Goal: Task Accomplishment & Management: Manage account settings

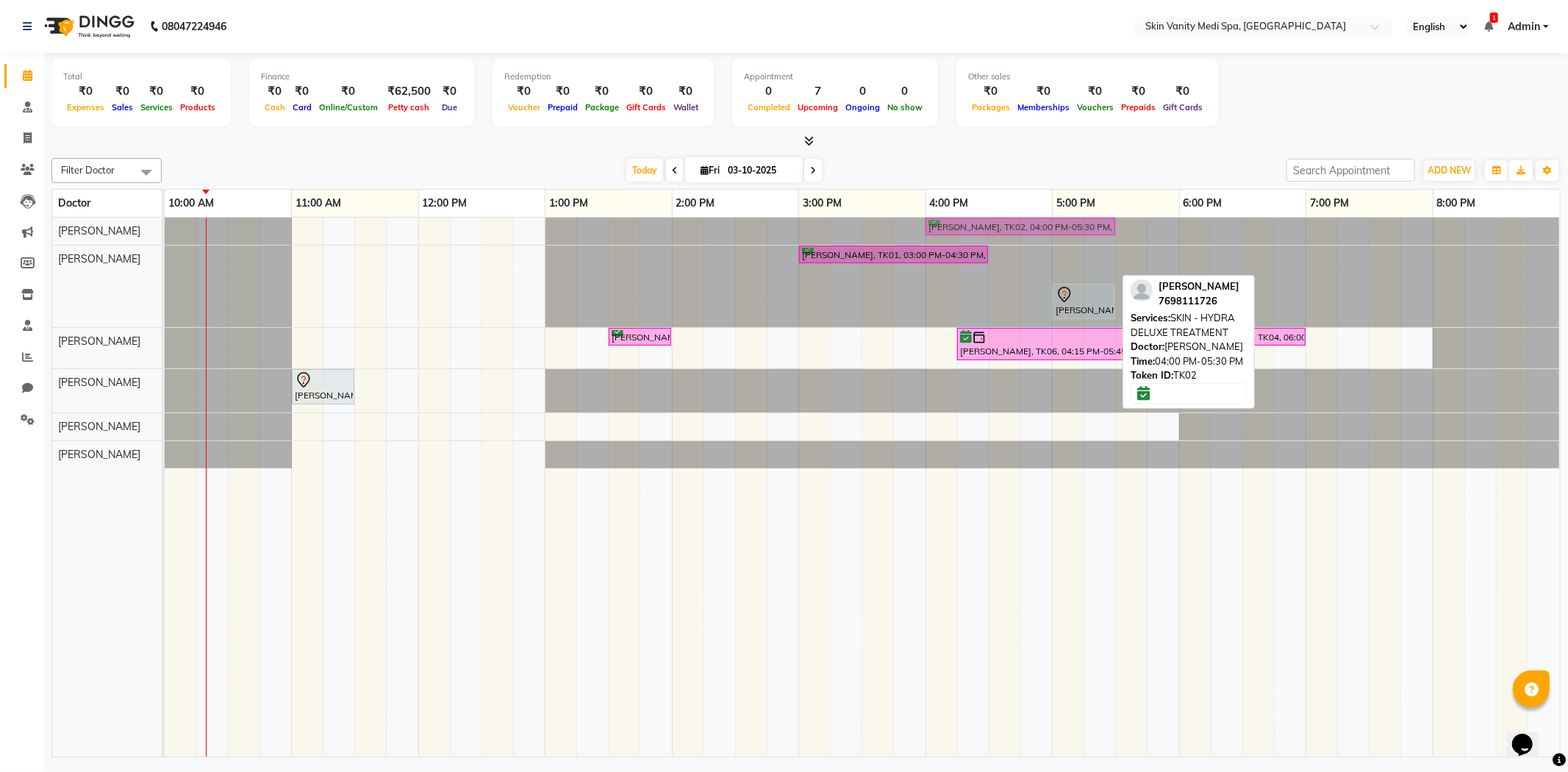
drag, startPoint x: 958, startPoint y: 273, endPoint x: 957, endPoint y: 237, distance: 36.0
click at [957, 237] on tbody "[PERSON_NAME], TK02, 04:00 PM-05:30 PM, SKIN - HYDRA DELUXE TREATMENT [PERSON_N…" at bounding box center [863, 342] width 1395 height 250
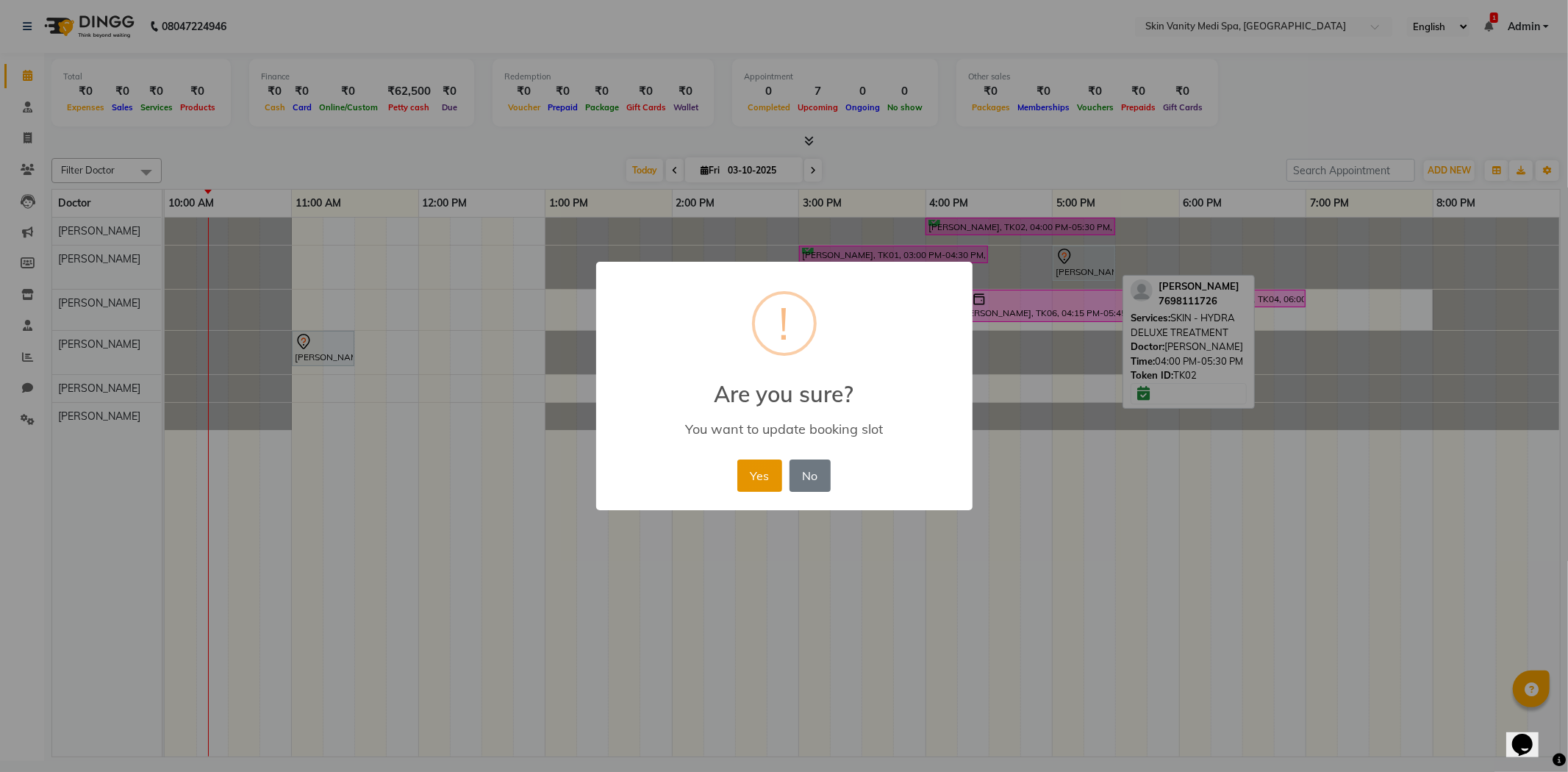
click at [773, 474] on button "Yes" at bounding box center [760, 476] width 45 height 33
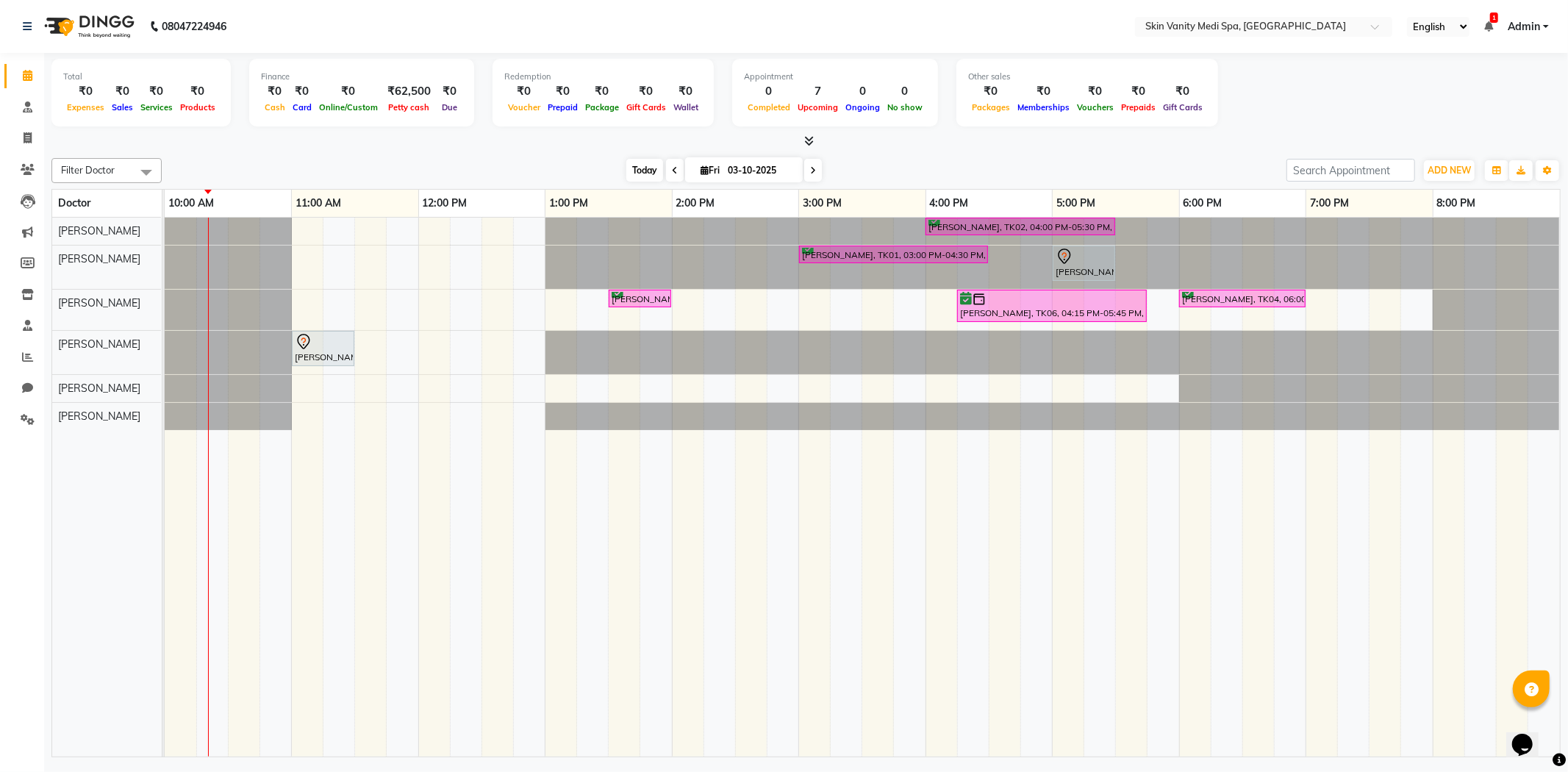
click at [629, 169] on span "Today" at bounding box center [645, 170] width 37 height 23
click at [740, 174] on input "03-10-2025" at bounding box center [761, 170] width 74 height 22
select select "10"
select select "2025"
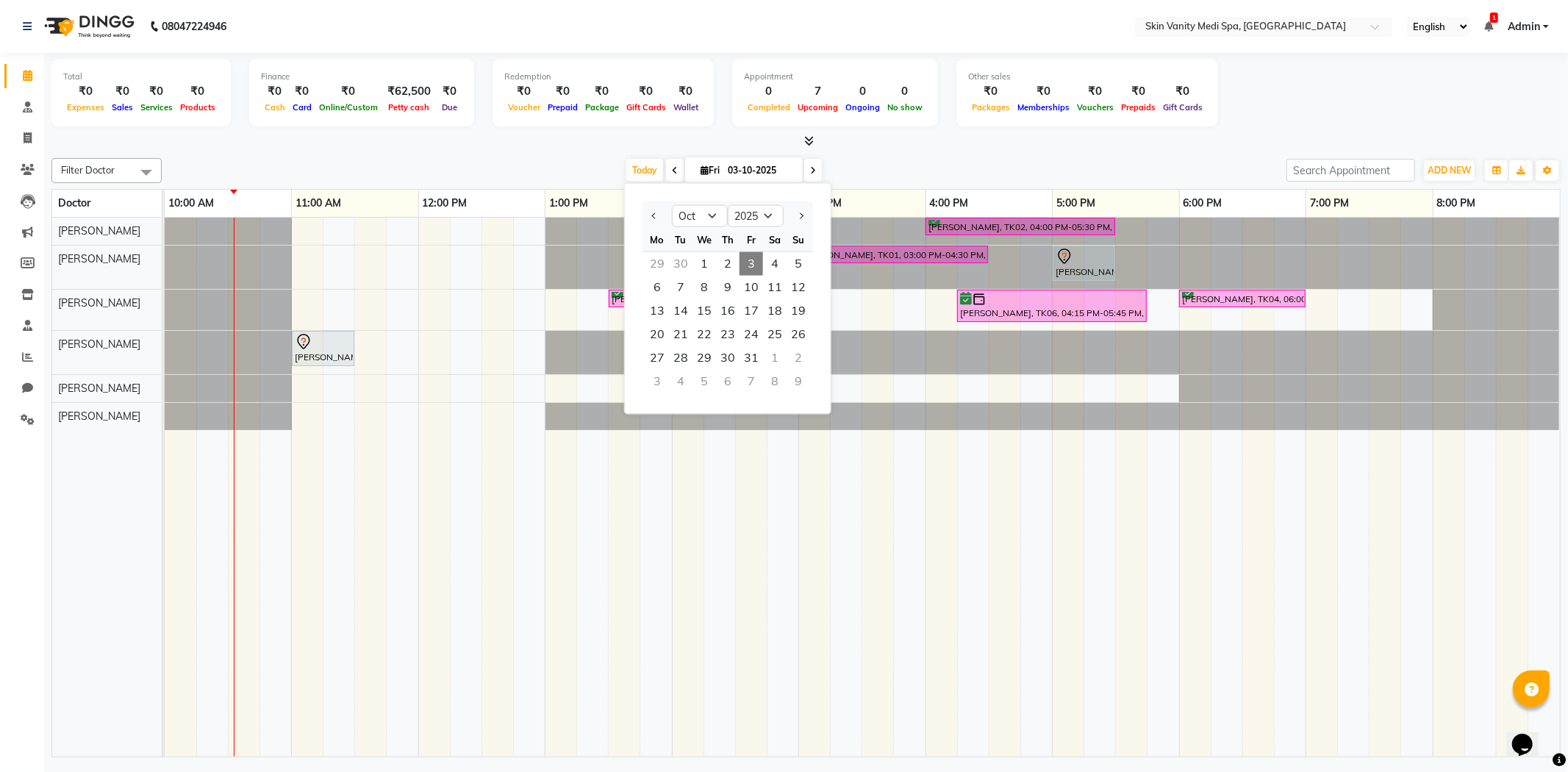
click at [530, 163] on div "[DATE] [DATE] Jan Feb Mar Apr May Jun [DATE] Aug Sep Oct Nov [DATE] 2016 2017 2…" at bounding box center [724, 170] width 1110 height 22
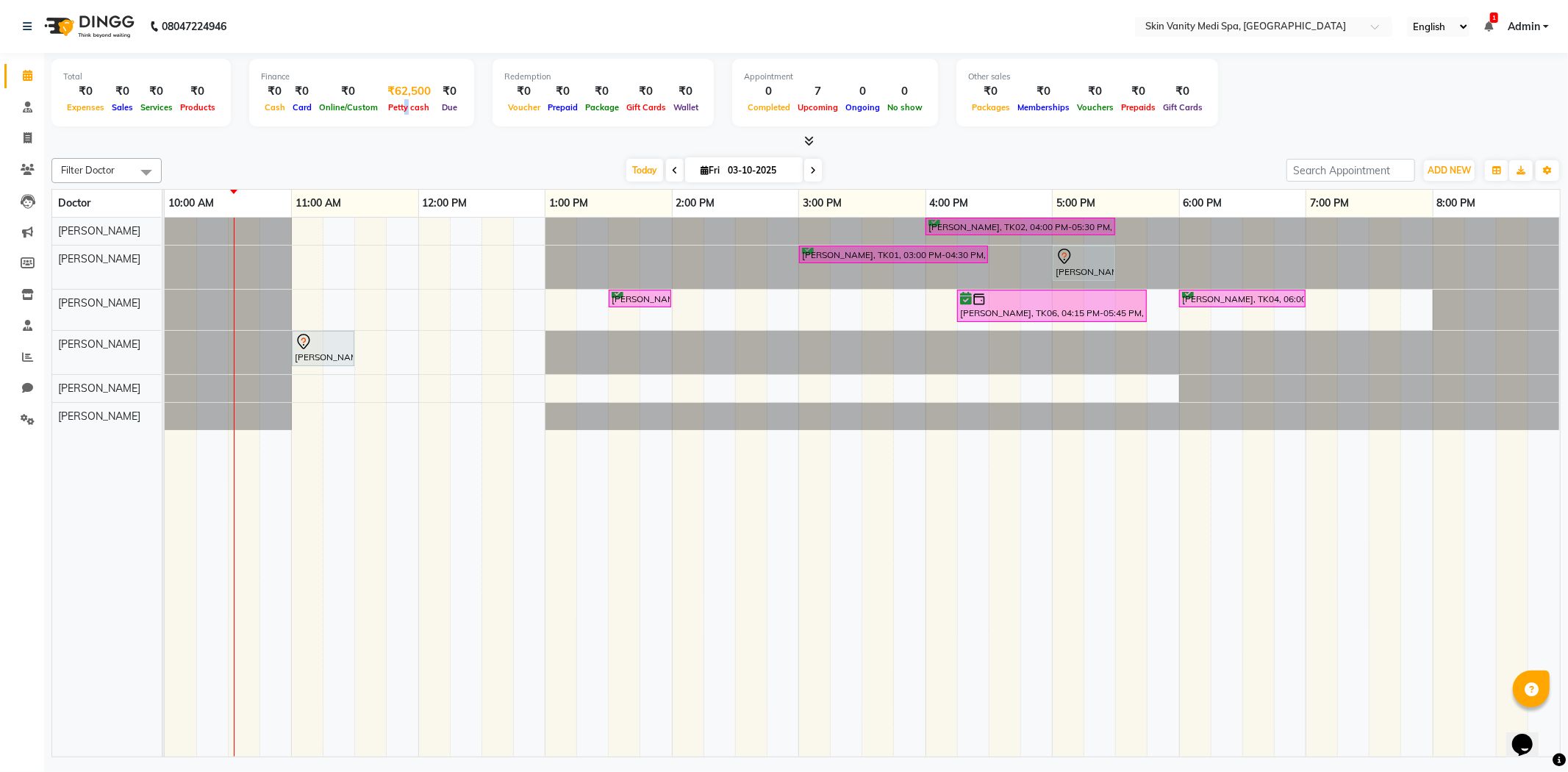
click at [400, 107] on span "Petty cash" at bounding box center [410, 107] width 49 height 10
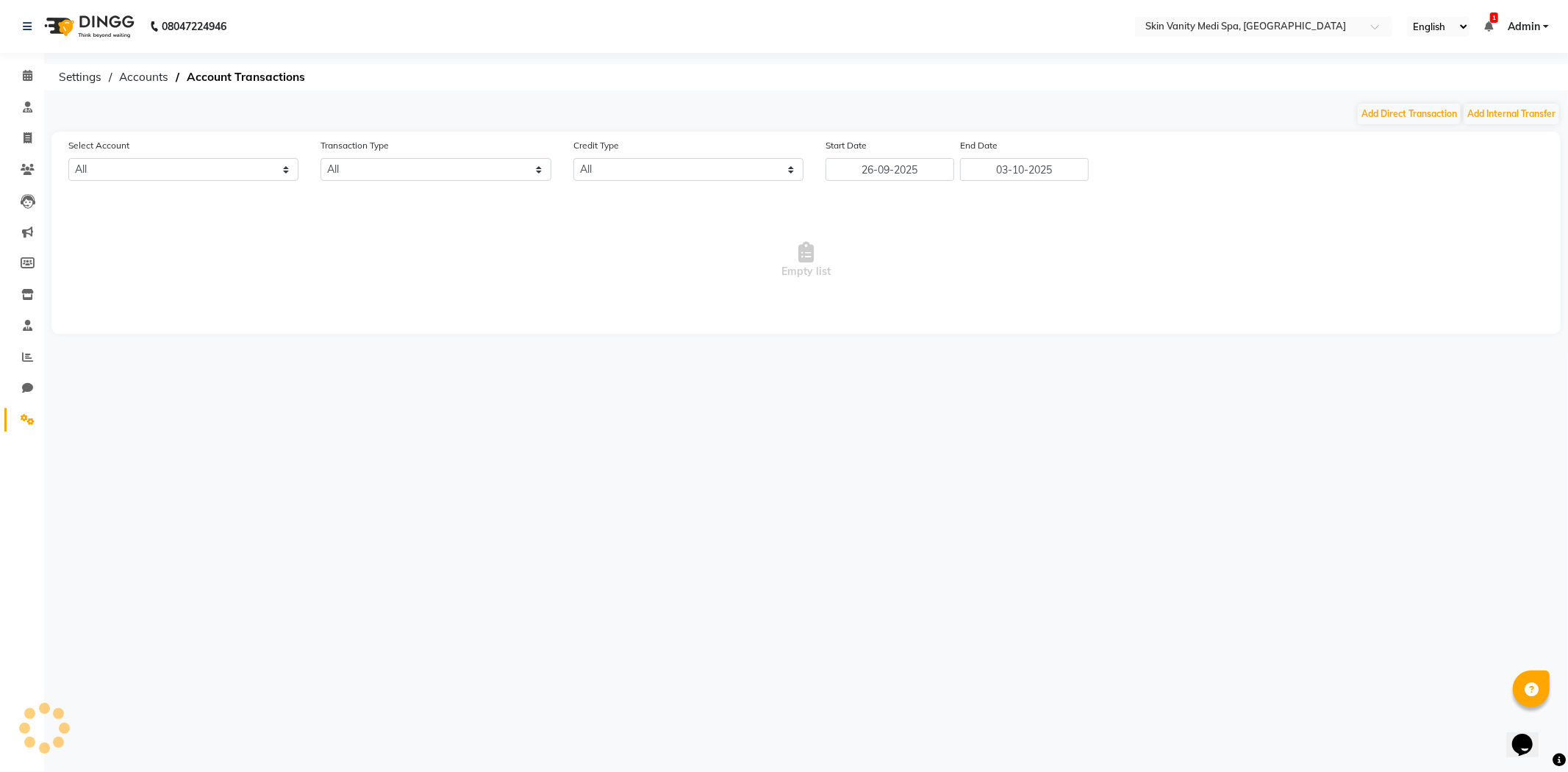
select select "6976"
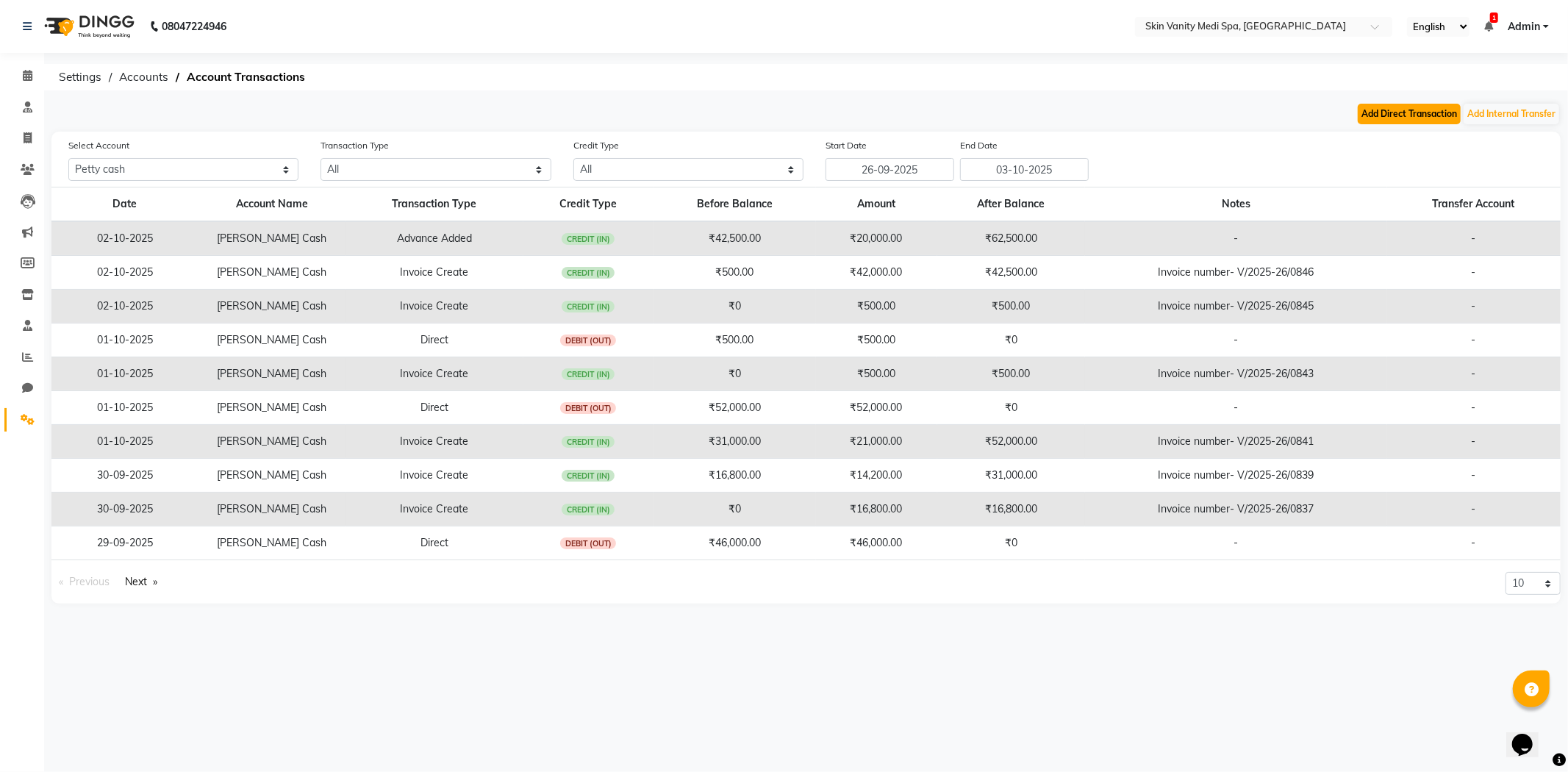
click at [1380, 108] on button "Add Direct Transaction" at bounding box center [1409, 114] width 103 height 21
select select "direct"
select select "6976"
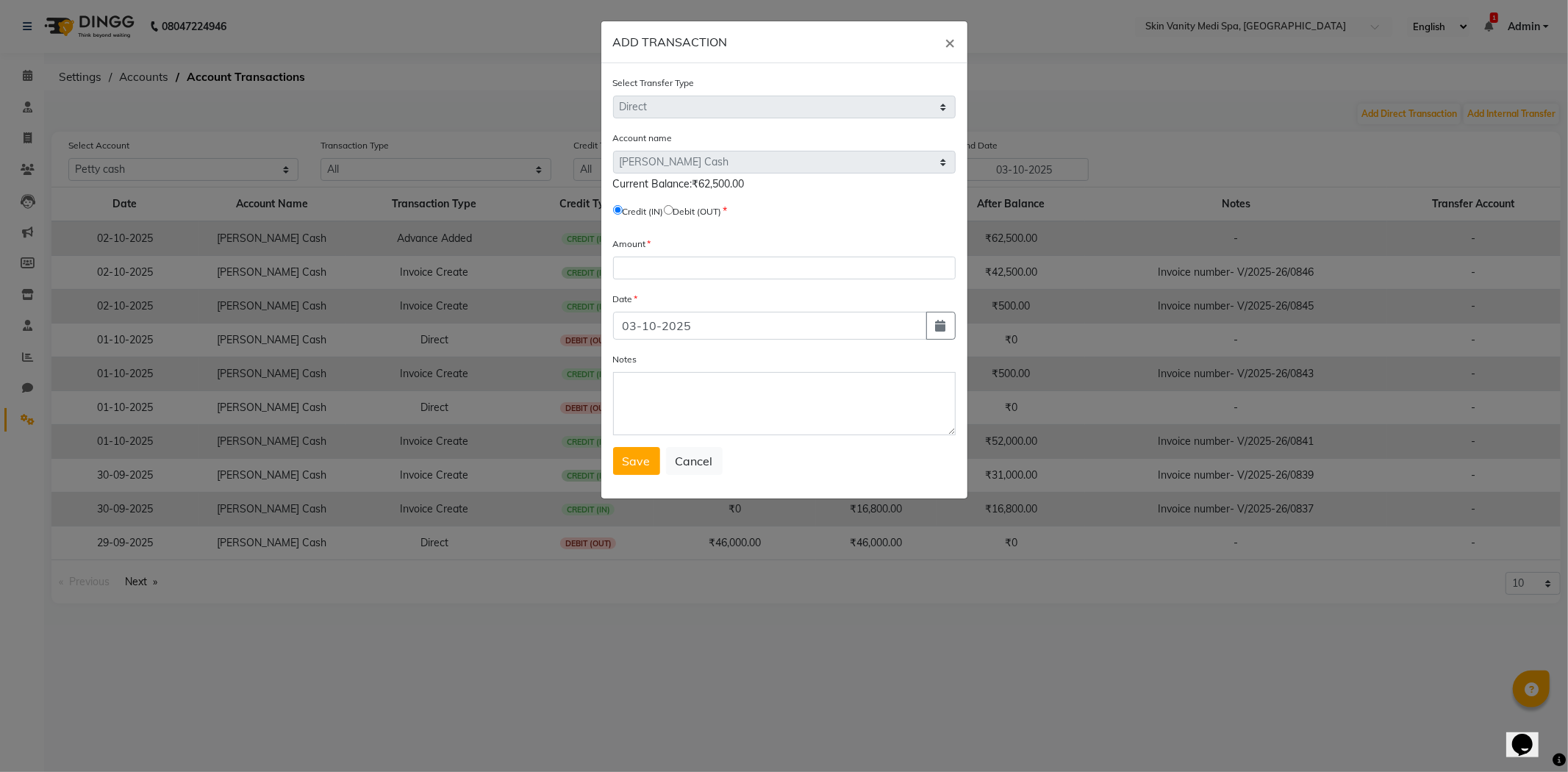
click at [673, 208] on input "radio" at bounding box center [668, 209] width 9 height 9
radio input "true"
click at [675, 266] on input "number" at bounding box center [784, 267] width 343 height 23
type input "62500"
click at [644, 471] on button "Save" at bounding box center [637, 461] width 47 height 28
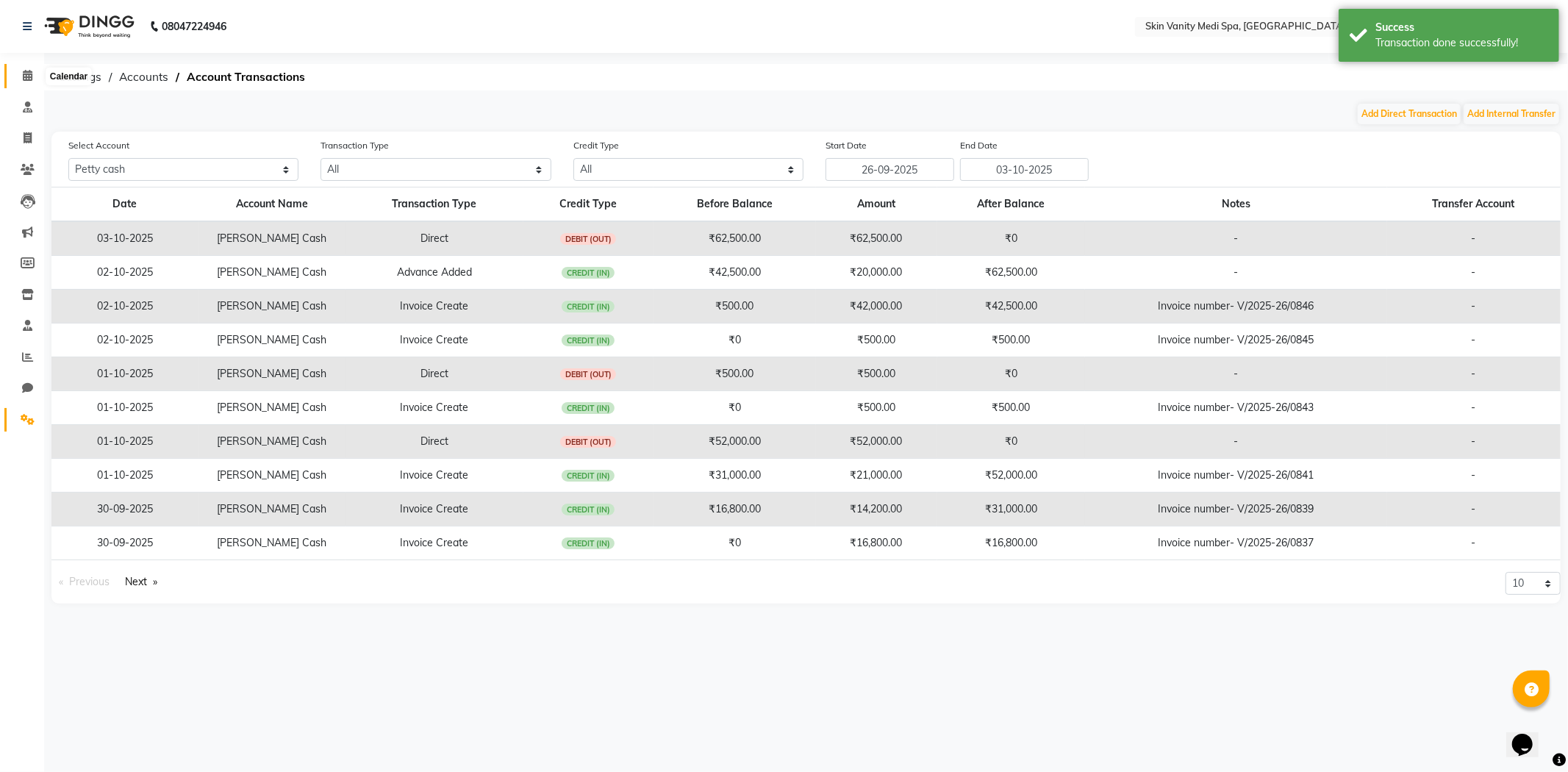
click at [29, 69] on span at bounding box center [28, 76] width 26 height 17
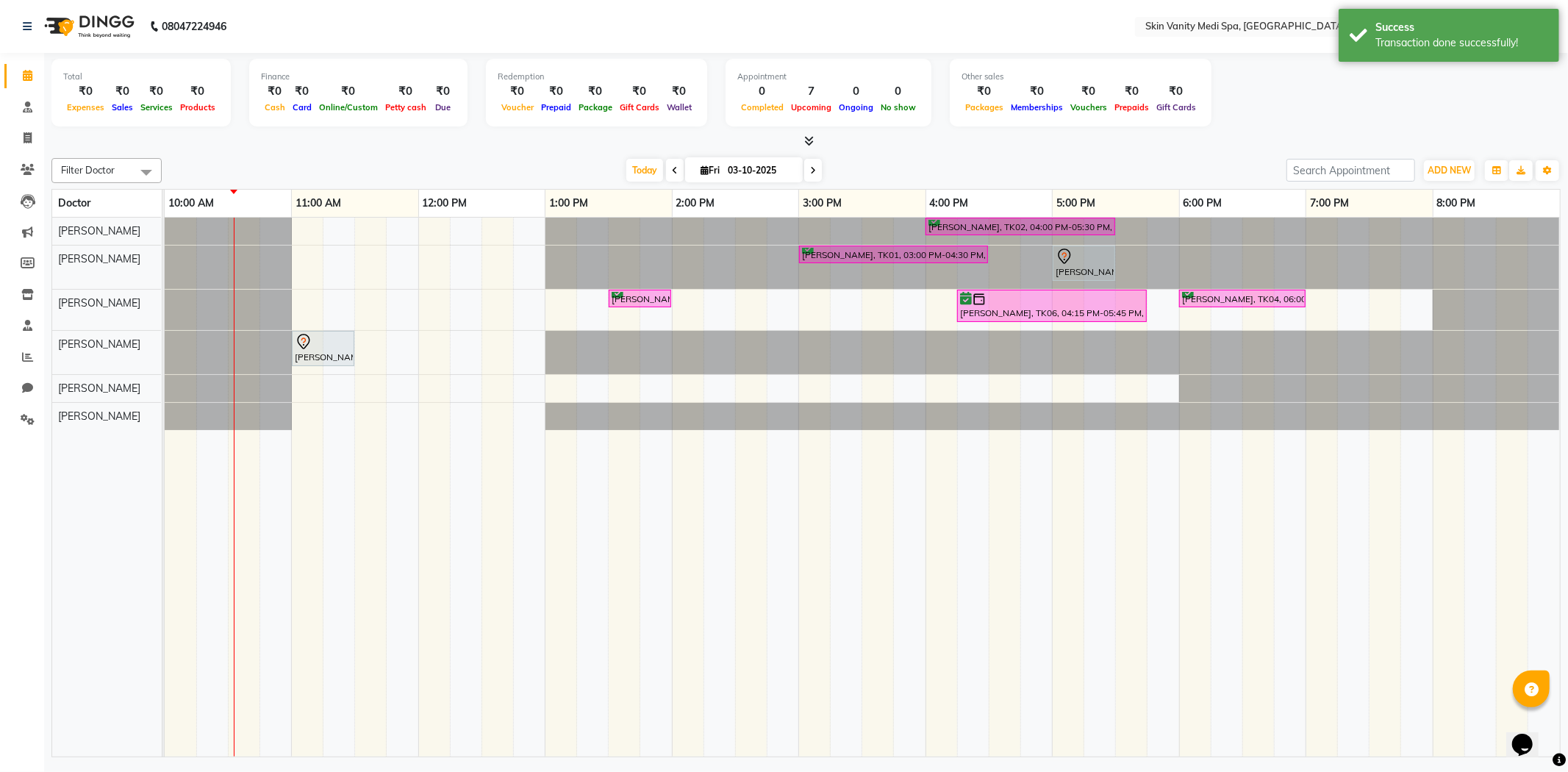
click at [814, 165] on span at bounding box center [812, 170] width 18 height 23
type input "04-10-2025"
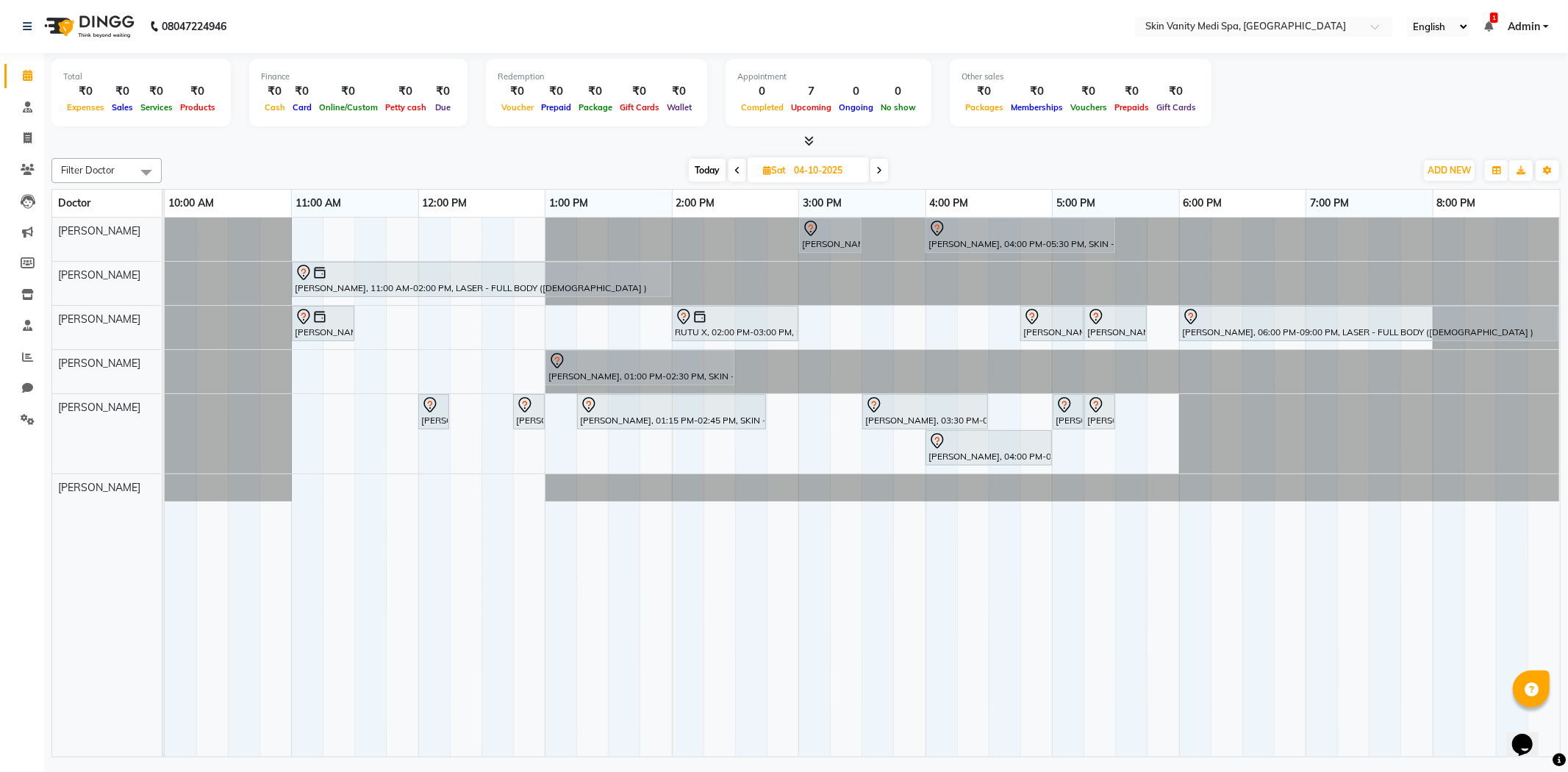
click at [828, 171] on input "04-10-2025" at bounding box center [827, 170] width 74 height 22
select select "10"
select select "2025"
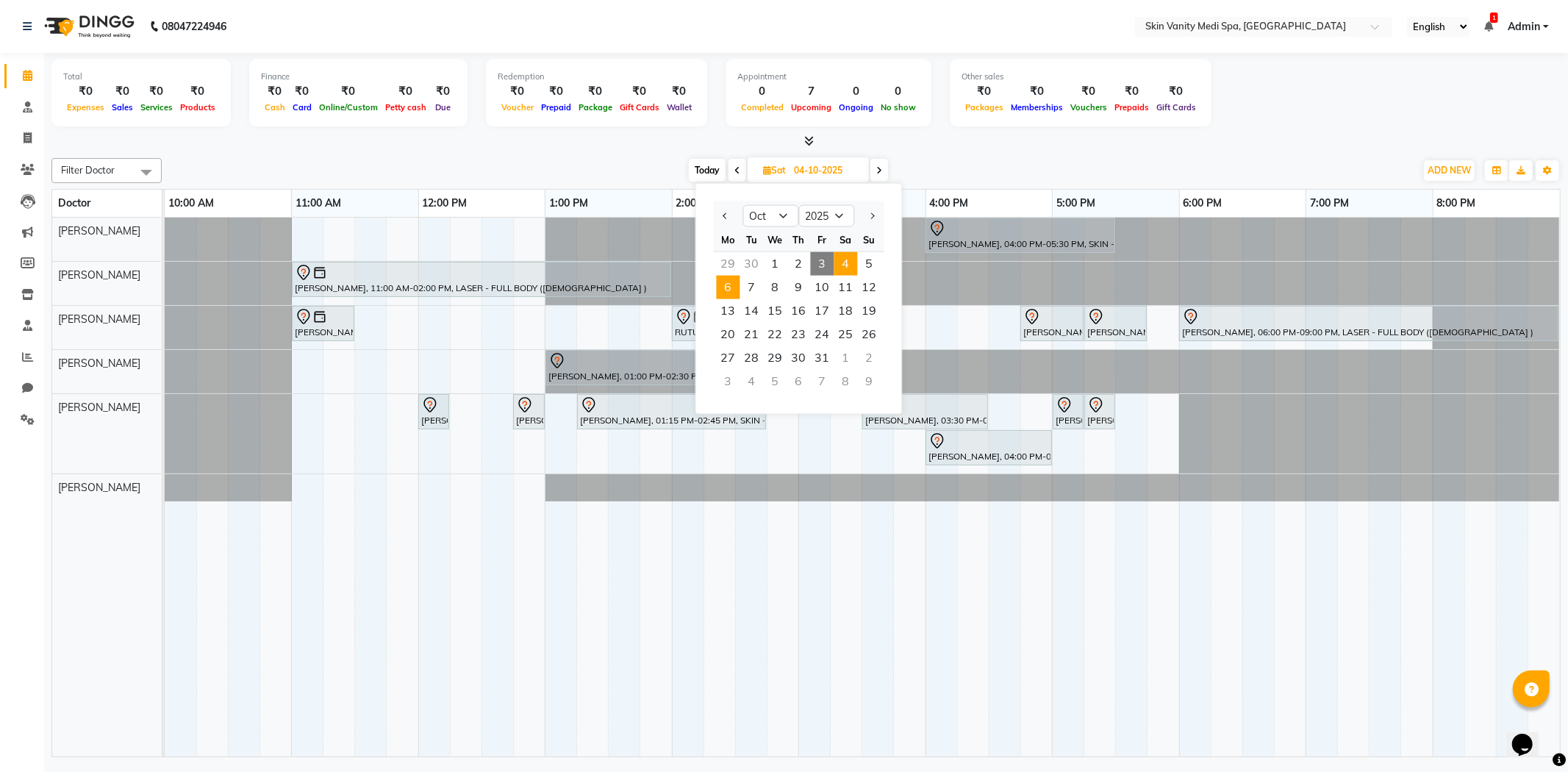
click at [728, 287] on span "6" at bounding box center [729, 287] width 23 height 23
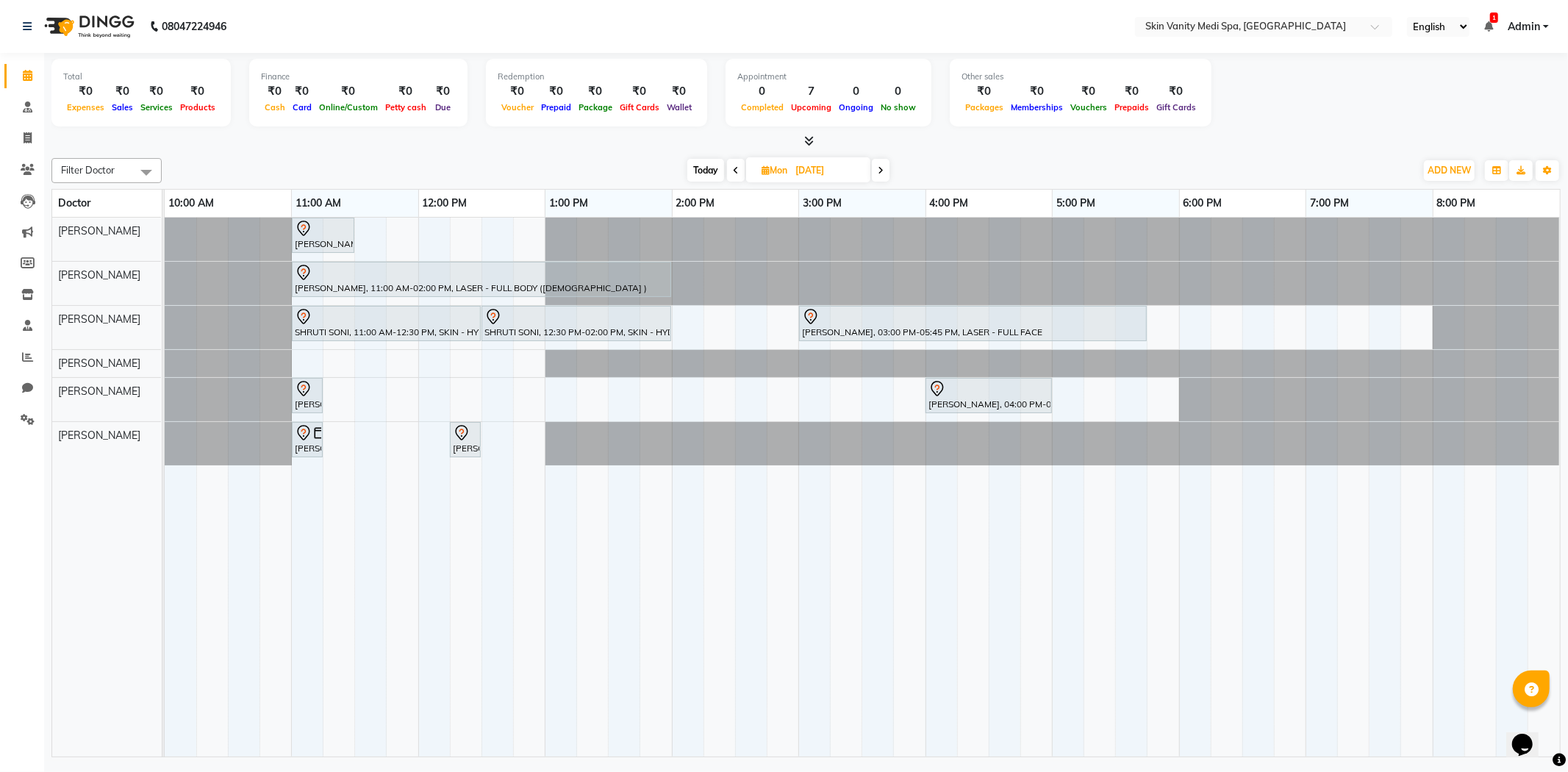
click at [738, 172] on span at bounding box center [735, 170] width 18 height 23
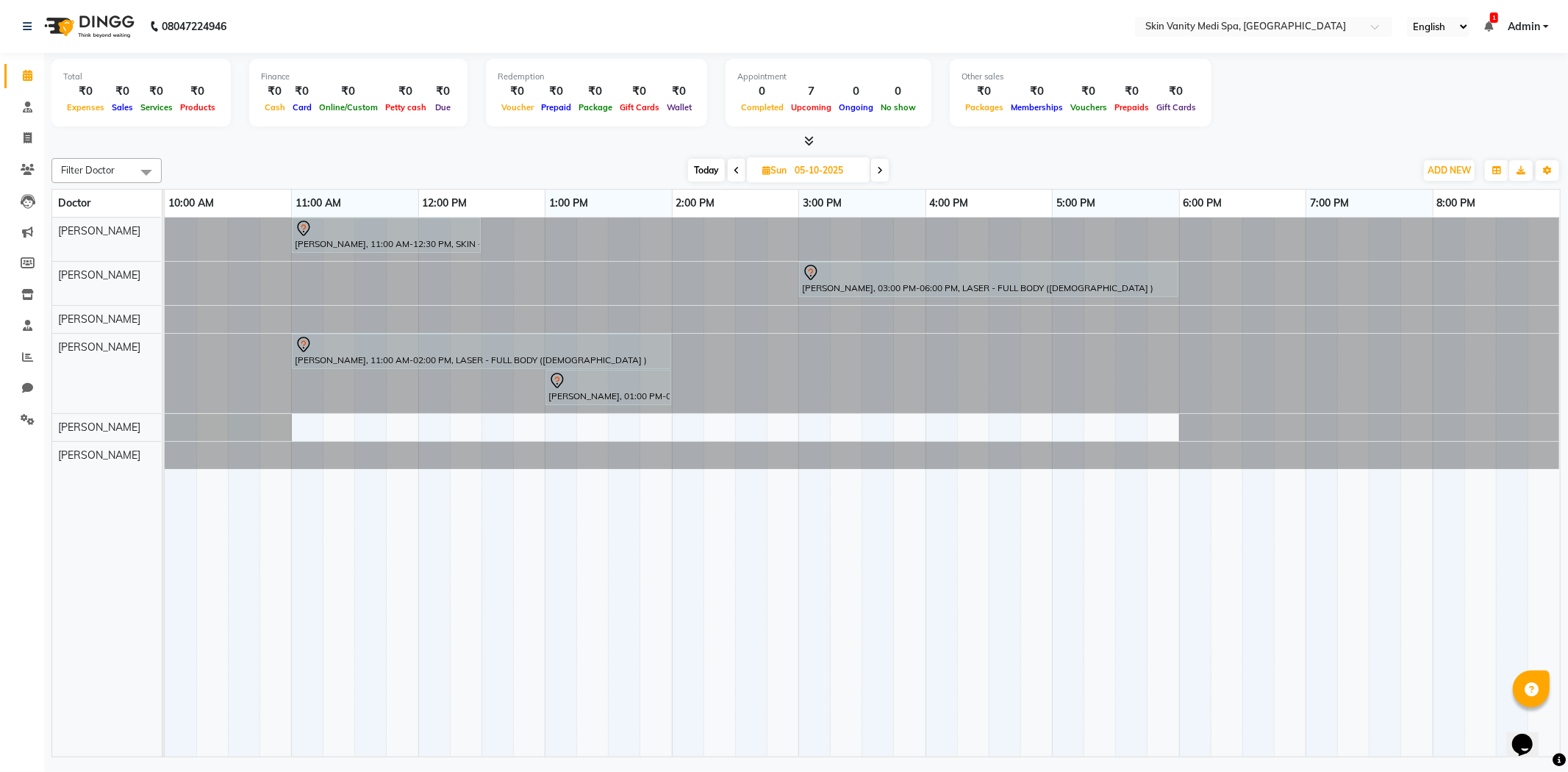
click at [738, 171] on icon at bounding box center [736, 170] width 6 height 9
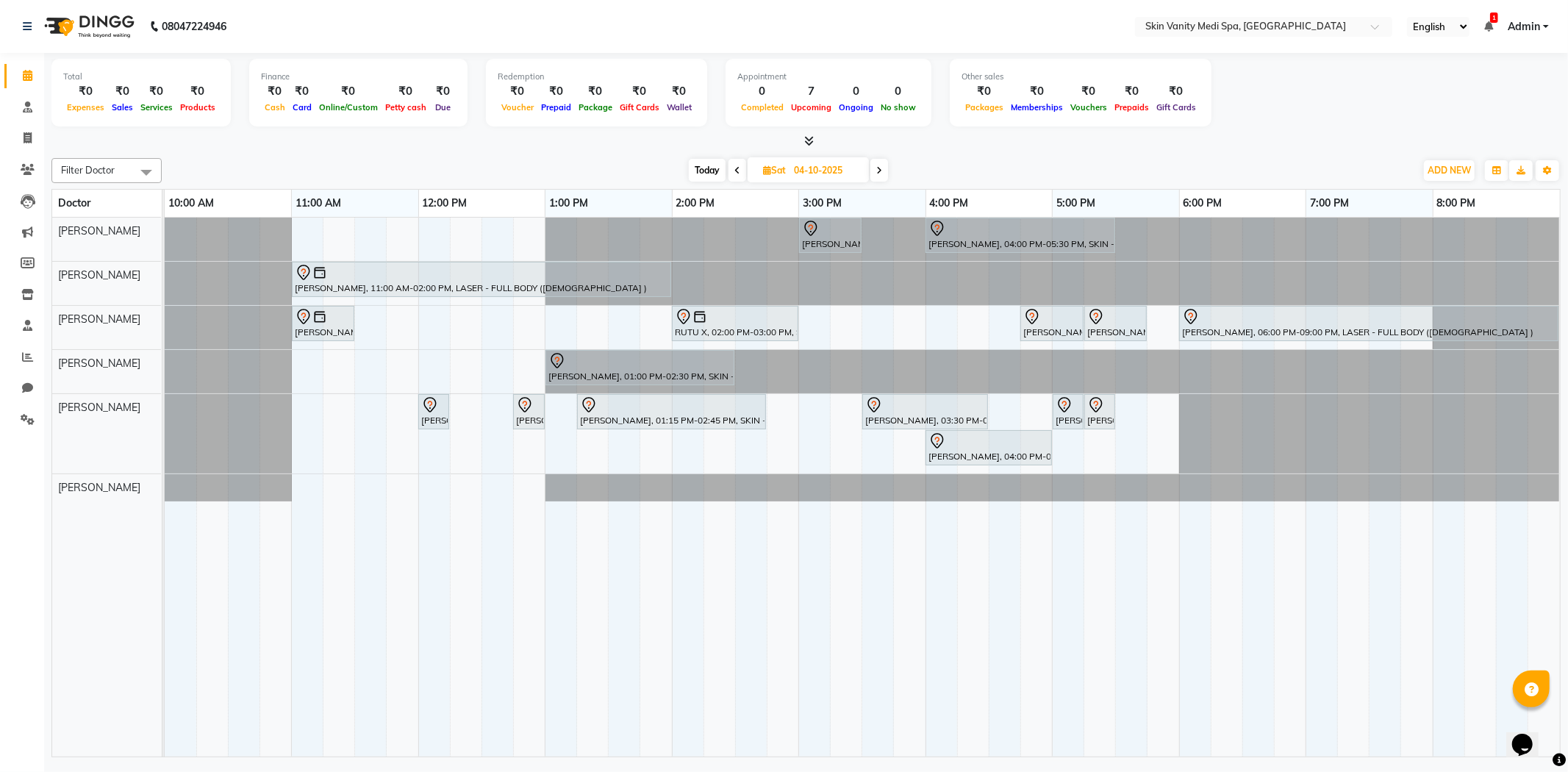
click at [874, 167] on span at bounding box center [879, 170] width 18 height 23
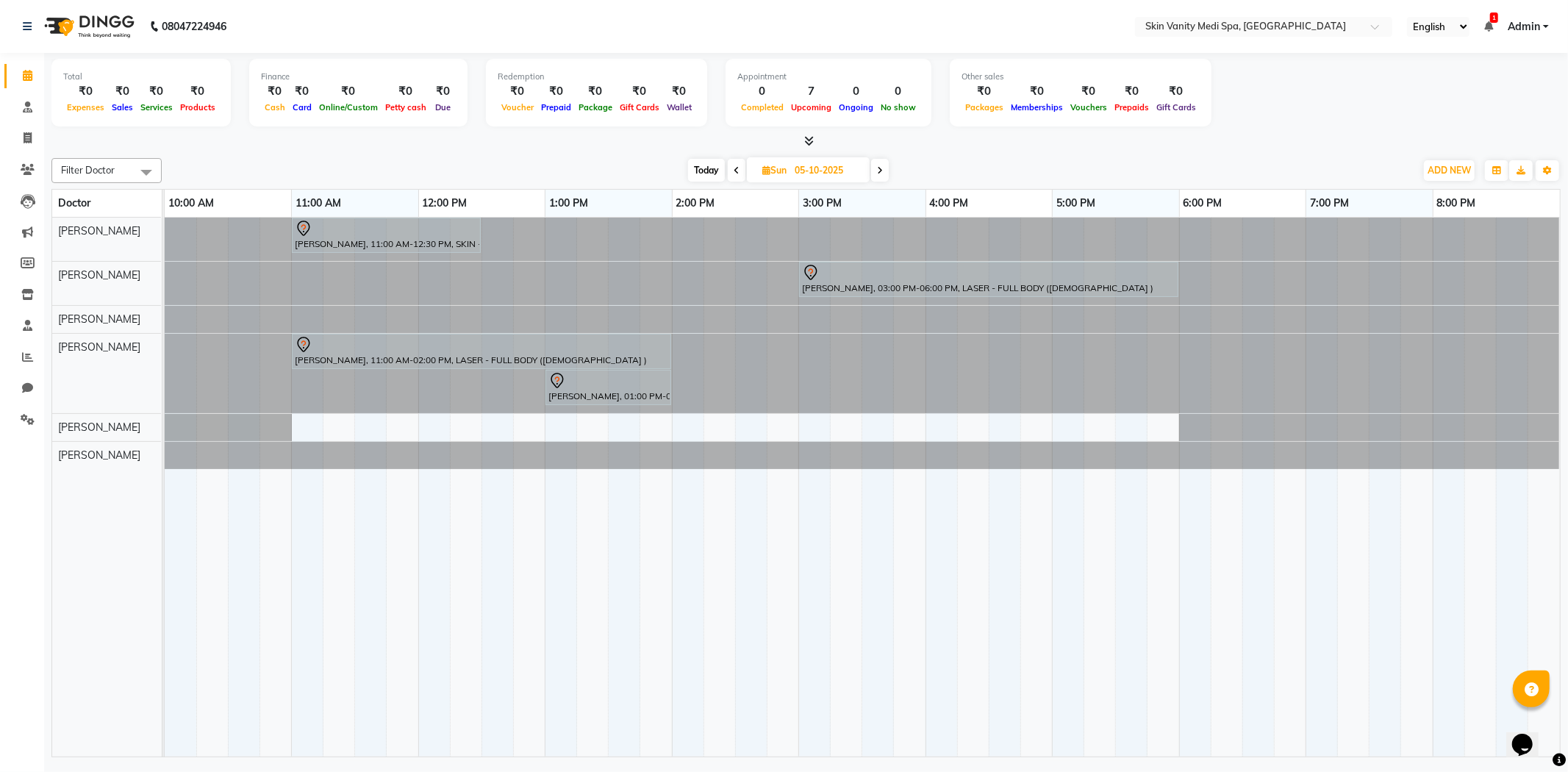
click at [696, 160] on span "Today" at bounding box center [706, 170] width 37 height 23
type input "03-10-2025"
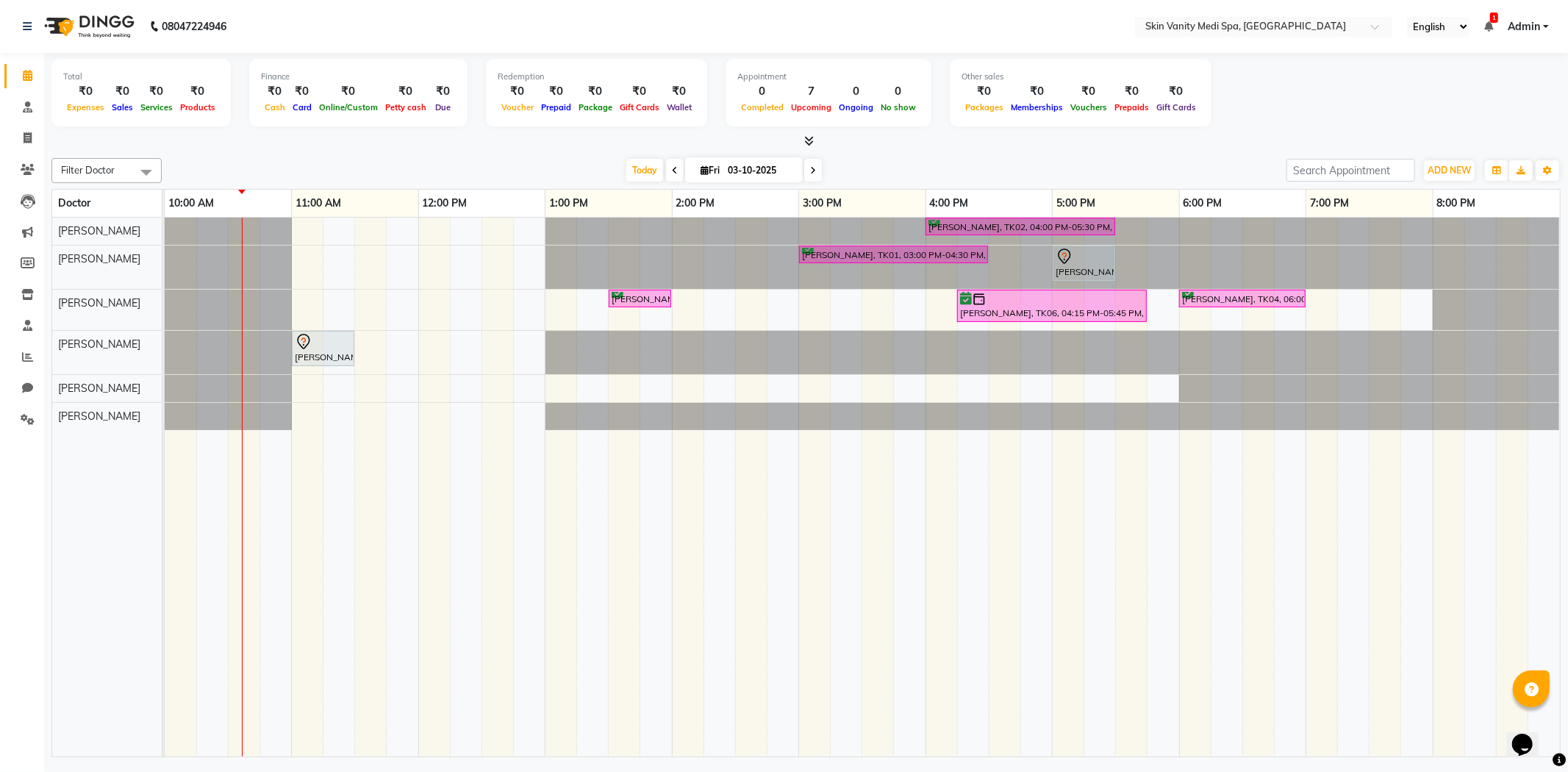
click at [754, 171] on input "03-10-2025" at bounding box center [761, 170] width 74 height 22
select select "10"
select select "2025"
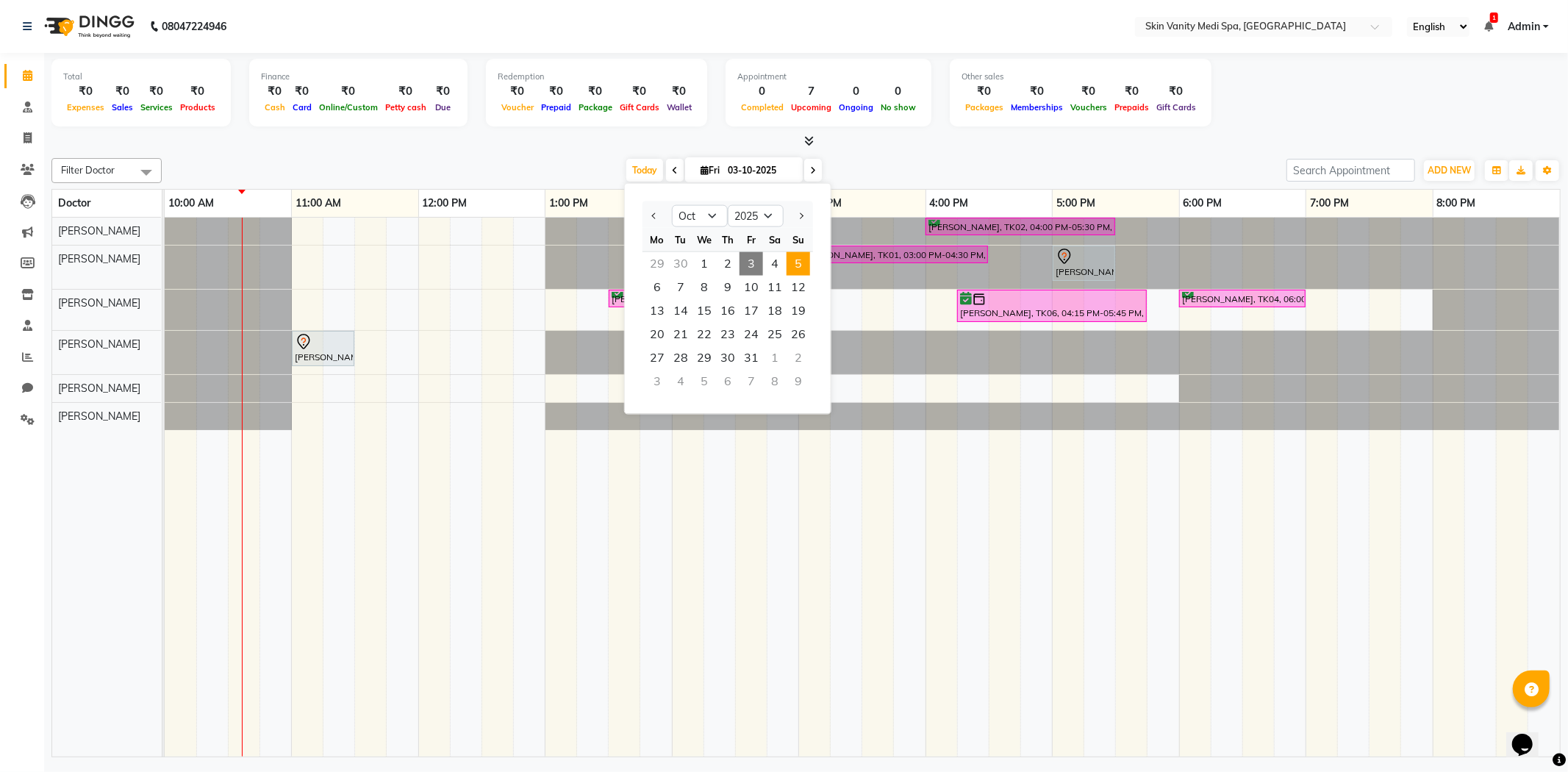
click at [807, 257] on span "5" at bounding box center [798, 264] width 23 height 23
type input "05-10-2025"
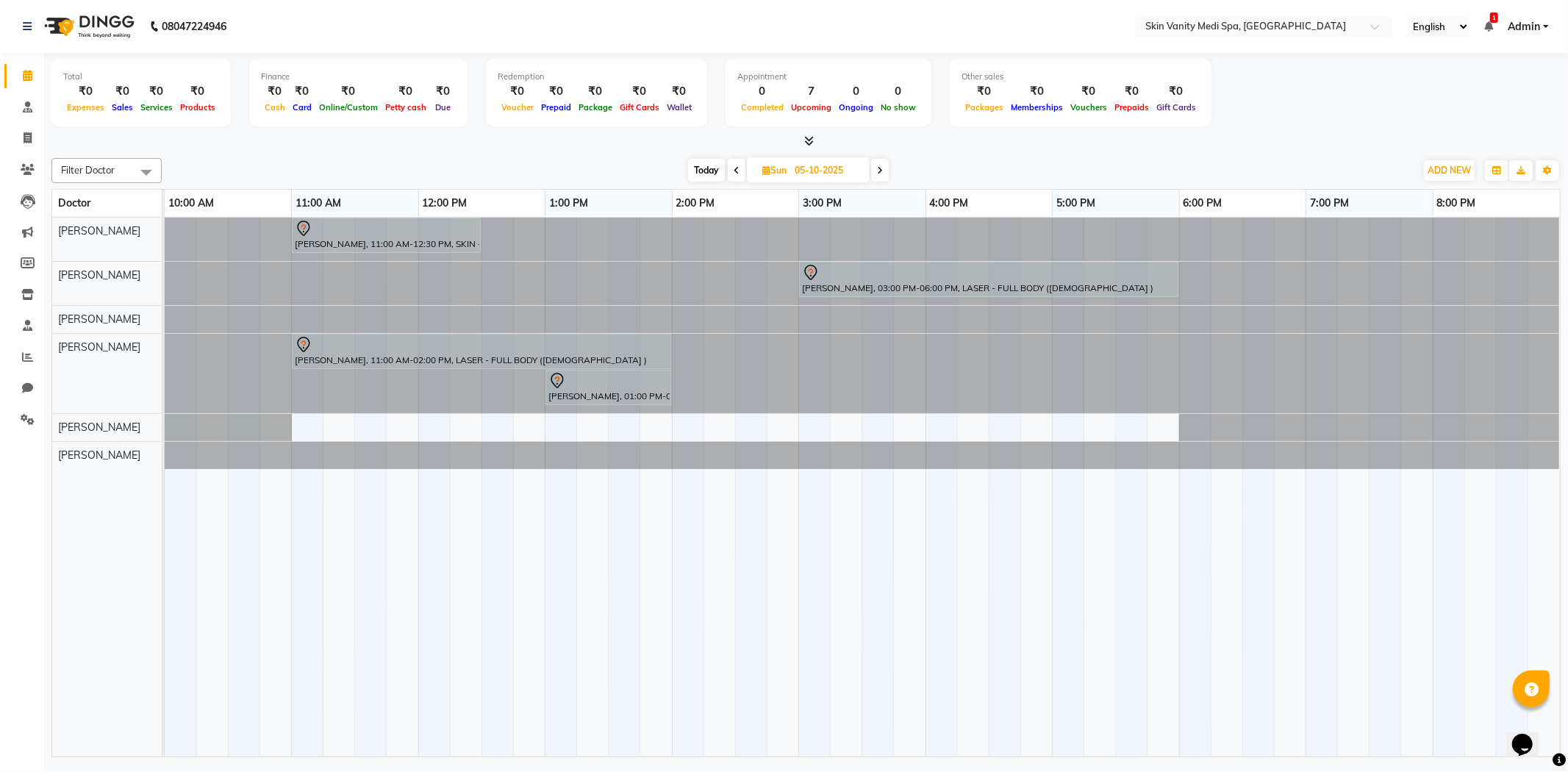
click at [165, 225] on div at bounding box center [165, 239] width 0 height 44
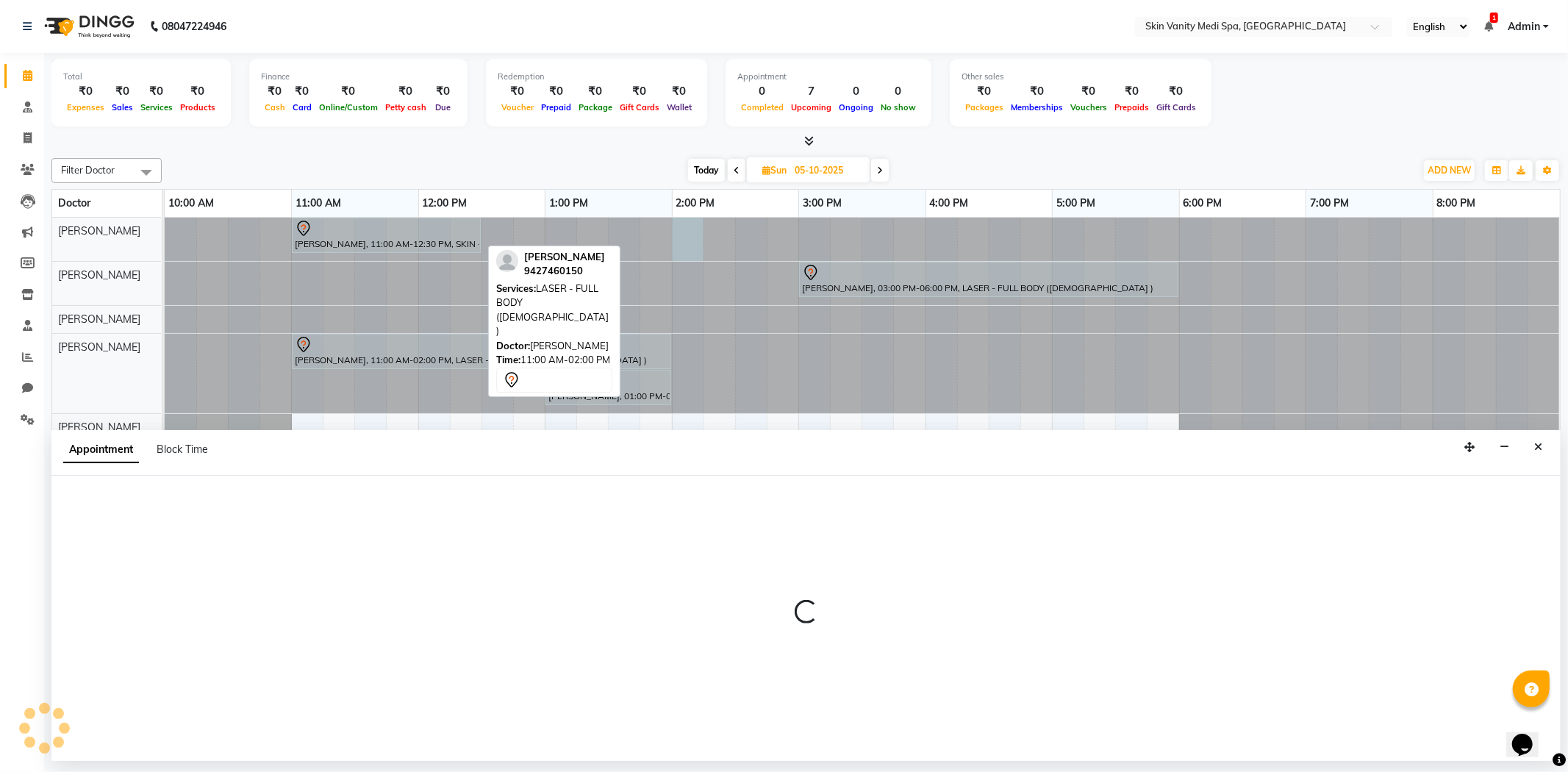
select select "70346"
select select "840"
select select "tentative"
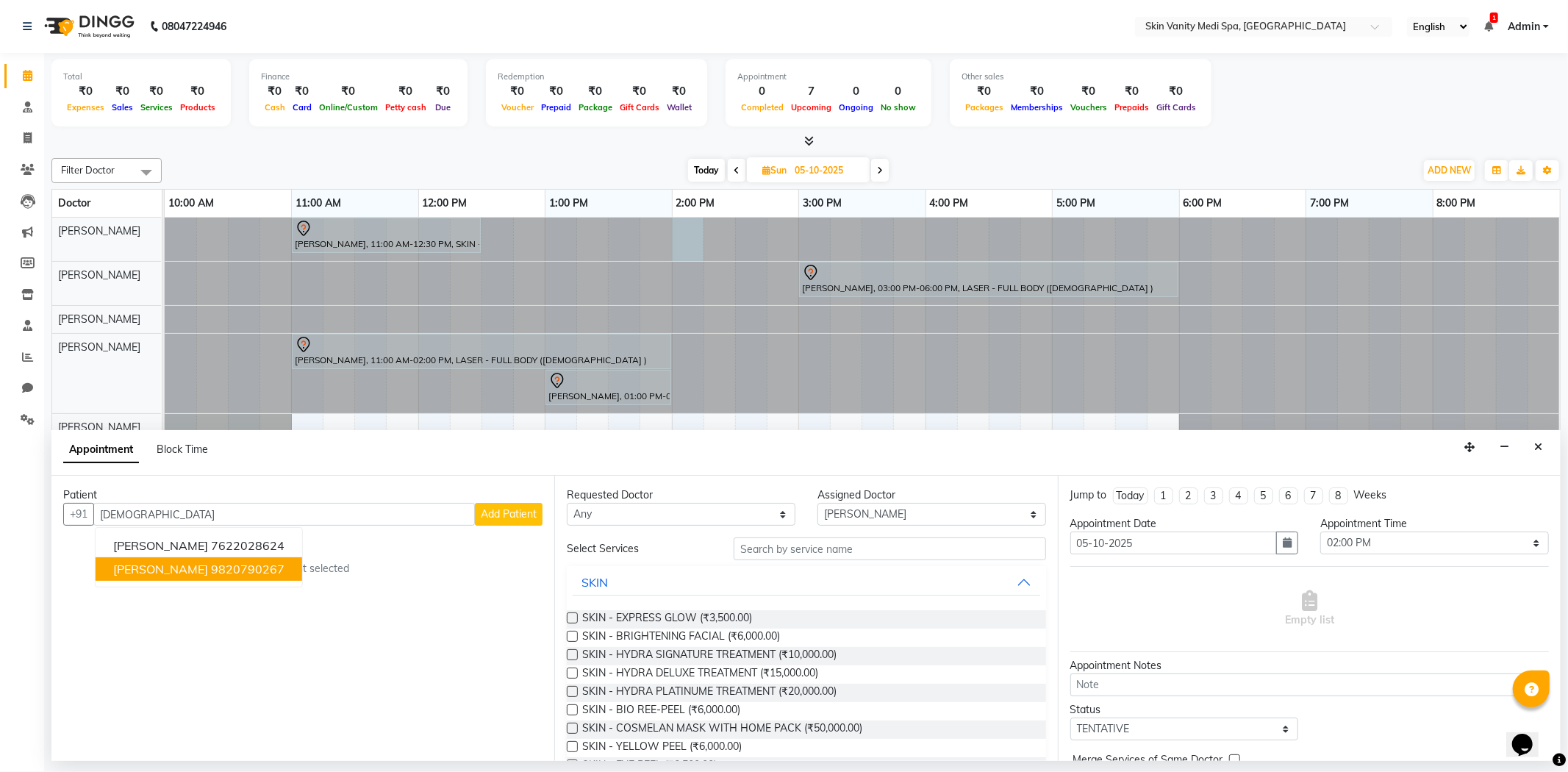
click at [173, 568] on span "[PERSON_NAME]" at bounding box center [160, 569] width 95 height 15
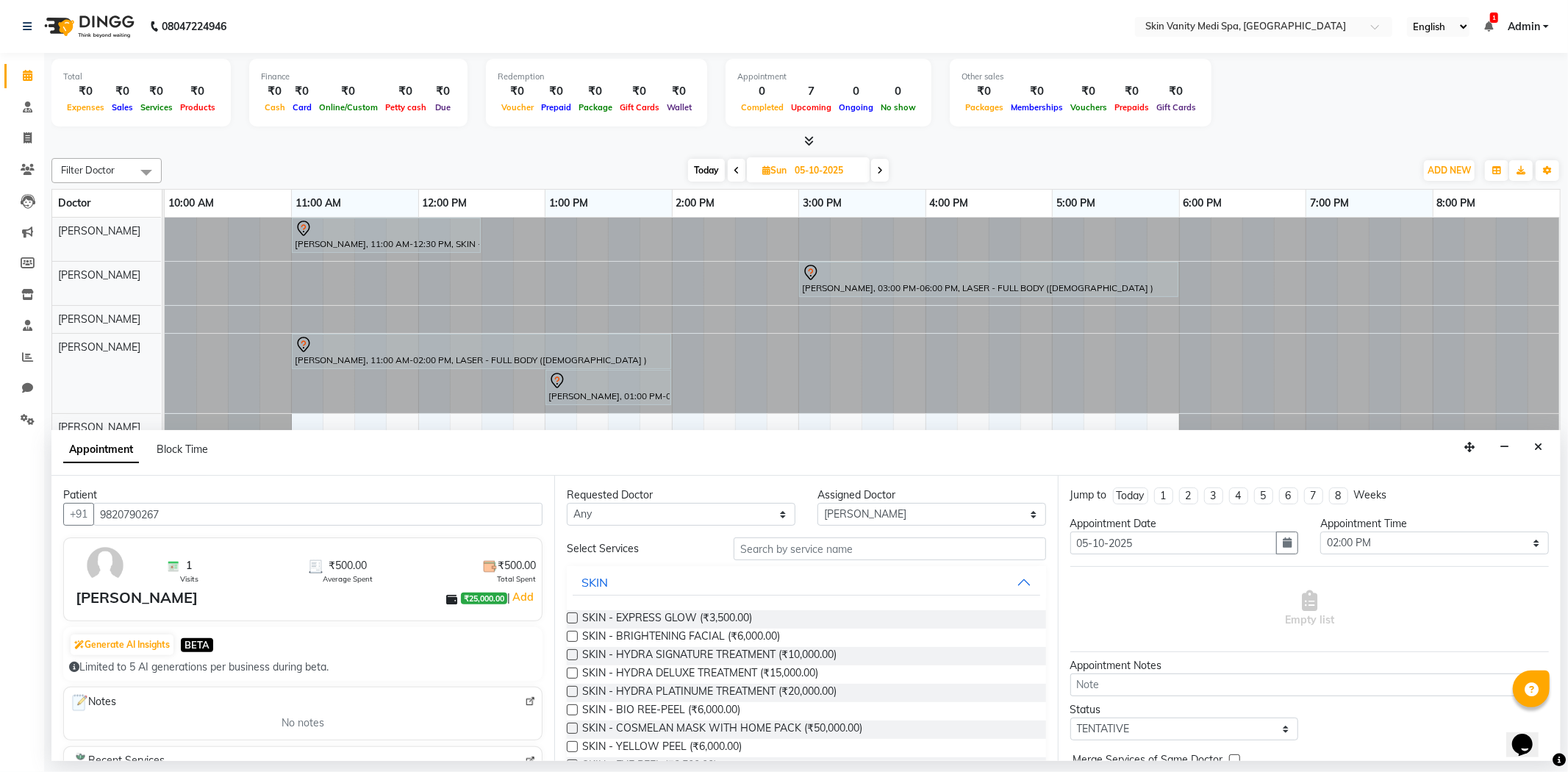
type input "9820790267"
click at [772, 556] on input "text" at bounding box center [890, 548] width 312 height 23
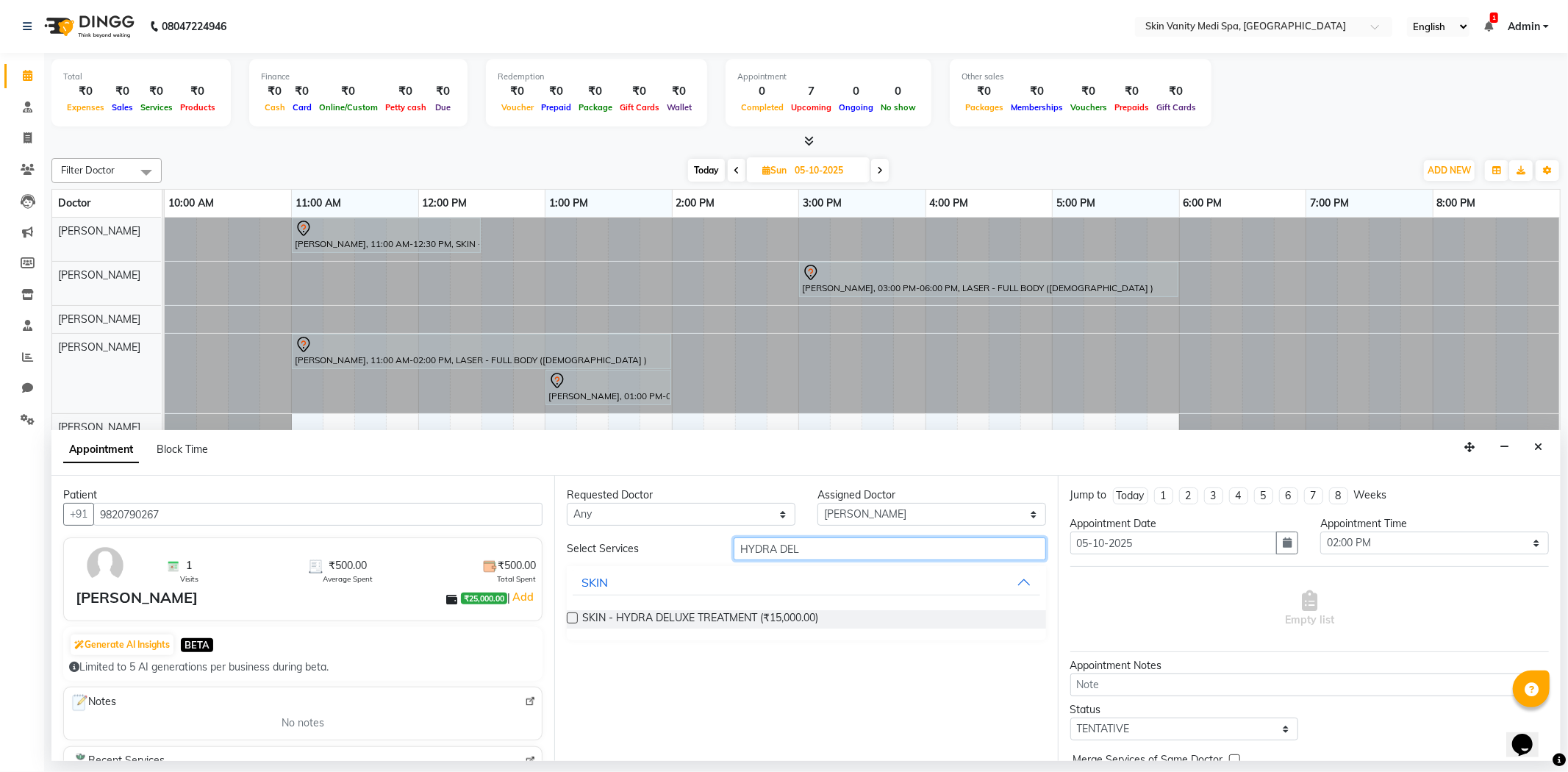
type input "HYDRA DEL"
click at [572, 614] on label at bounding box center [572, 617] width 11 height 11
click at [572, 615] on input "checkbox" at bounding box center [571, 619] width 9 height 9
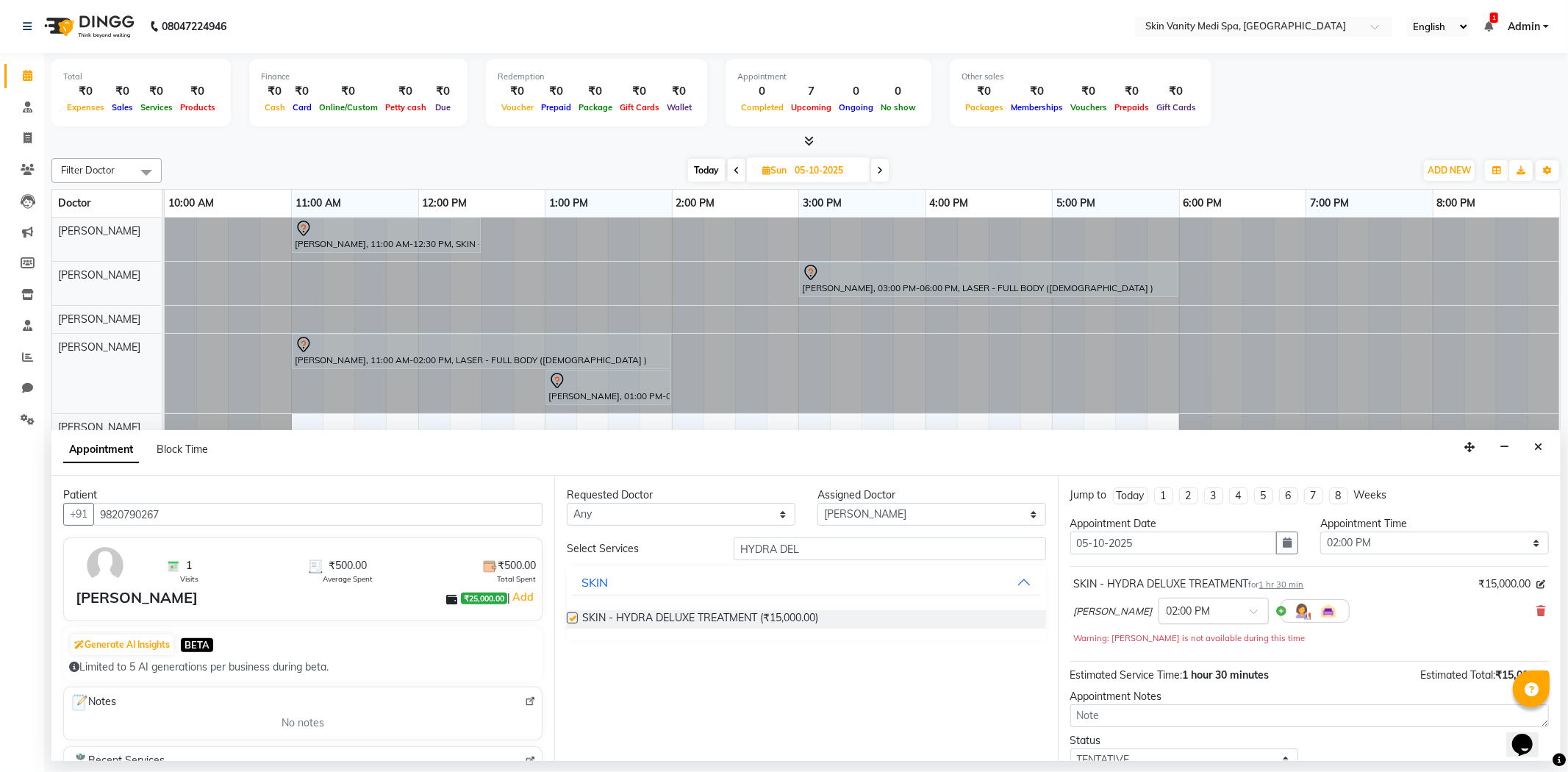
checkbox input "false"
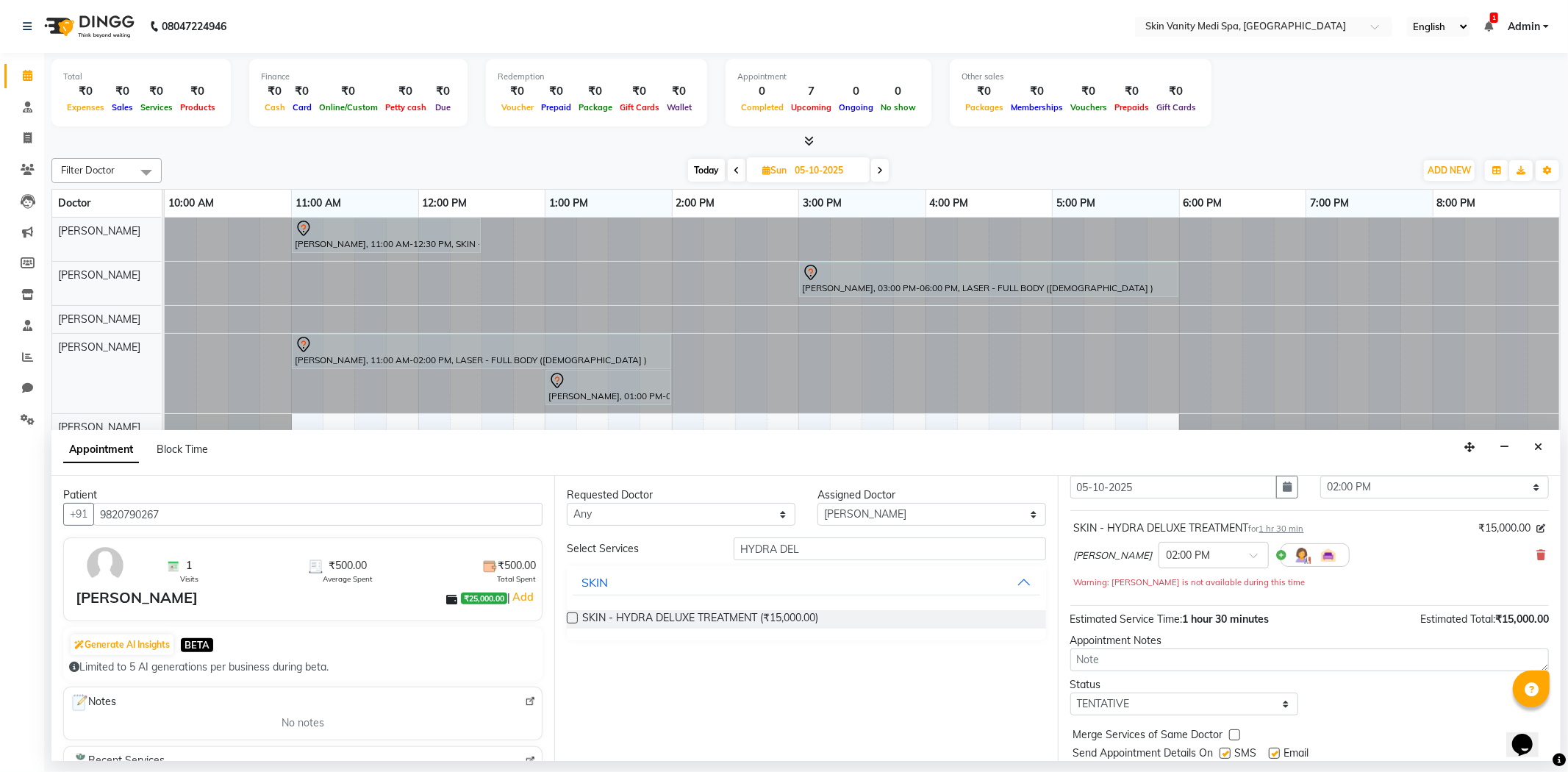
scroll to position [104, 0]
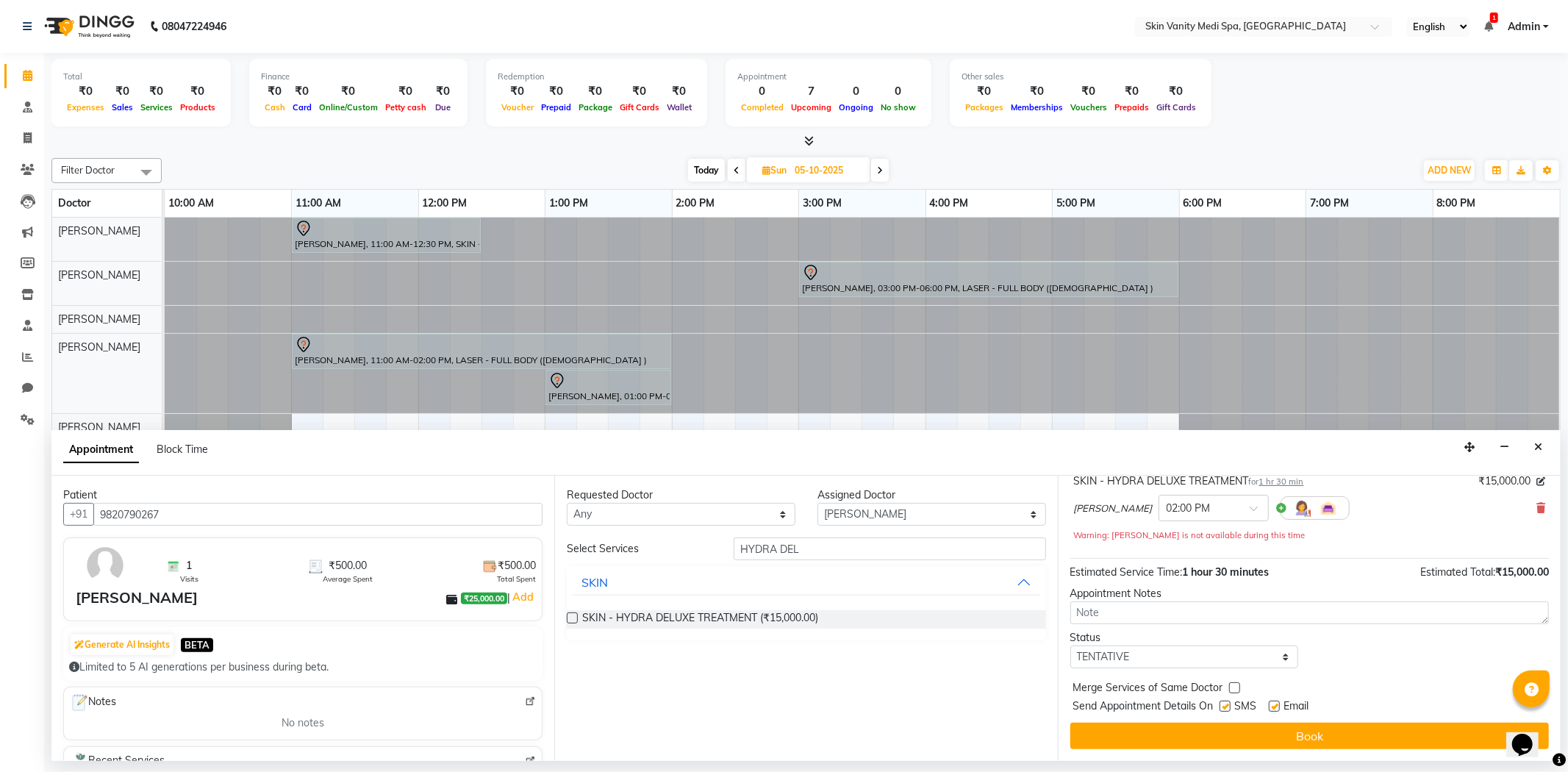
click at [1236, 730] on button "Book" at bounding box center [1309, 736] width 478 height 27
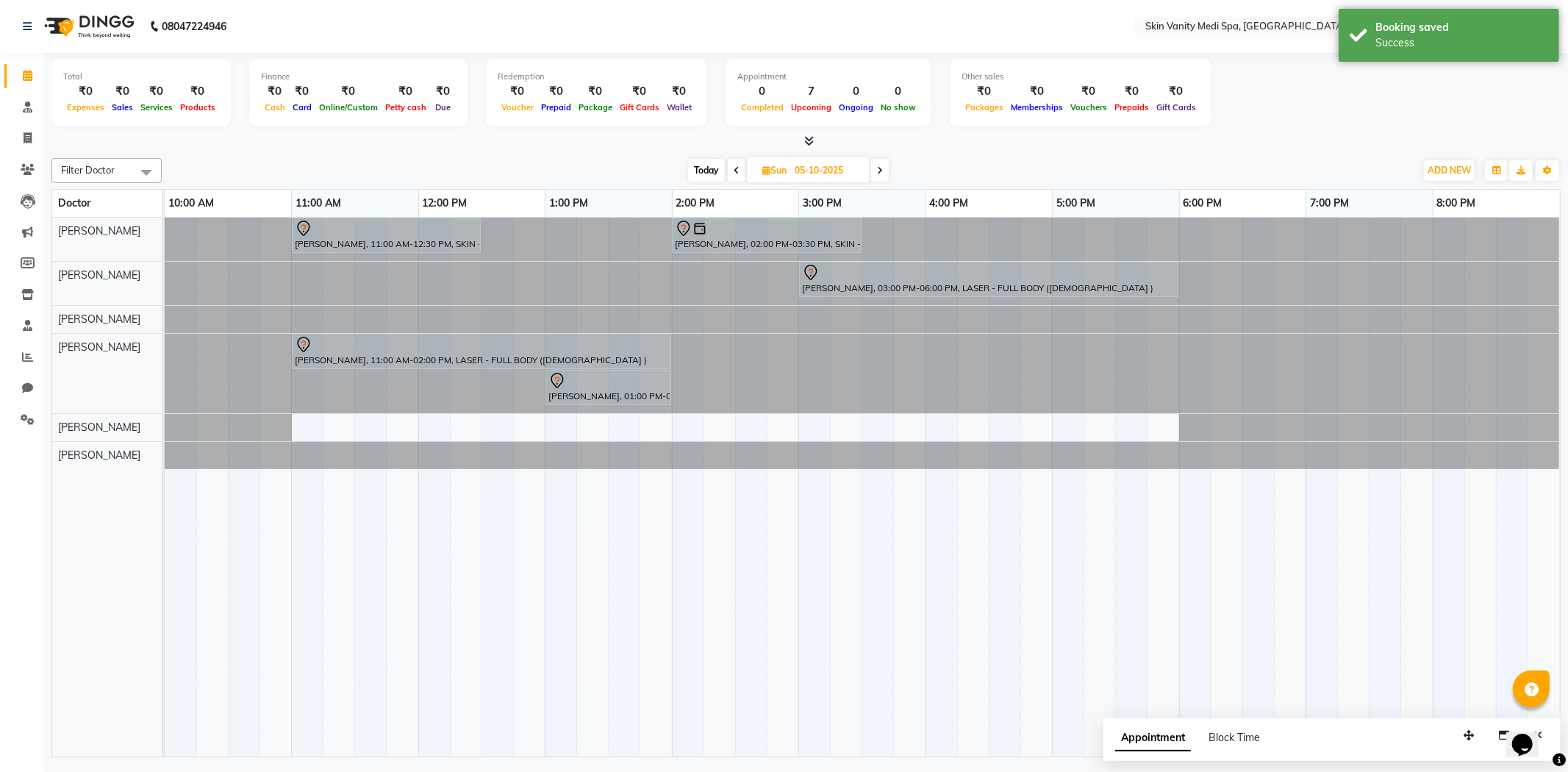
click at [697, 169] on span "Today" at bounding box center [706, 170] width 37 height 23
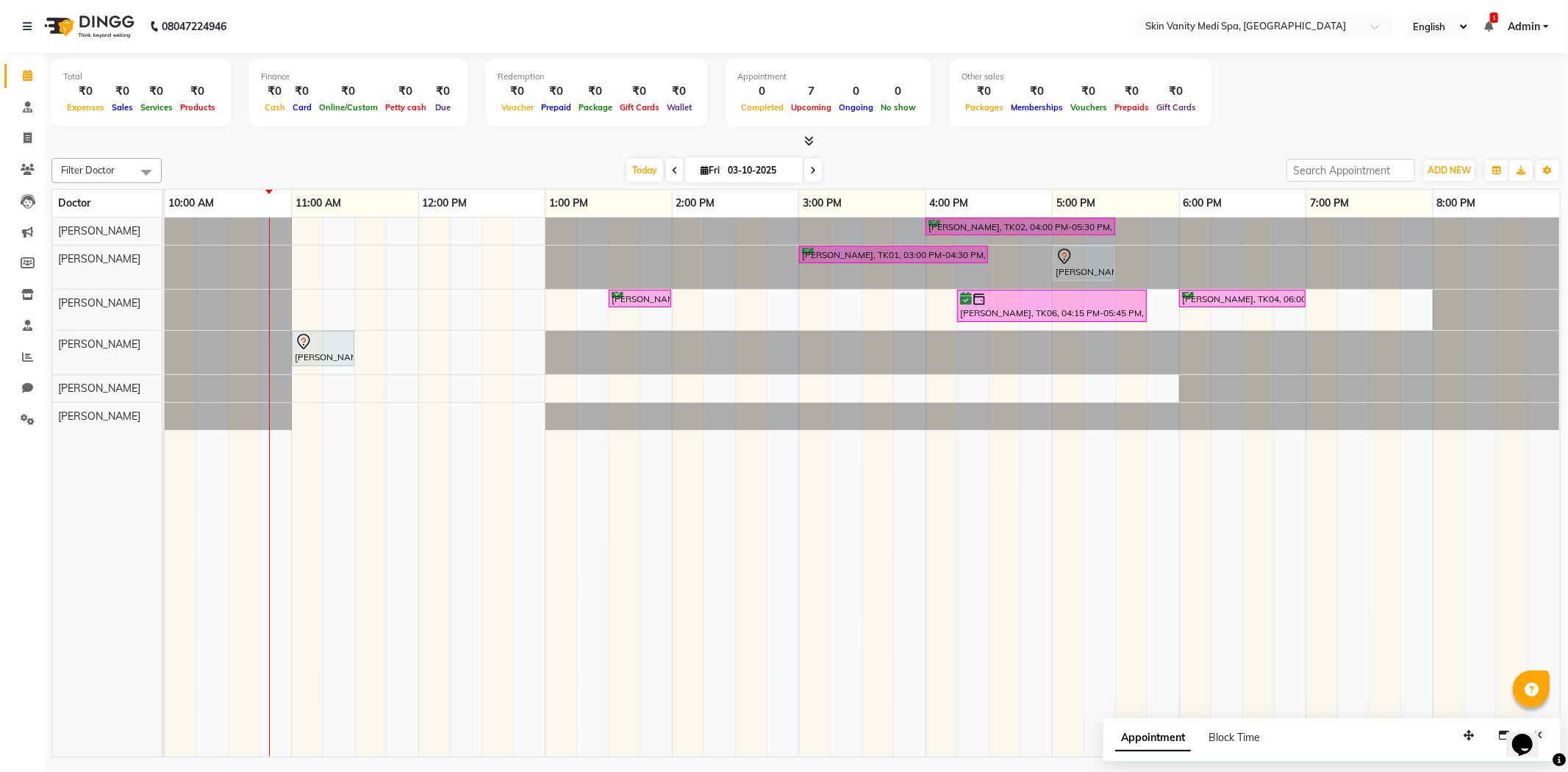
click at [672, 171] on icon at bounding box center [674, 170] width 6 height 9
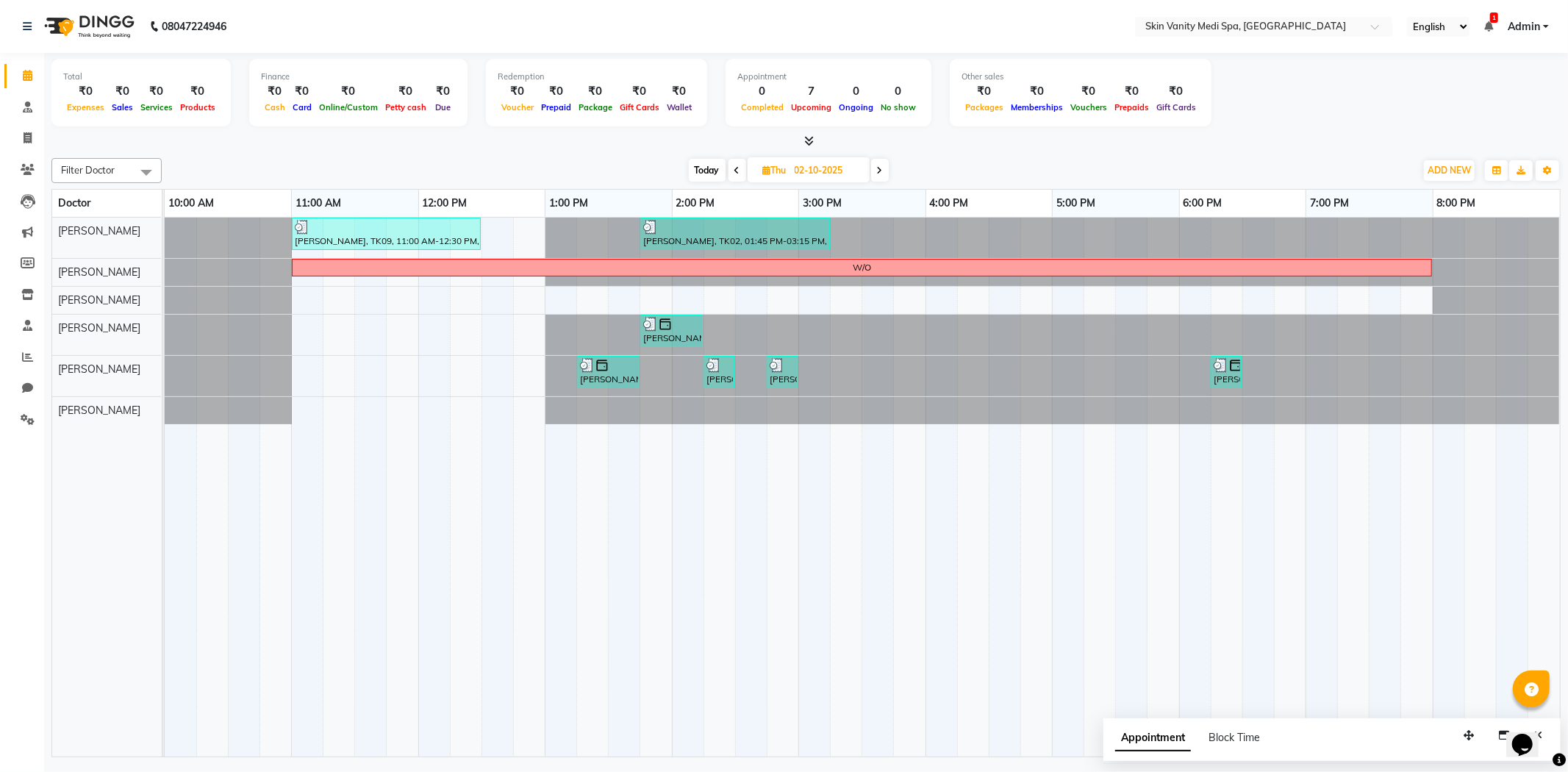
click at [730, 172] on span at bounding box center [737, 170] width 18 height 23
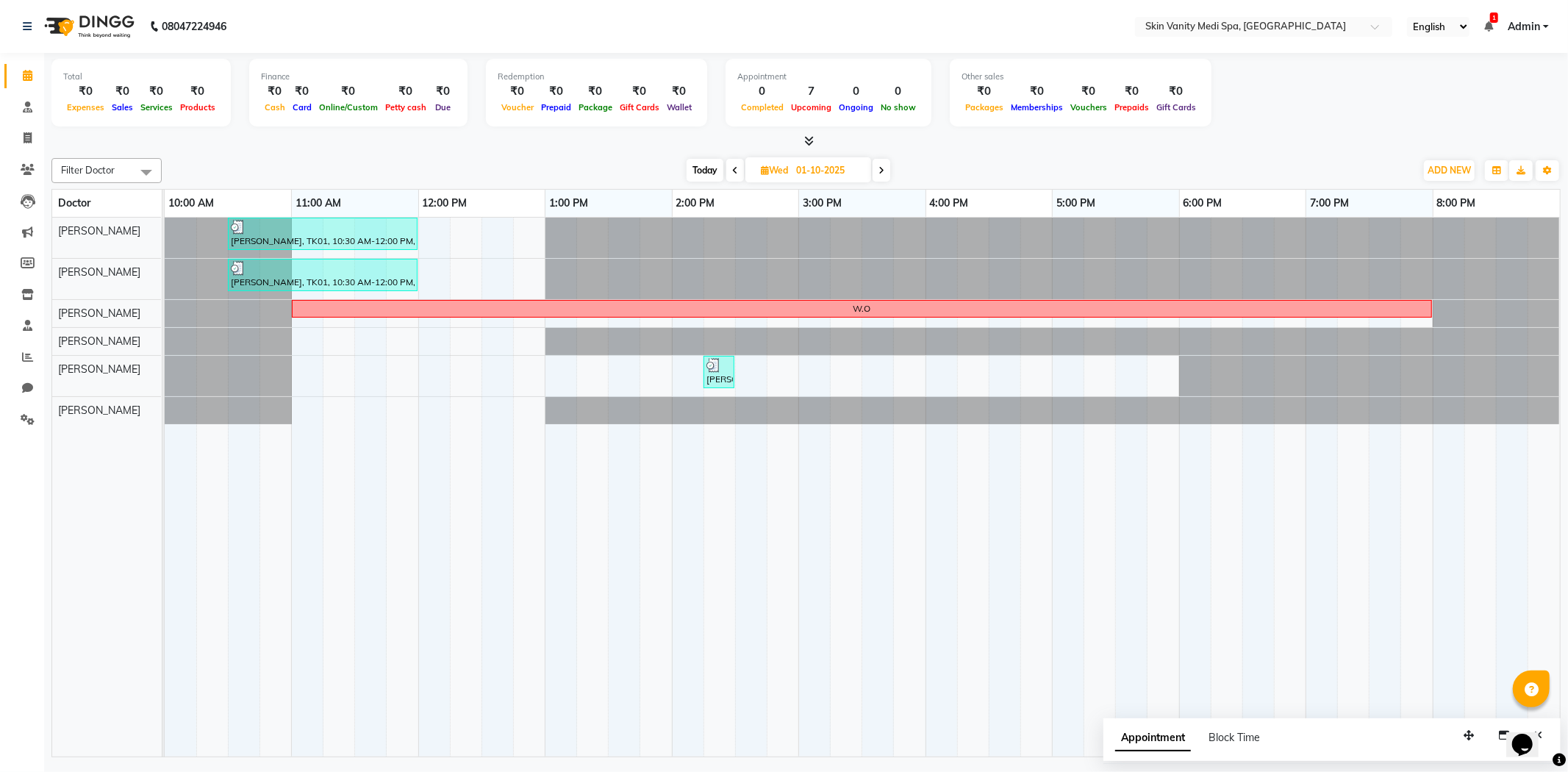
click at [717, 172] on span "Today" at bounding box center [705, 170] width 37 height 23
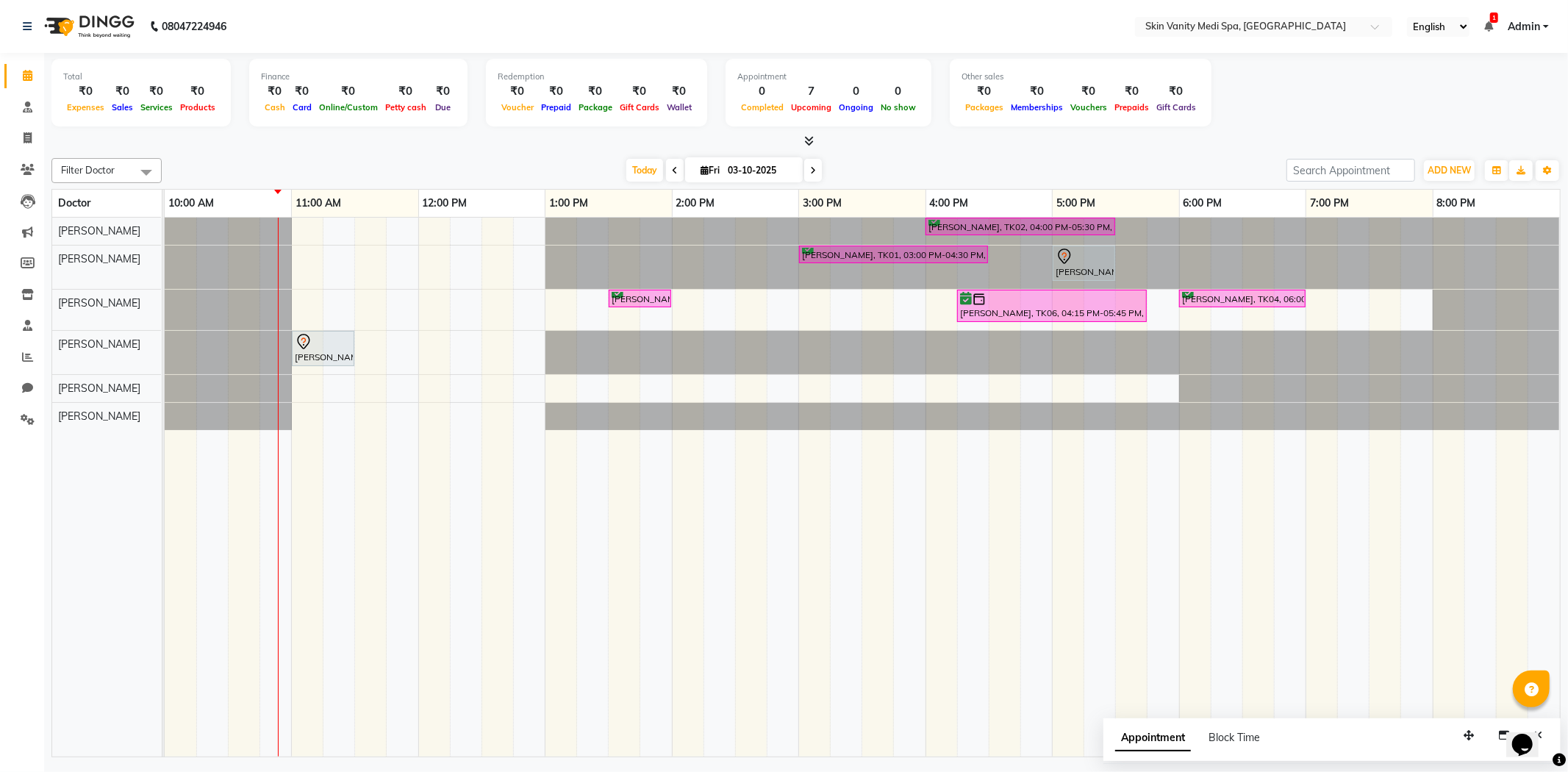
click at [818, 172] on div "[DATE] [DATE]" at bounding box center [724, 170] width 199 height 22
click at [813, 171] on span at bounding box center [812, 170] width 18 height 23
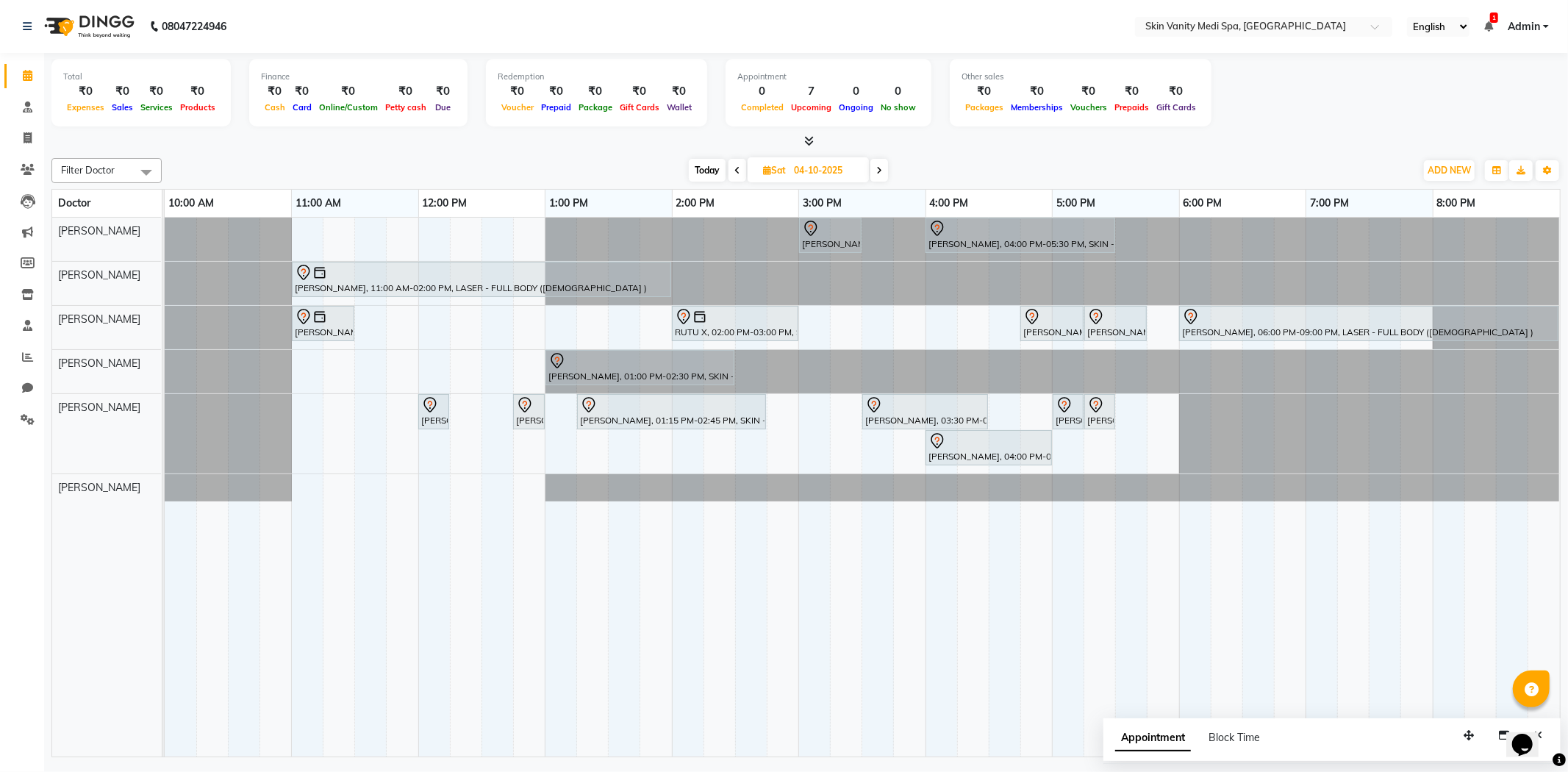
click at [735, 166] on icon at bounding box center [737, 170] width 6 height 9
type input "03-10-2025"
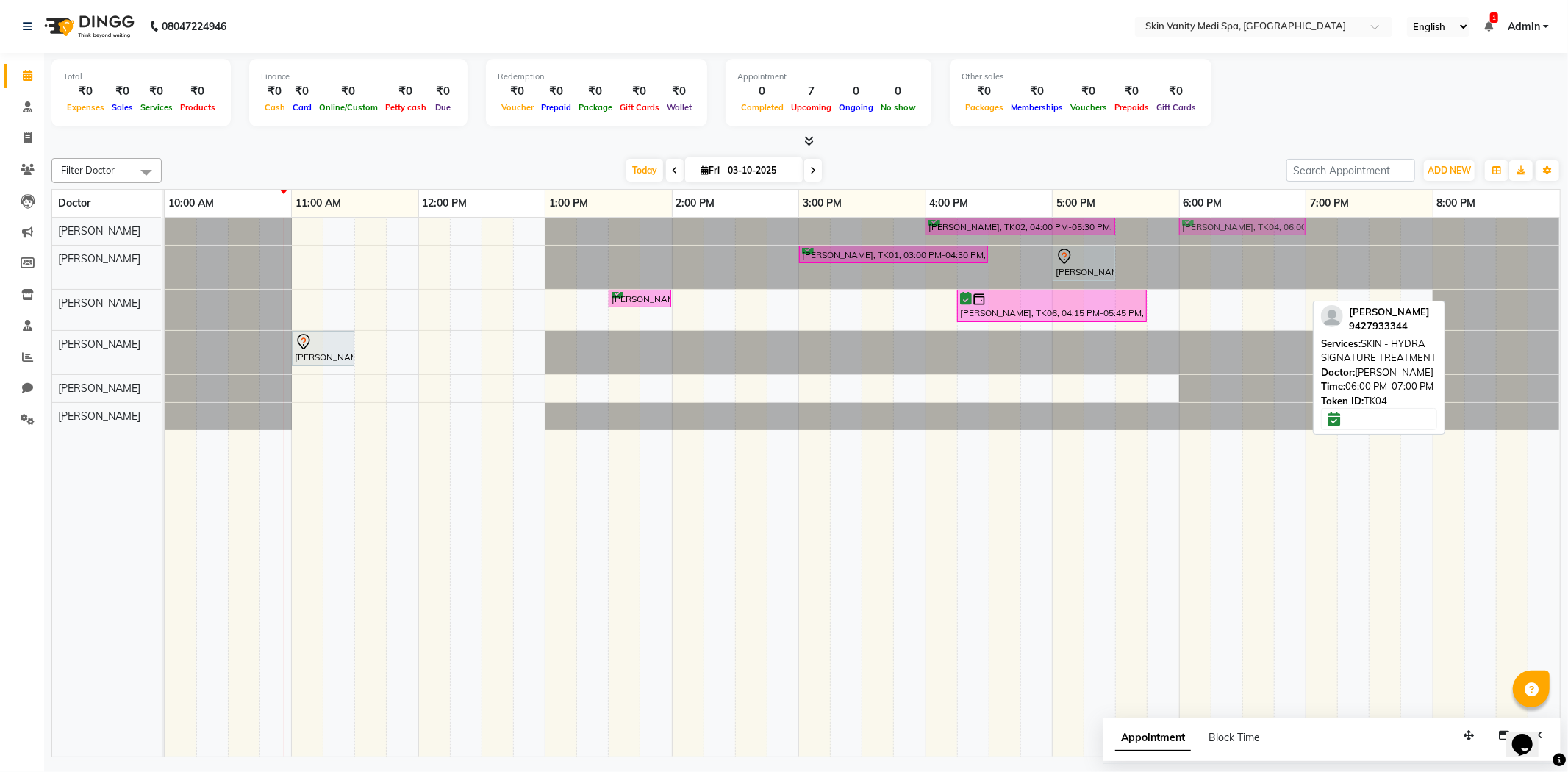
drag, startPoint x: 1189, startPoint y: 297, endPoint x: 1174, endPoint y: 232, distance: 66.7
click at [1174, 232] on tbody "[PERSON_NAME], TK02, 04:00 PM-05:30 PM, SKIN - HYDRA DELUXE TREATMENT [PERSON_N…" at bounding box center [863, 324] width 1395 height 213
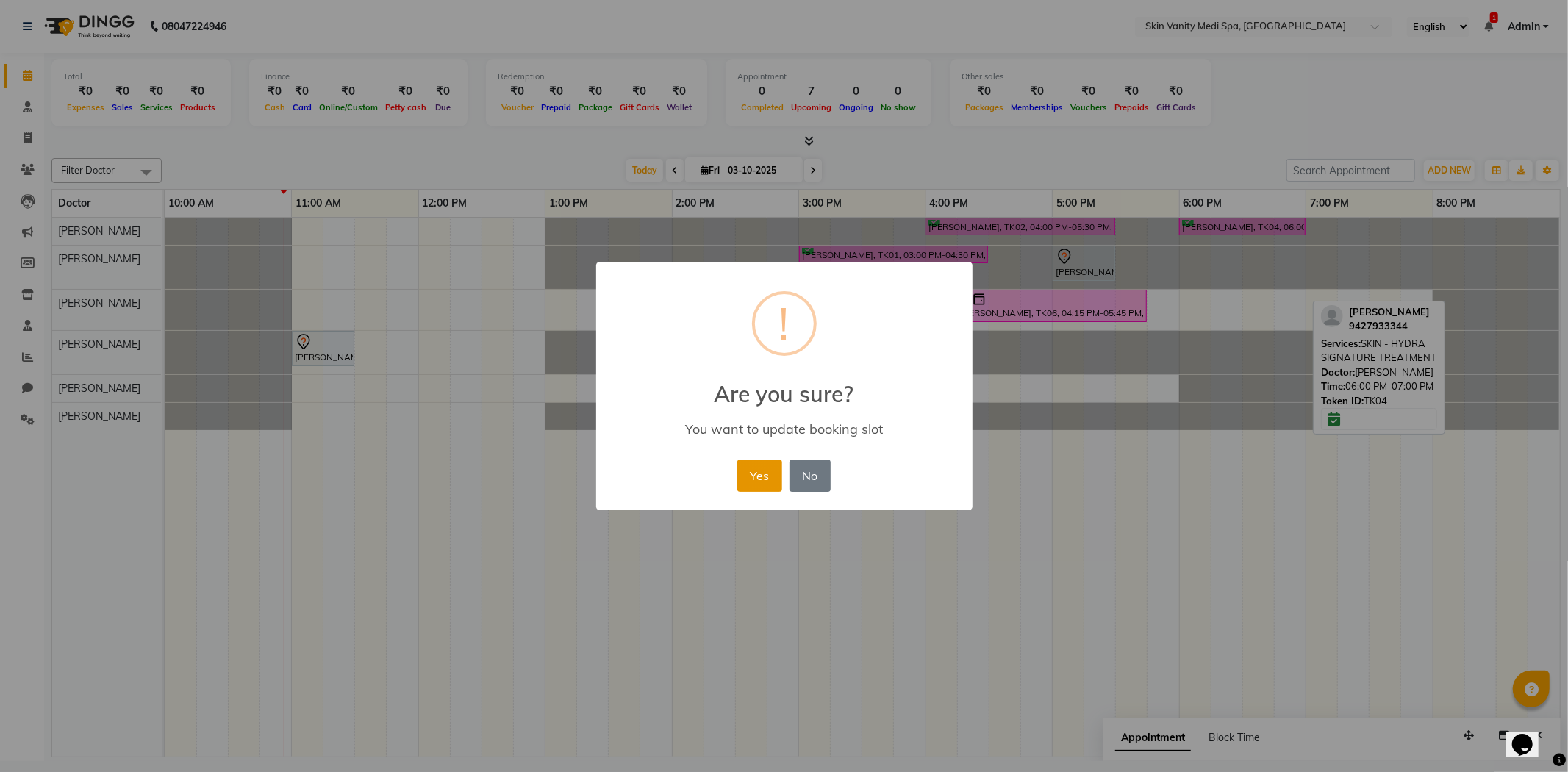
click at [737, 481] on button "Yes" at bounding box center [760, 476] width 45 height 33
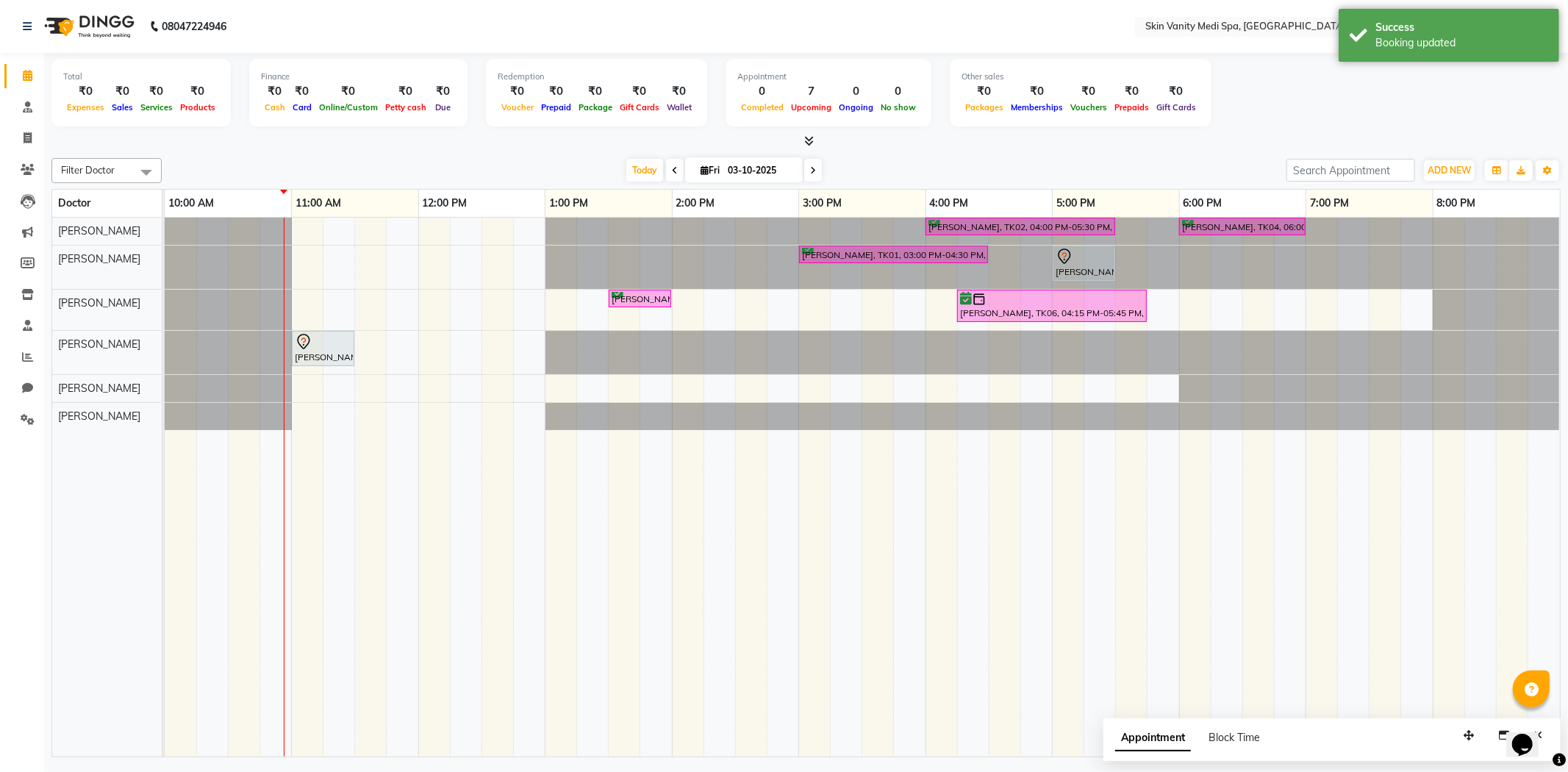
click at [1193, 303] on div "[PERSON_NAME], TK02, 04:00 PM-05:30 PM, SKIN - HYDRA DELUXE TREATMENT [PERSON_N…" at bounding box center [863, 487] width 1395 height 539
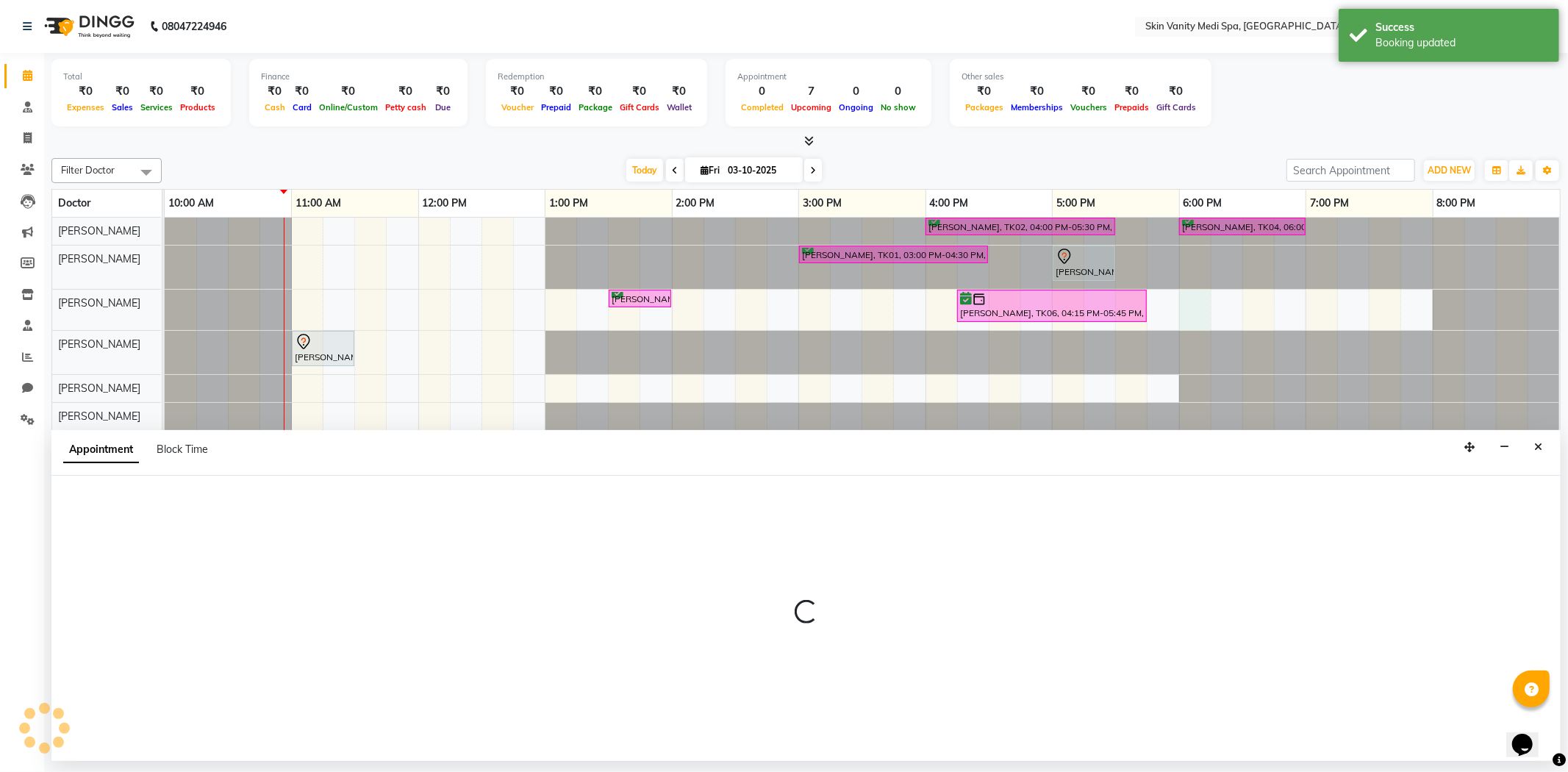
select select "70348"
select select "tentative"
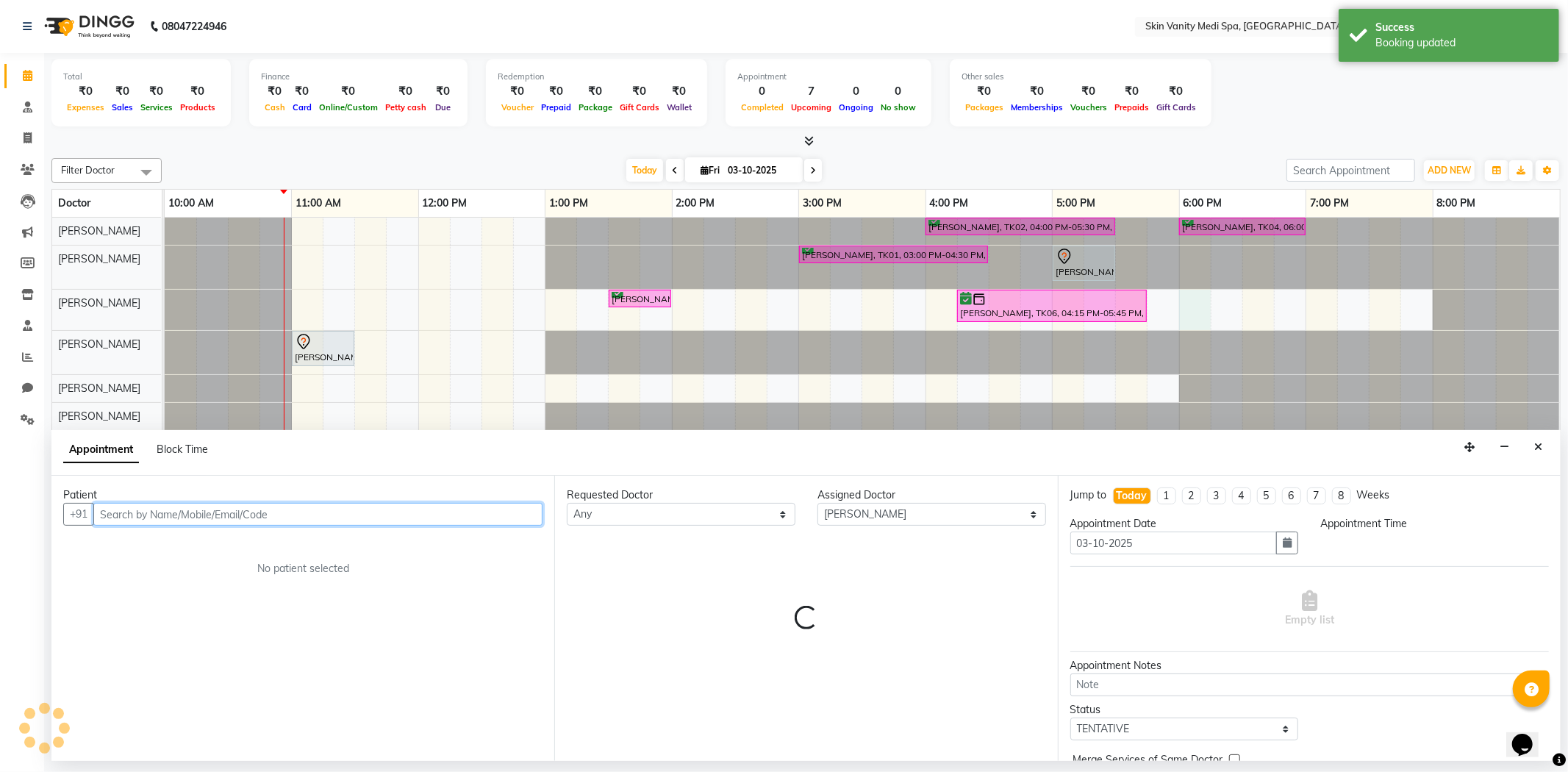
select select "1080"
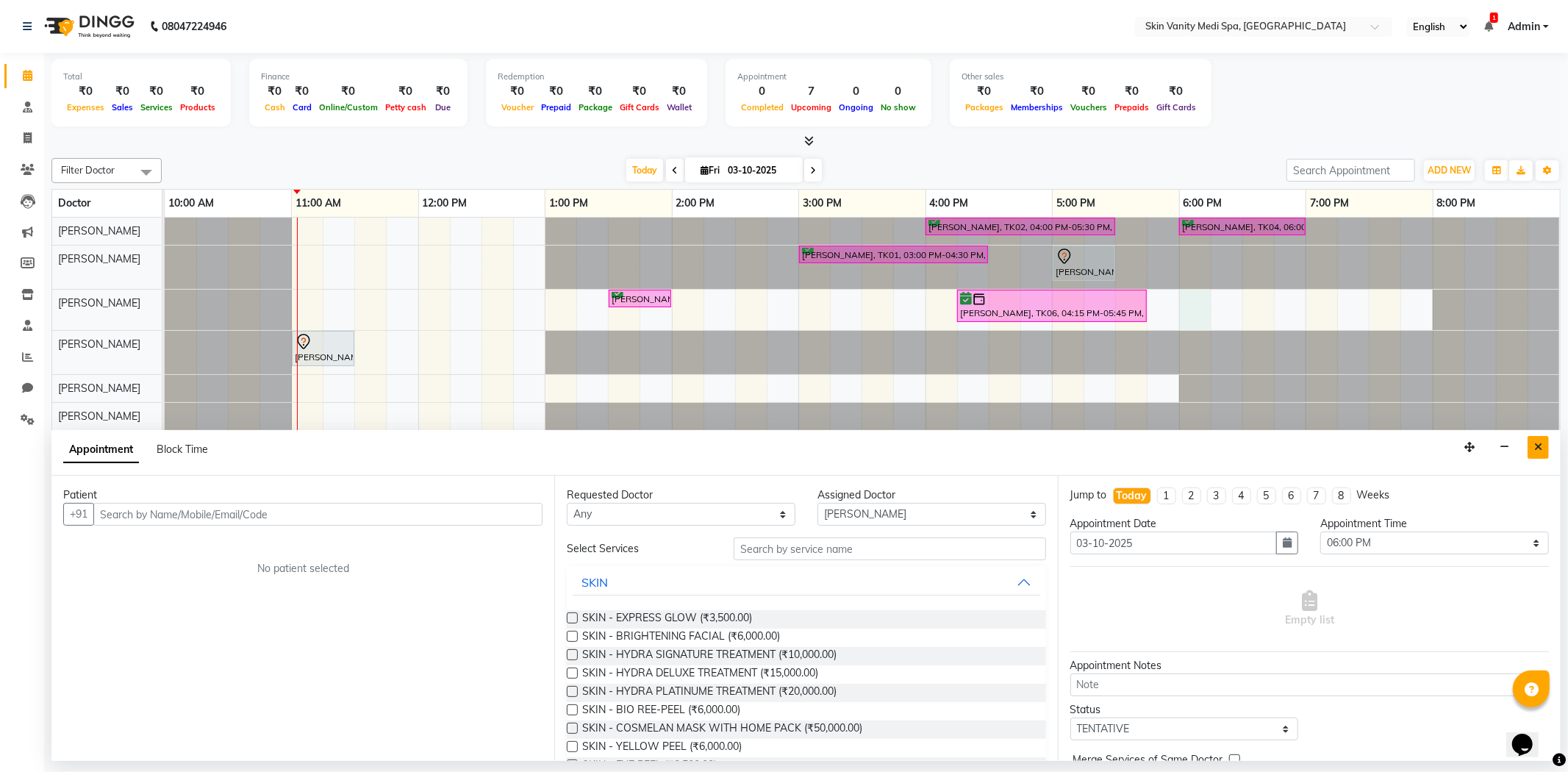
click at [1530, 441] on button "Close" at bounding box center [1538, 446] width 21 height 23
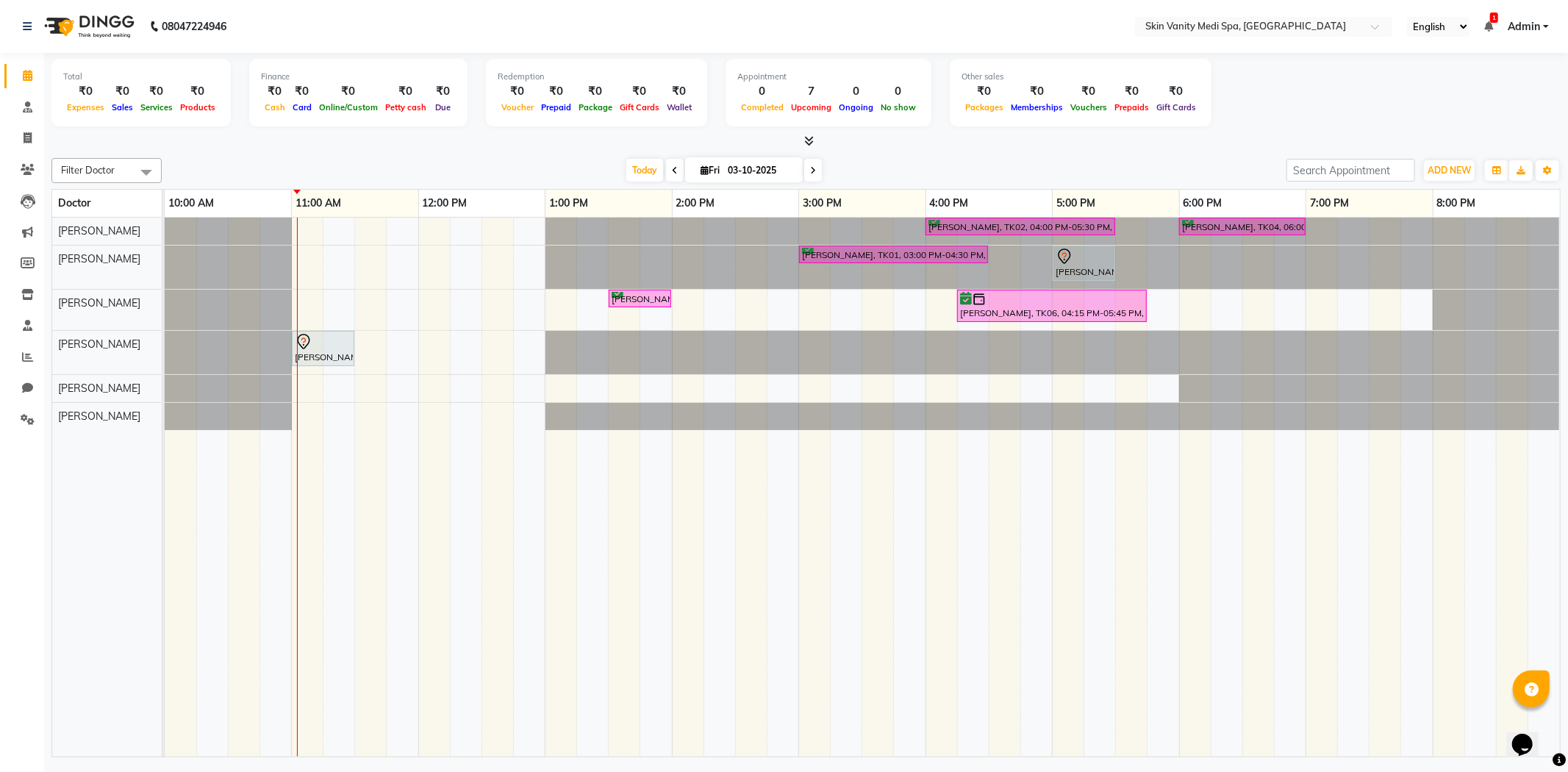
drag, startPoint x: 1003, startPoint y: 216, endPoint x: 835, endPoint y: 159, distance: 177.4
click at [835, 159] on div "[DATE] [DATE]" at bounding box center [724, 170] width 1110 height 22
click at [1185, 304] on div "[PERSON_NAME], TK02, 04:00 PM-05:30 PM, SKIN - HYDRA DELUXE TREATMENT [PERSON_N…" at bounding box center [863, 487] width 1395 height 539
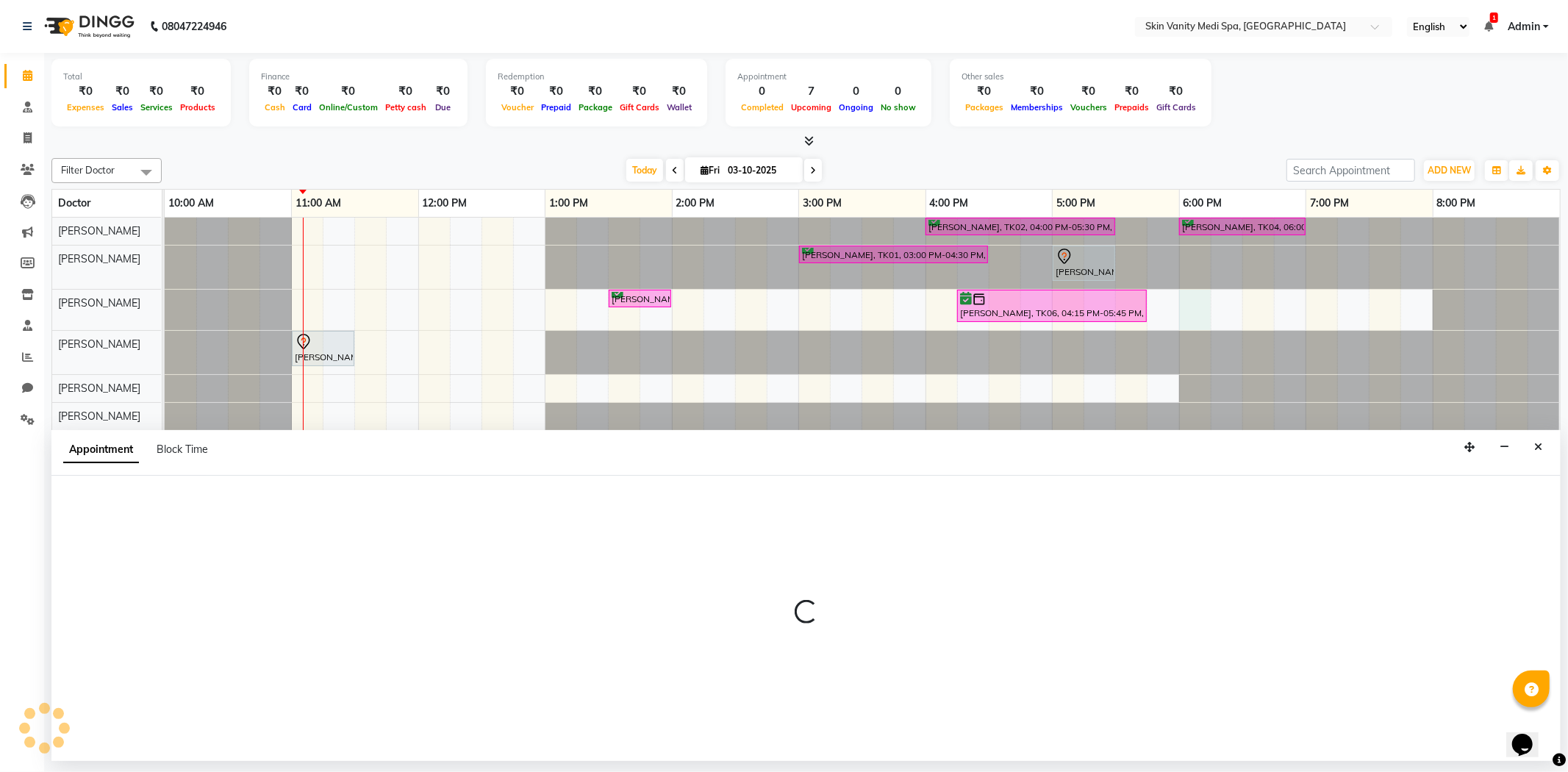
select select "70348"
select select "1080"
select select "tentative"
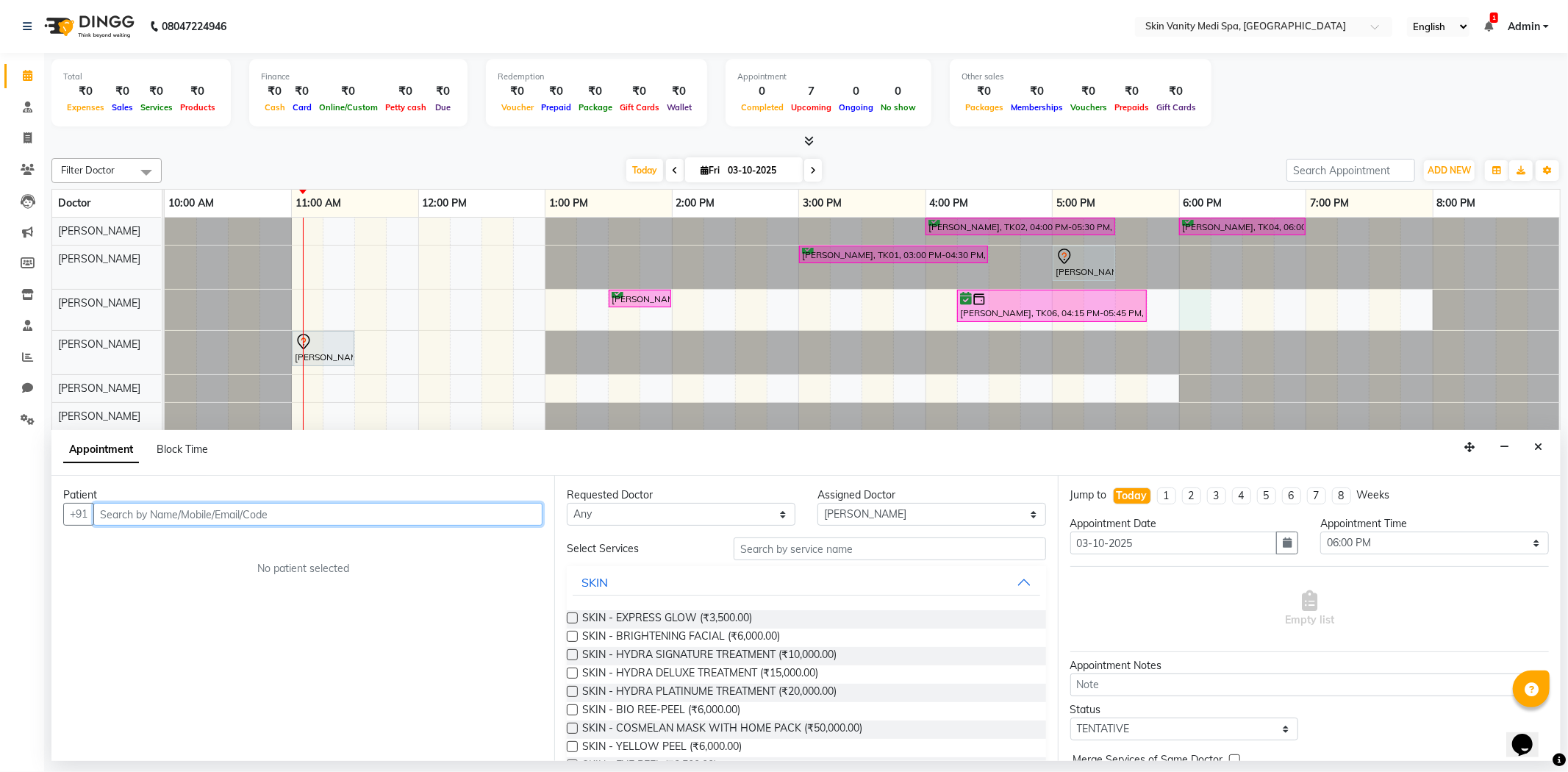
click at [195, 502] on input "text" at bounding box center [317, 513] width 449 height 23
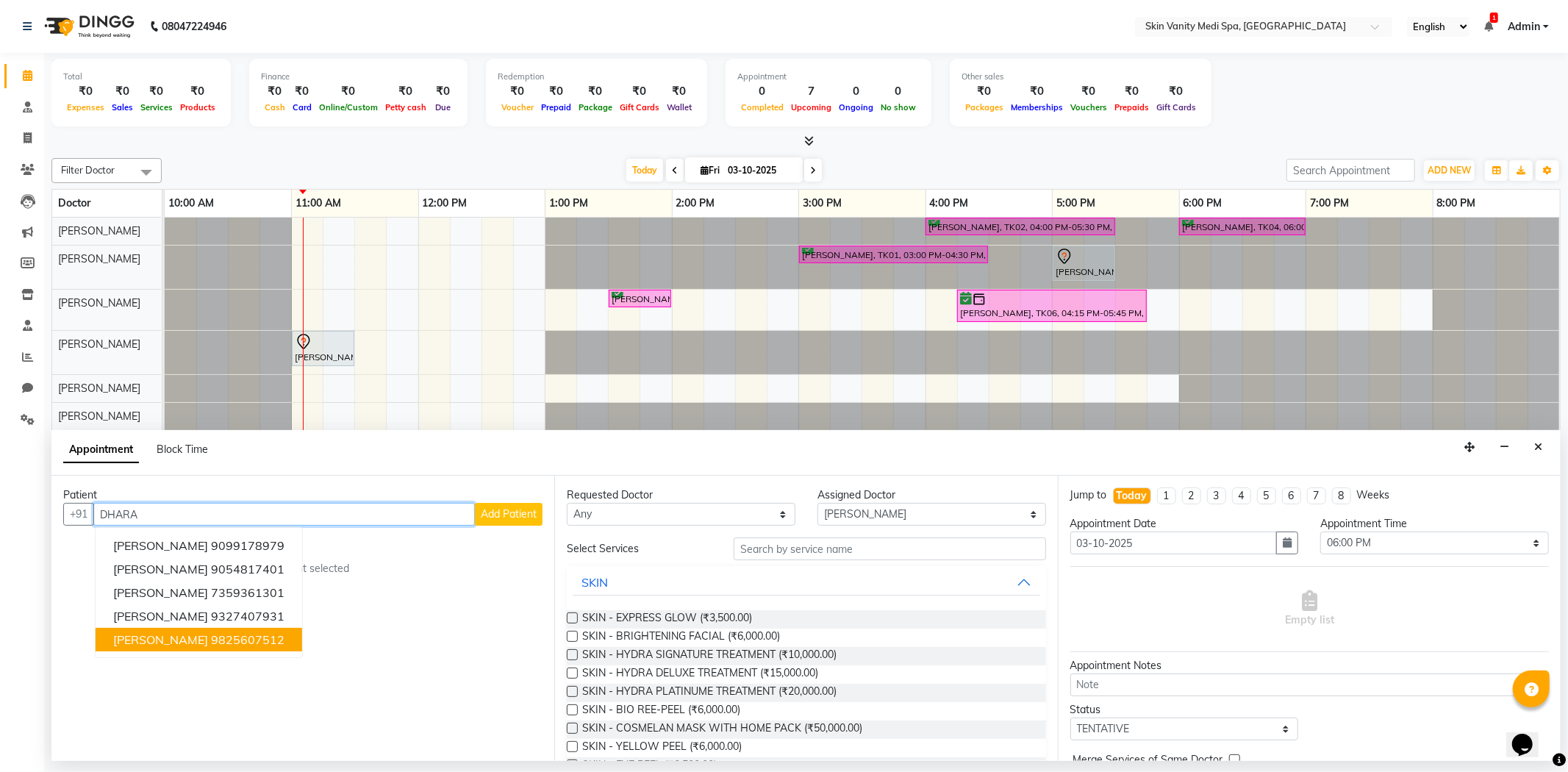
click at [212, 643] on ngb-highlight "9825607512" at bounding box center [248, 640] width 74 height 15
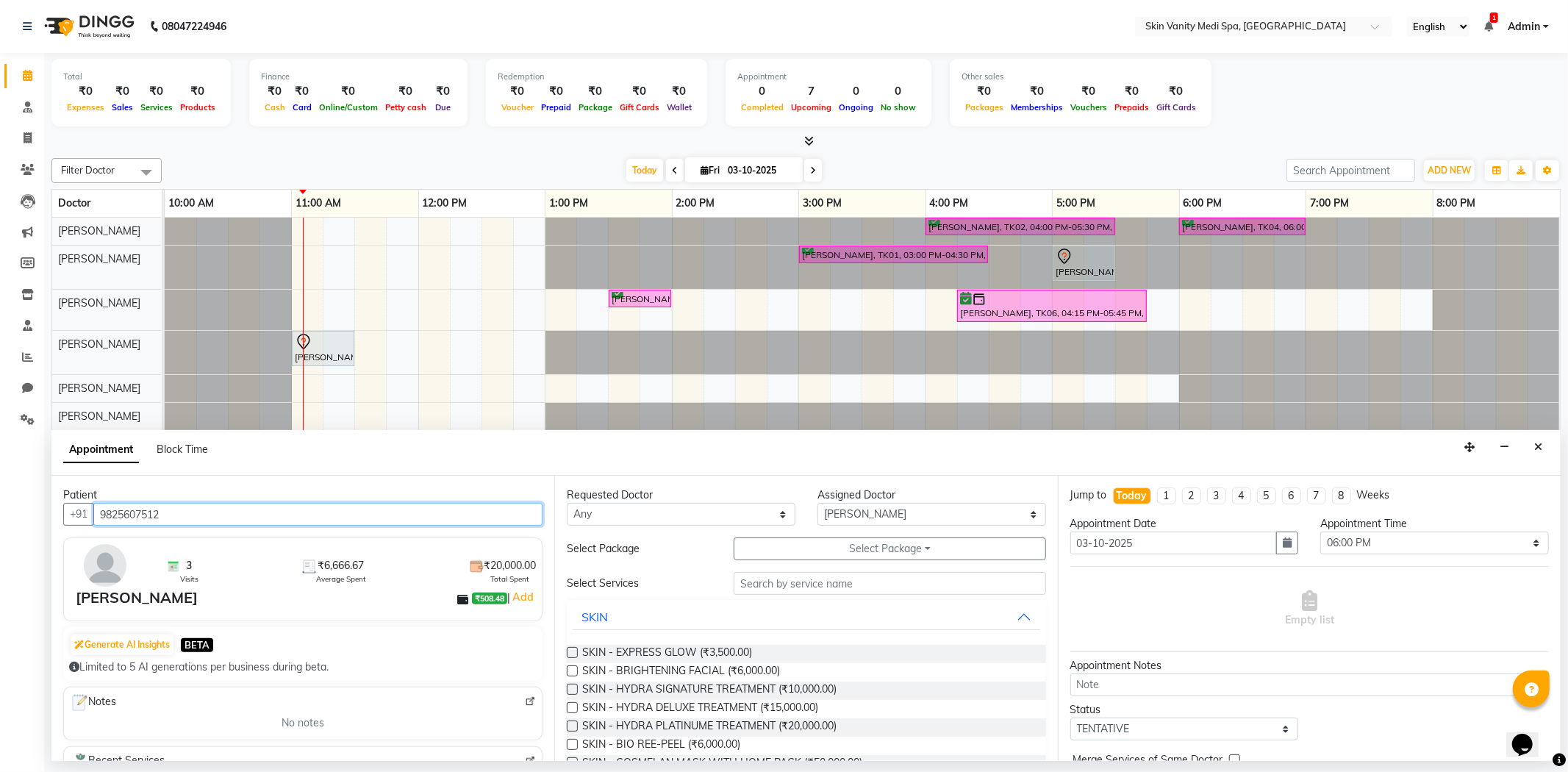
type input "9825607512"
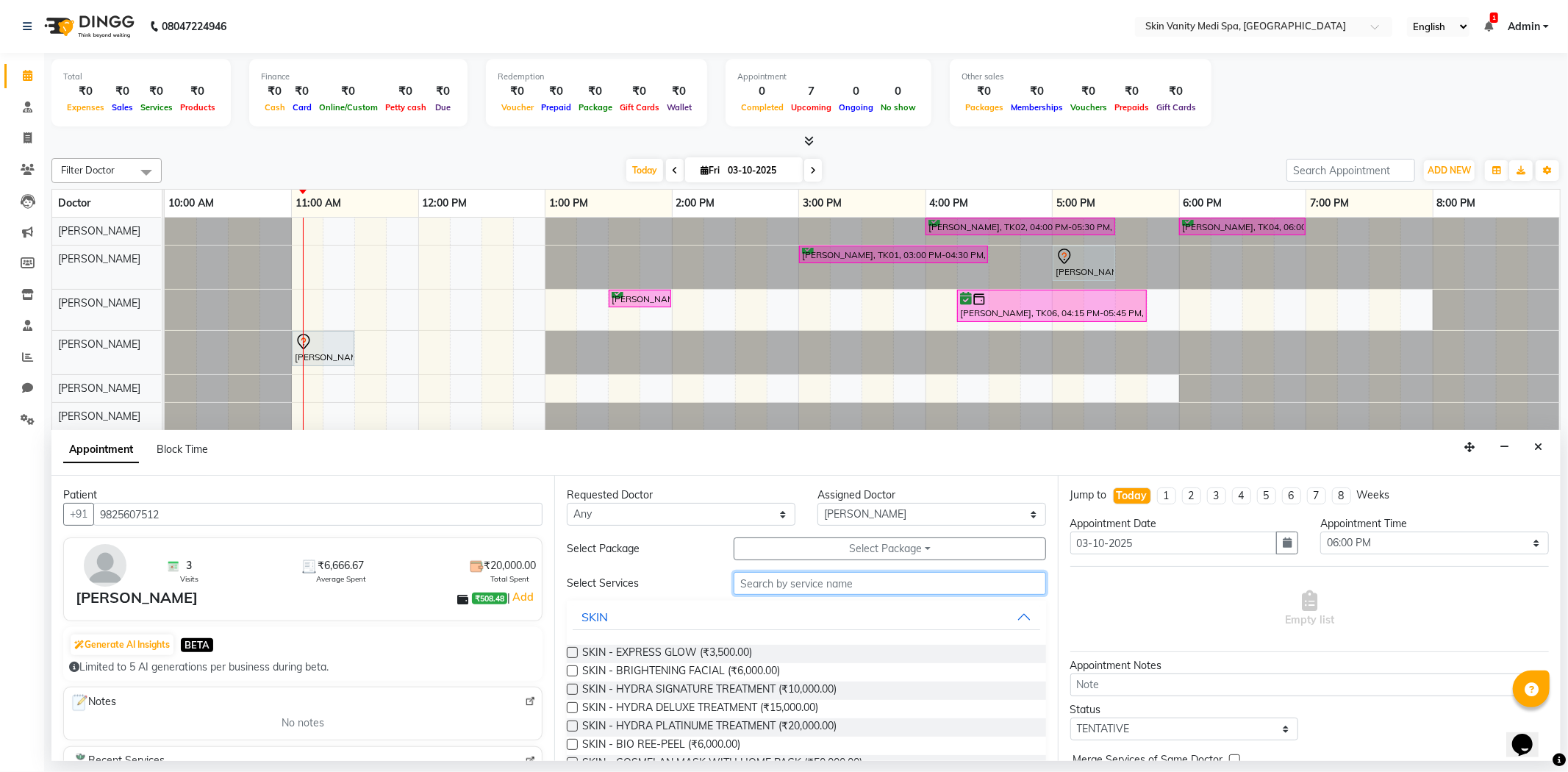
click at [784, 586] on input "text" at bounding box center [890, 583] width 312 height 23
type input "F"
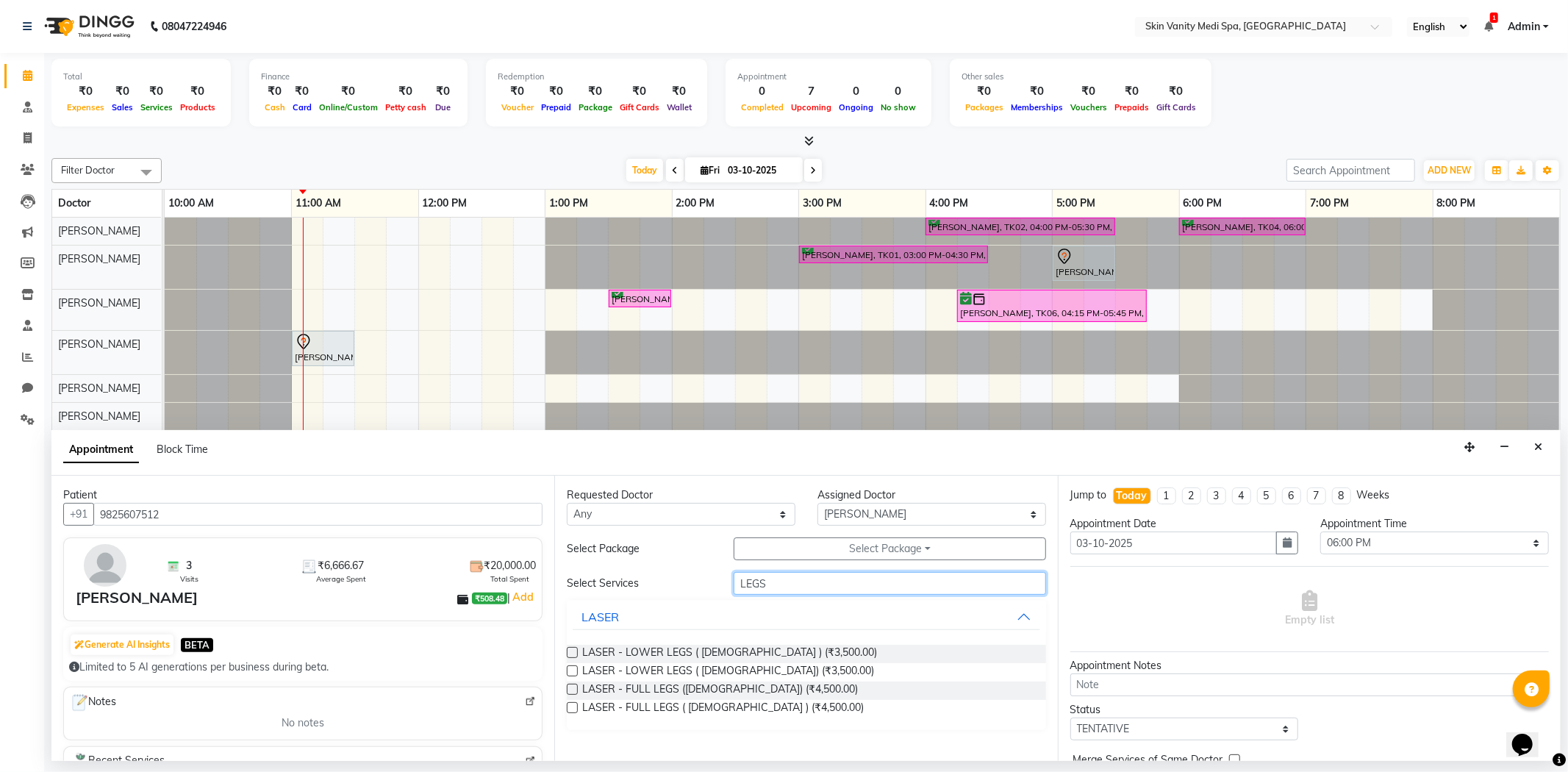
type input "LEGS"
click at [571, 707] on label at bounding box center [572, 707] width 11 height 11
click at [571, 707] on input "checkbox" at bounding box center [571, 708] width 9 height 9
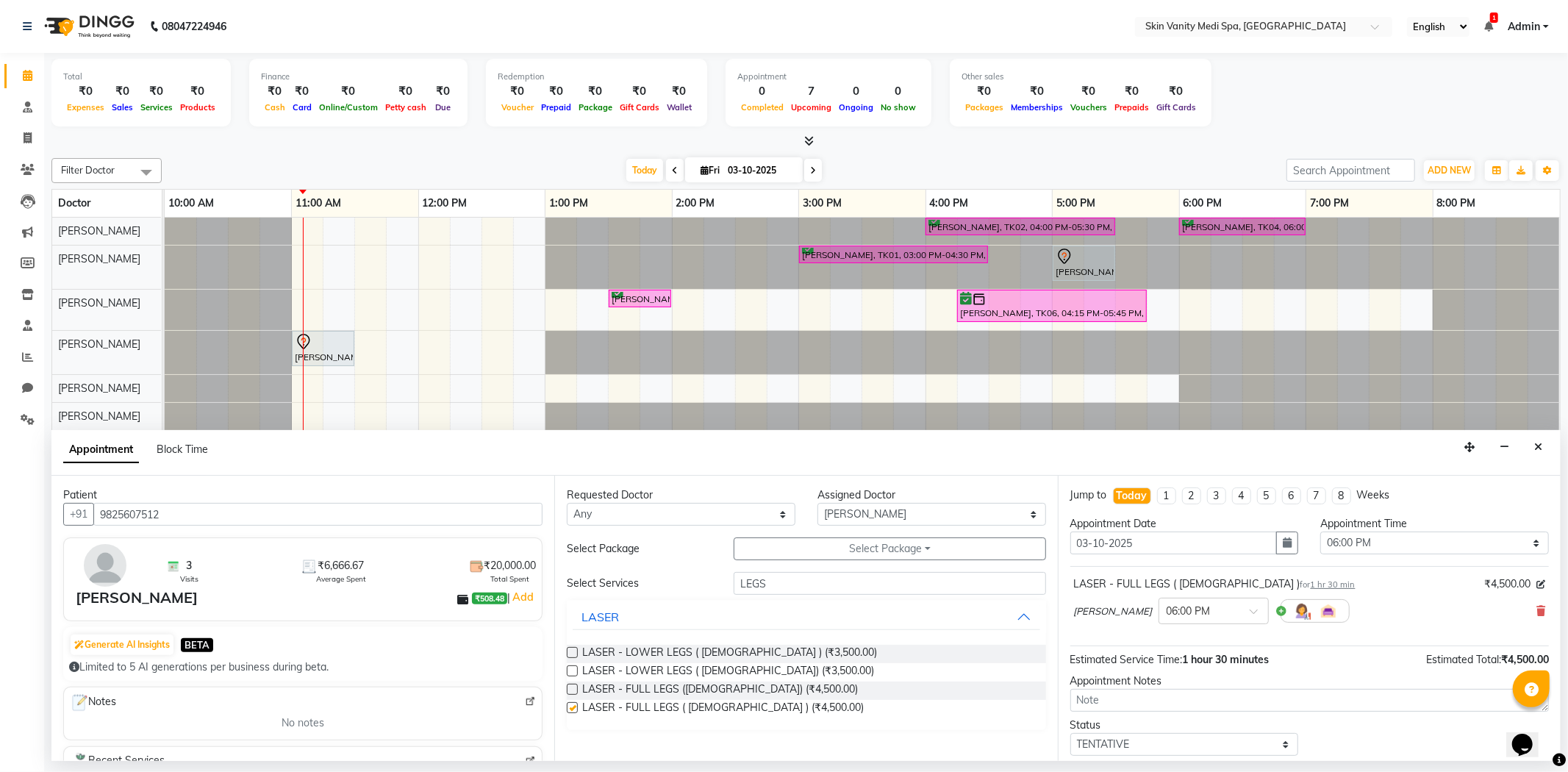
checkbox input "false"
click at [797, 582] on input "LEGS" at bounding box center [890, 583] width 312 height 23
type input "L"
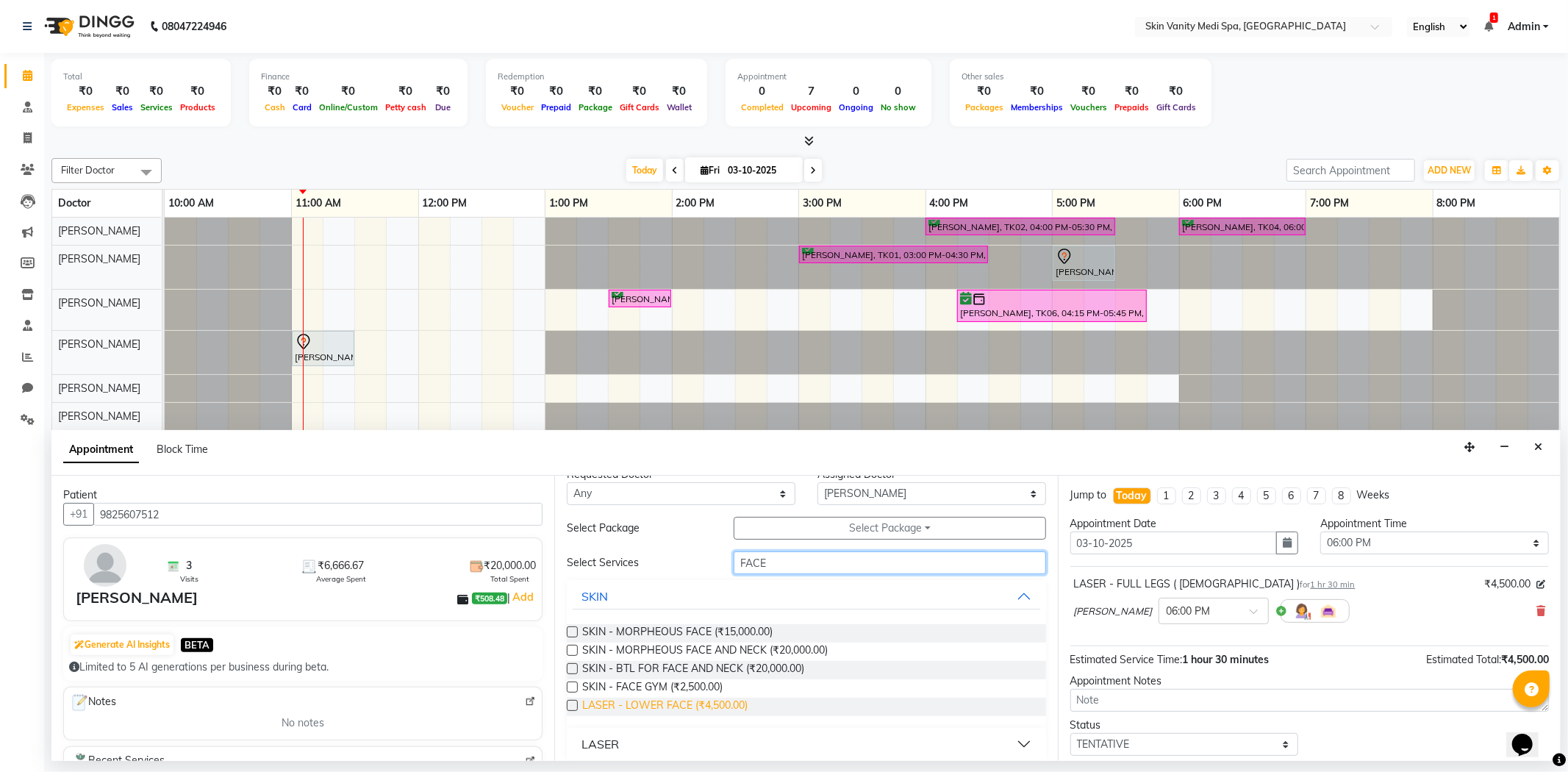
scroll to position [32, 0]
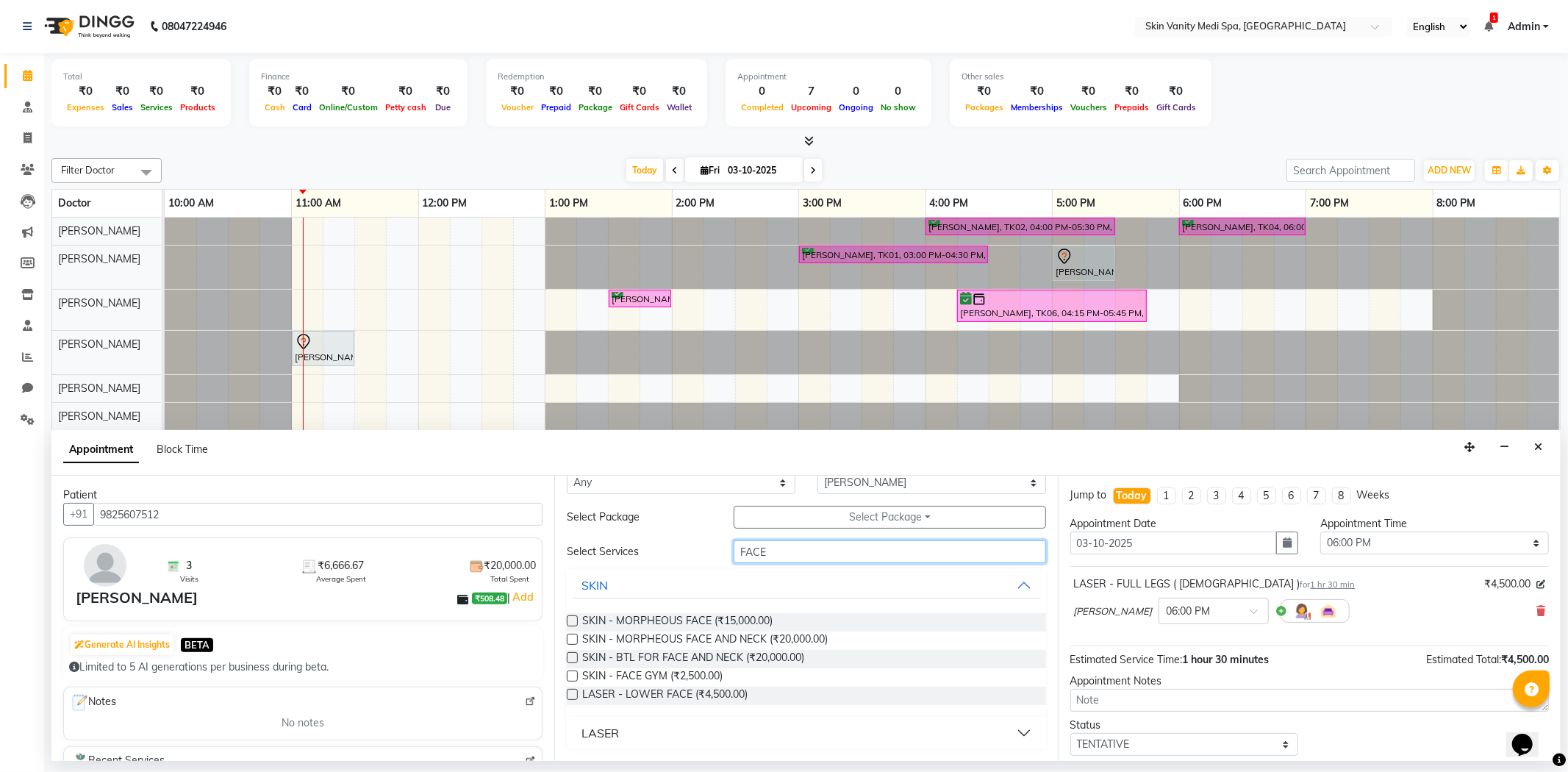
type input "FACE"
click at [617, 733] on div "LASER" at bounding box center [600, 732] width 38 height 18
click at [601, 722] on button "LASER" at bounding box center [806, 733] width 467 height 27
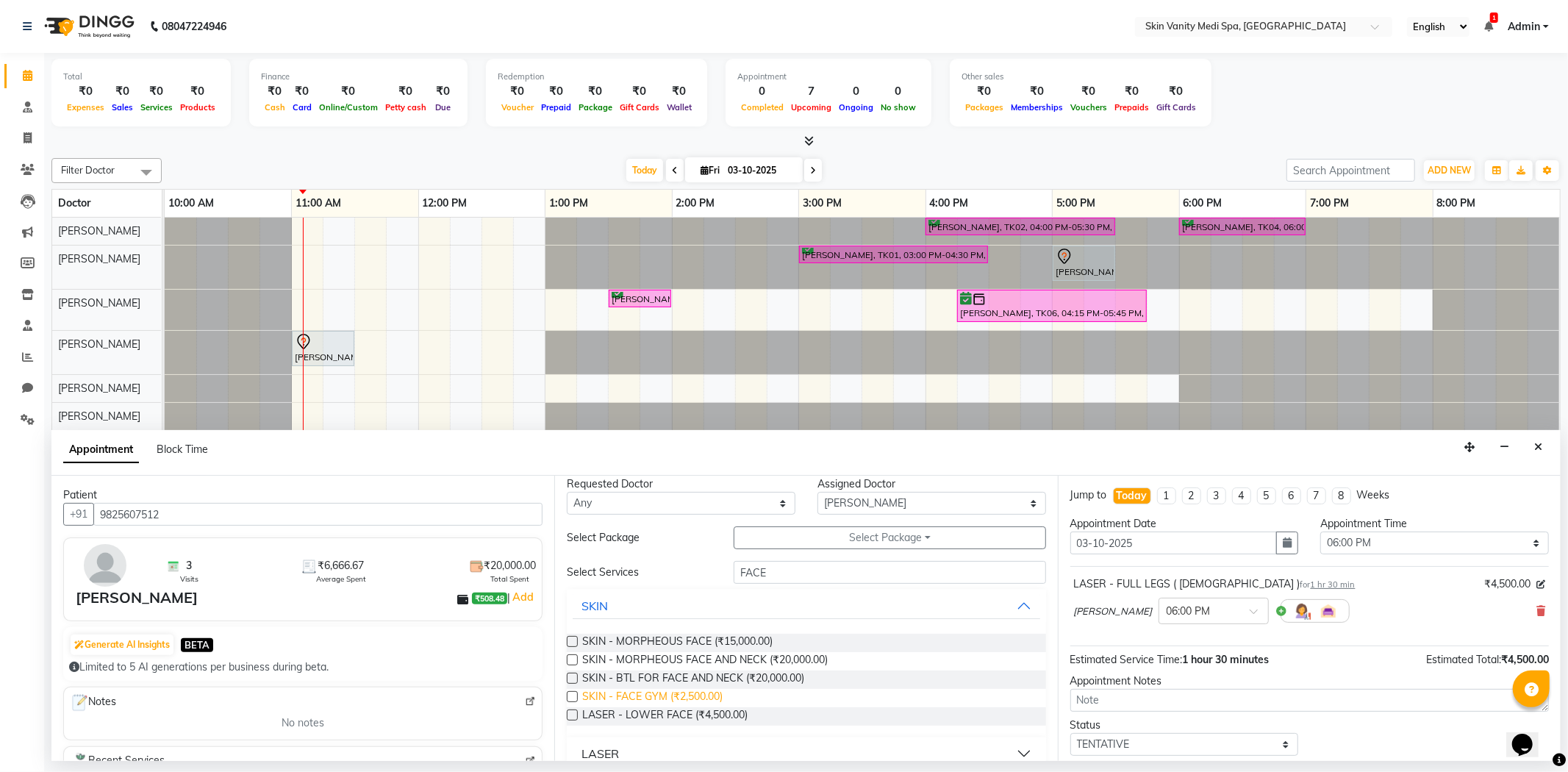
scroll to position [0, 0]
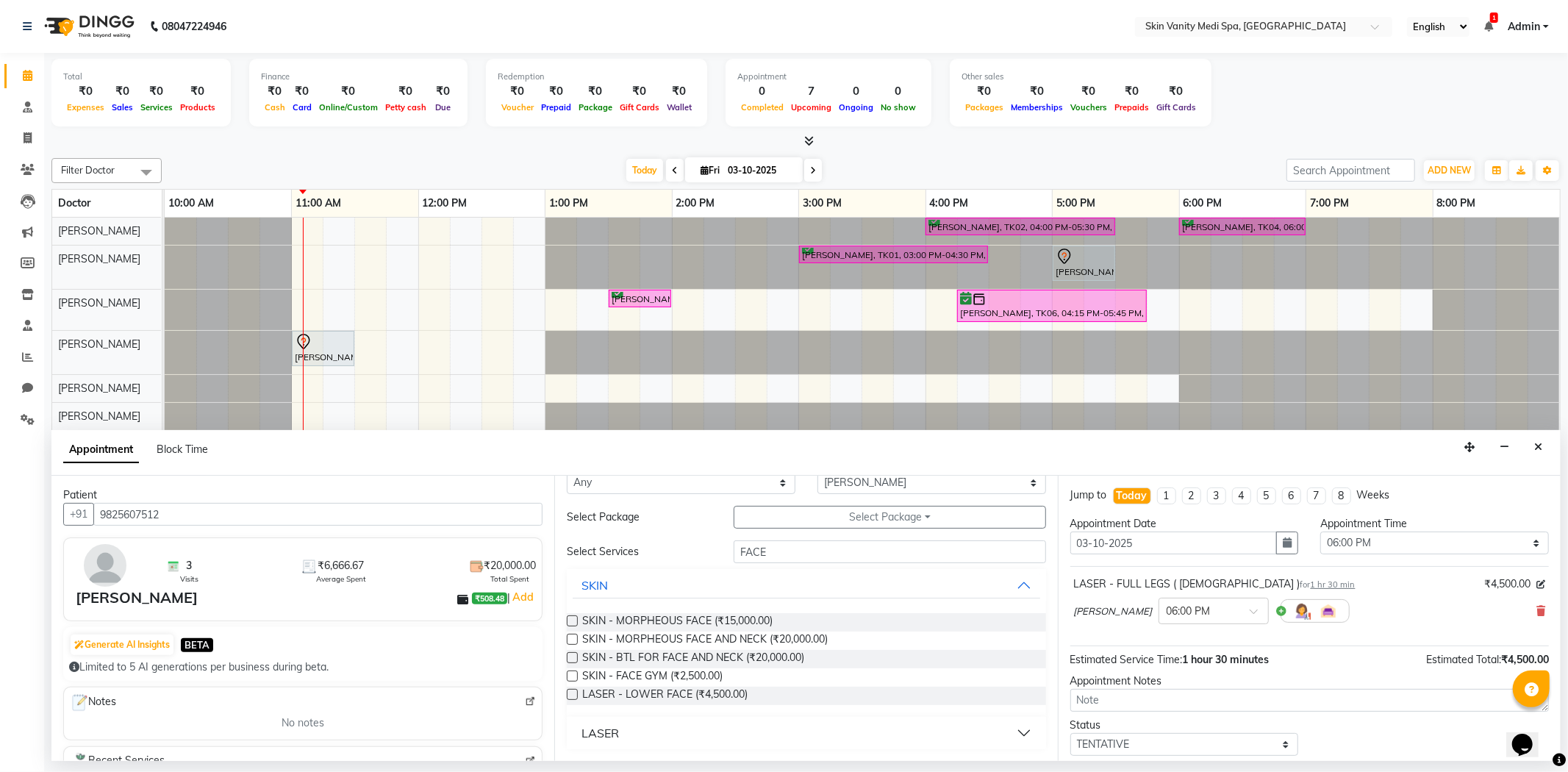
click at [626, 731] on button "LASER" at bounding box center [806, 733] width 467 height 27
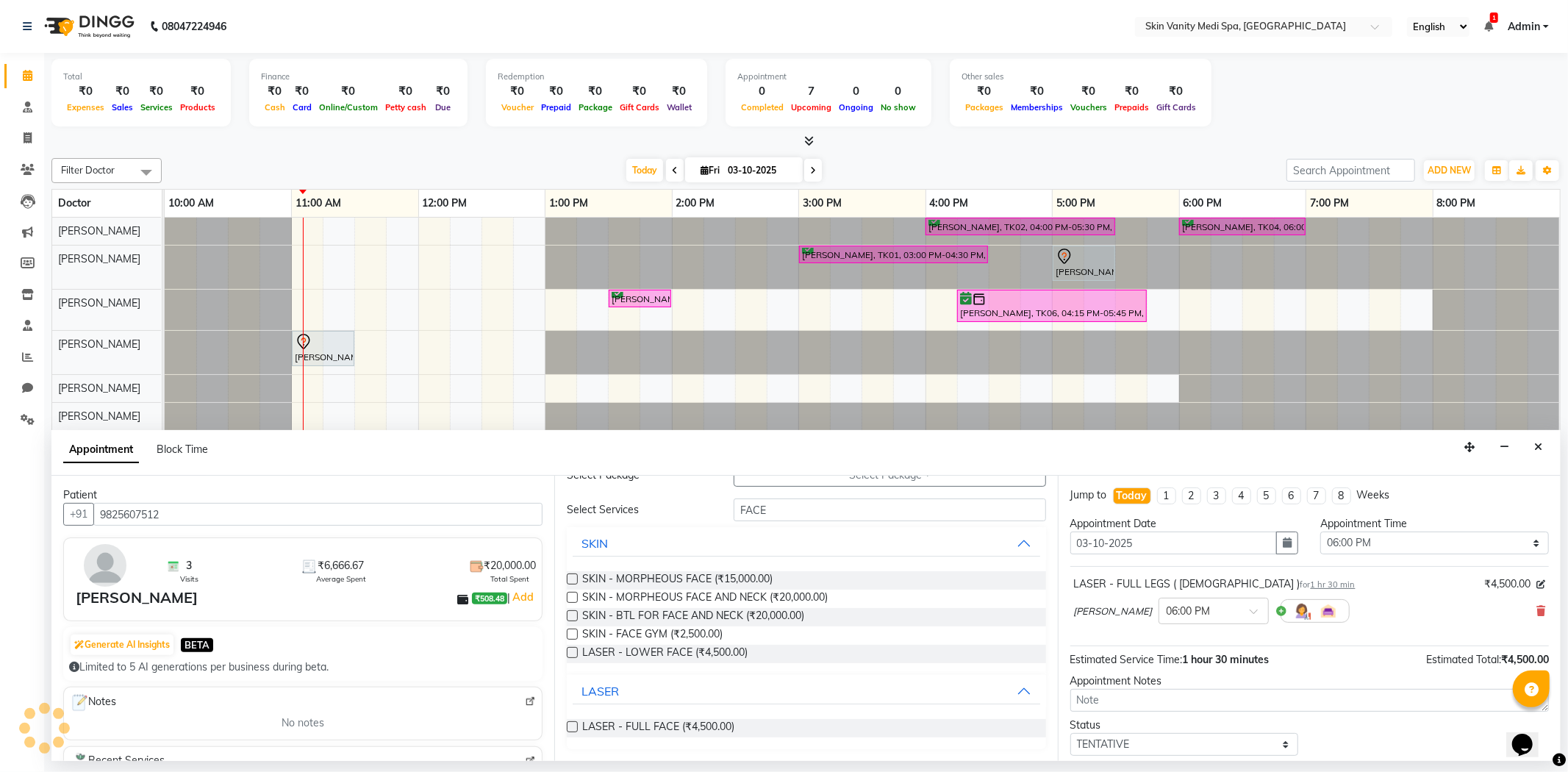
click at [571, 730] on label at bounding box center [572, 726] width 11 height 11
click at [571, 730] on input "checkbox" at bounding box center [571, 728] width 9 height 9
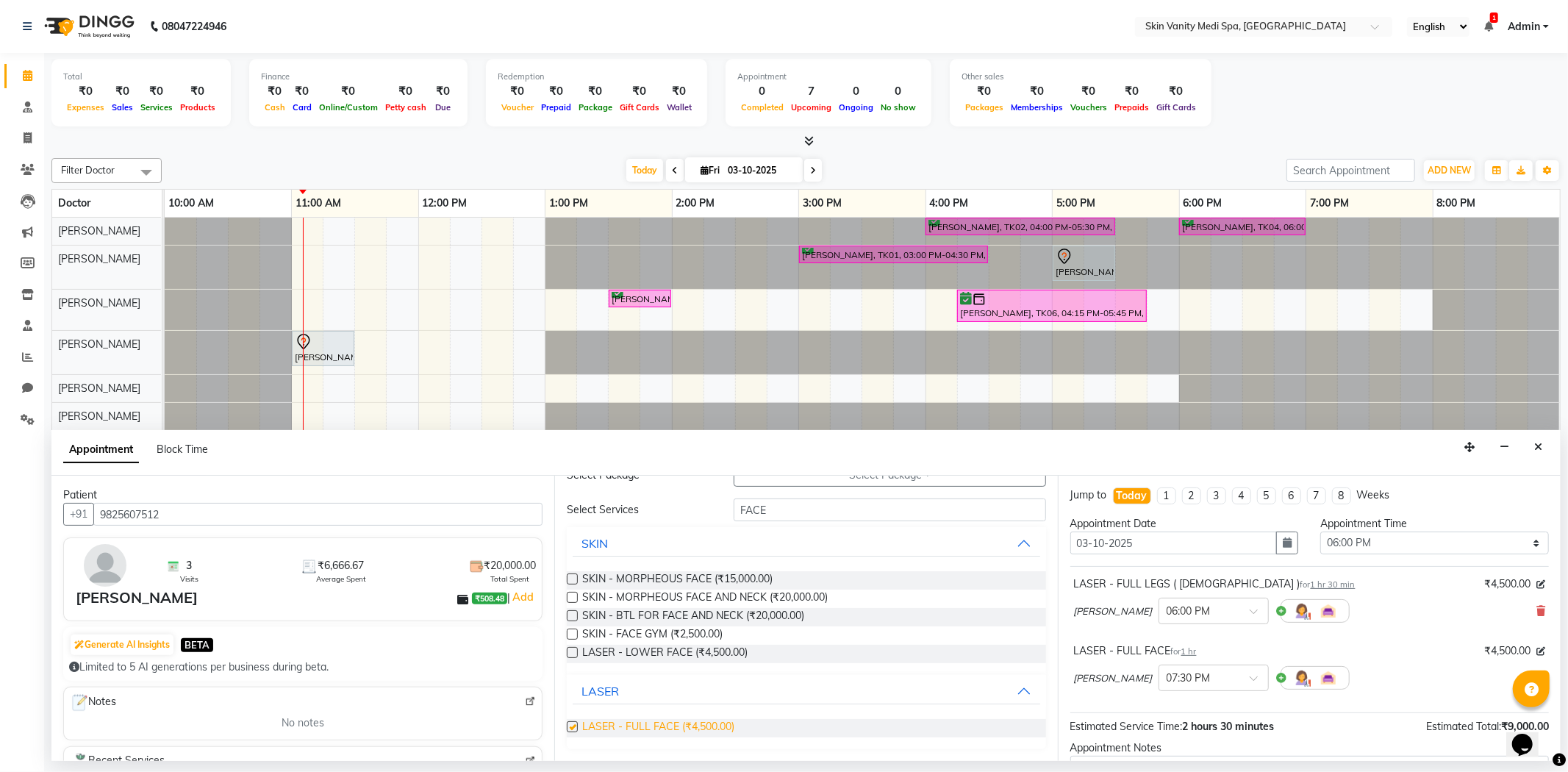
checkbox input "false"
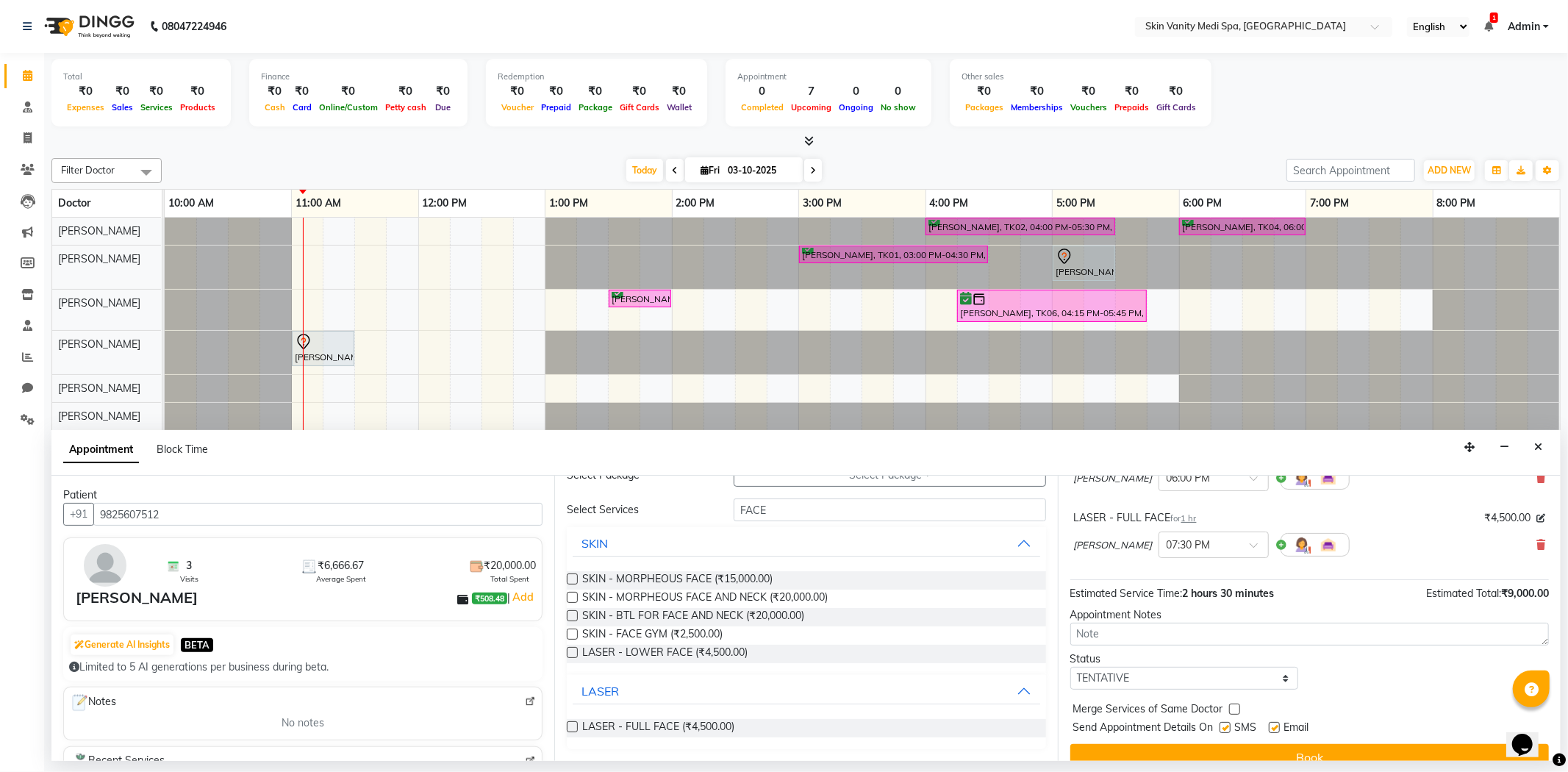
scroll to position [155, 0]
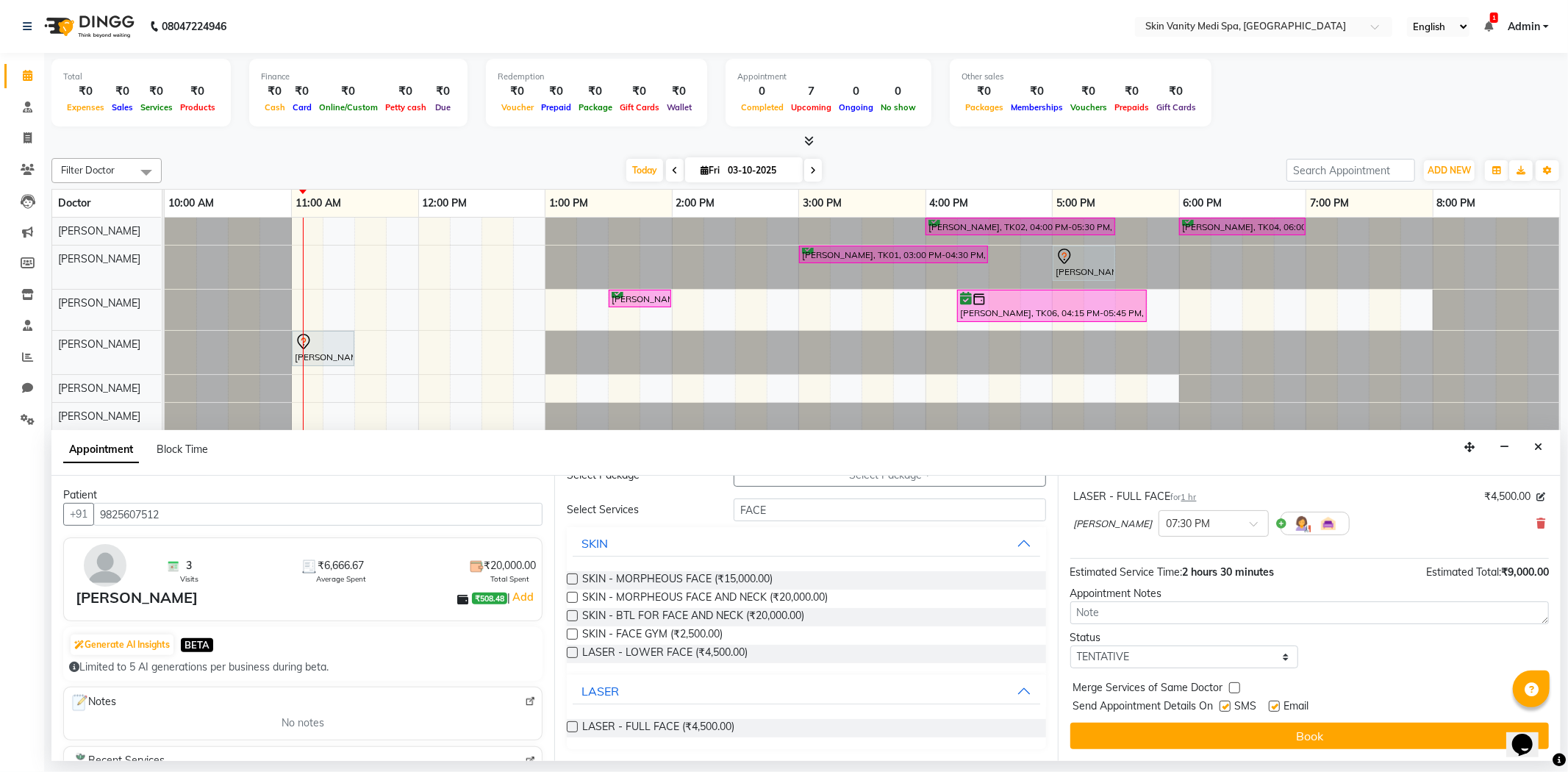
click at [1238, 740] on button "Book" at bounding box center [1309, 736] width 478 height 27
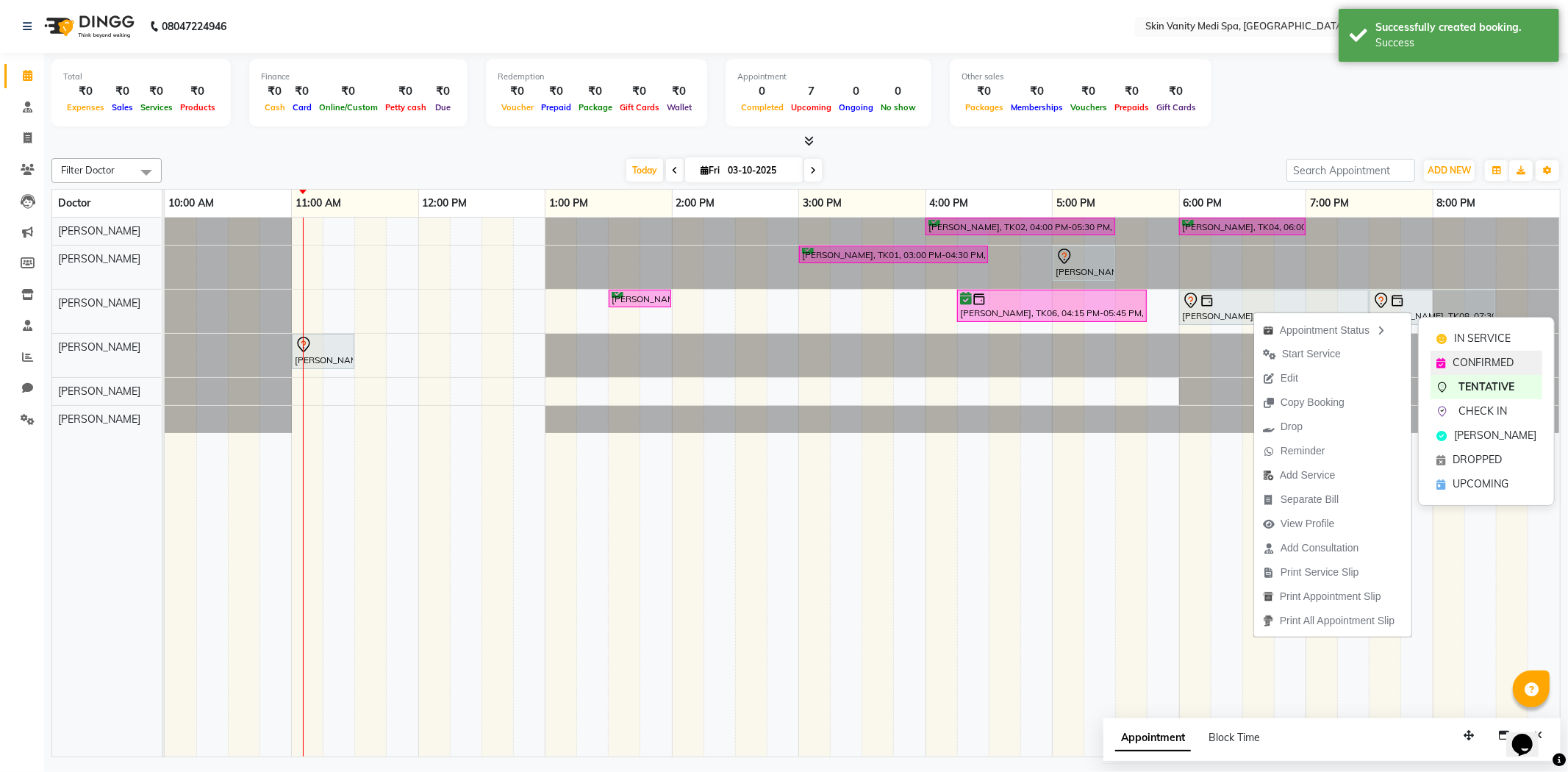
click at [1473, 358] on span "CONFIRMED" at bounding box center [1483, 363] width 61 height 15
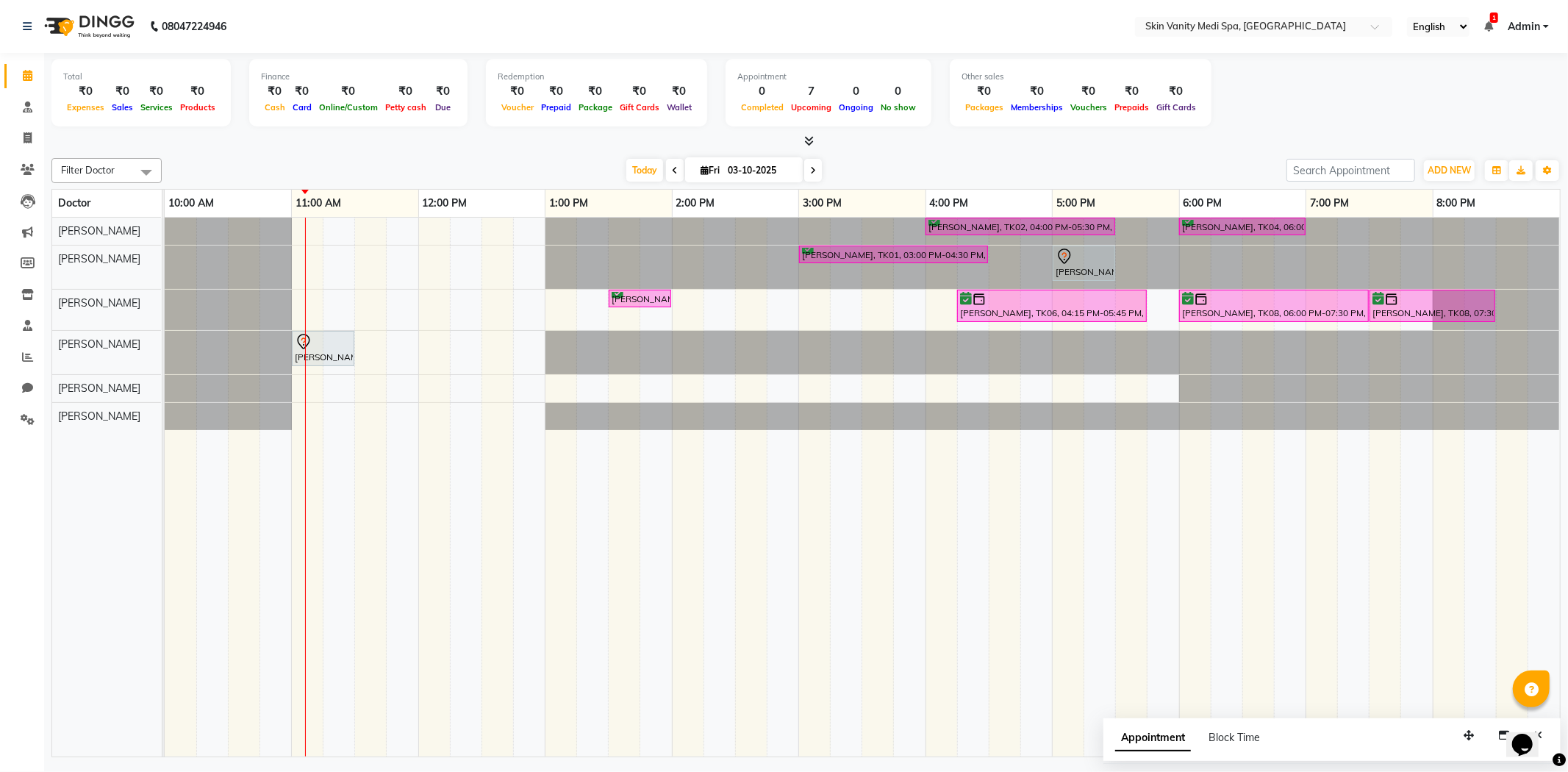
click at [165, 341] on div at bounding box center [165, 353] width 0 height 44
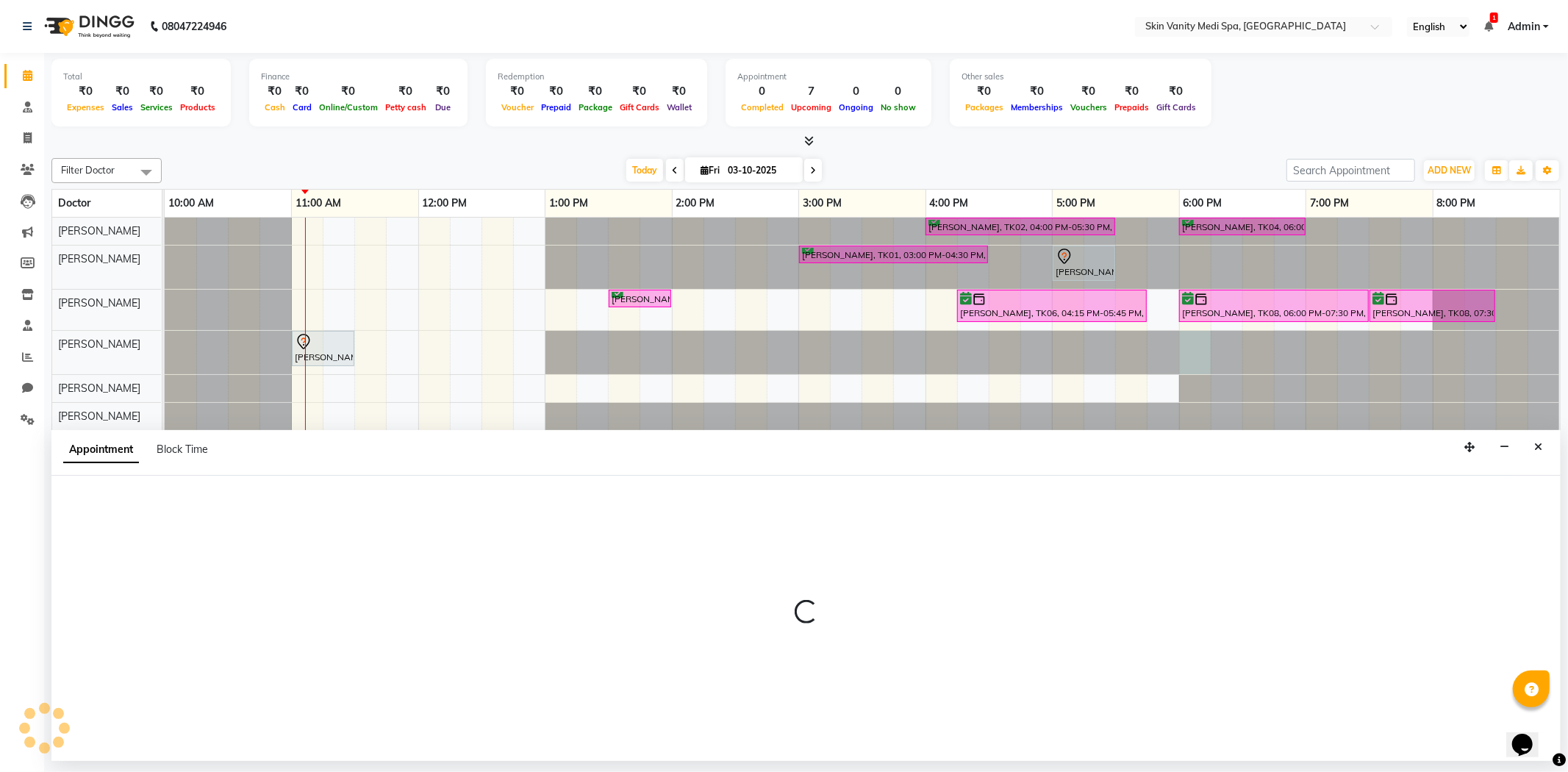
select select "70349"
select select "1080"
select select "tentative"
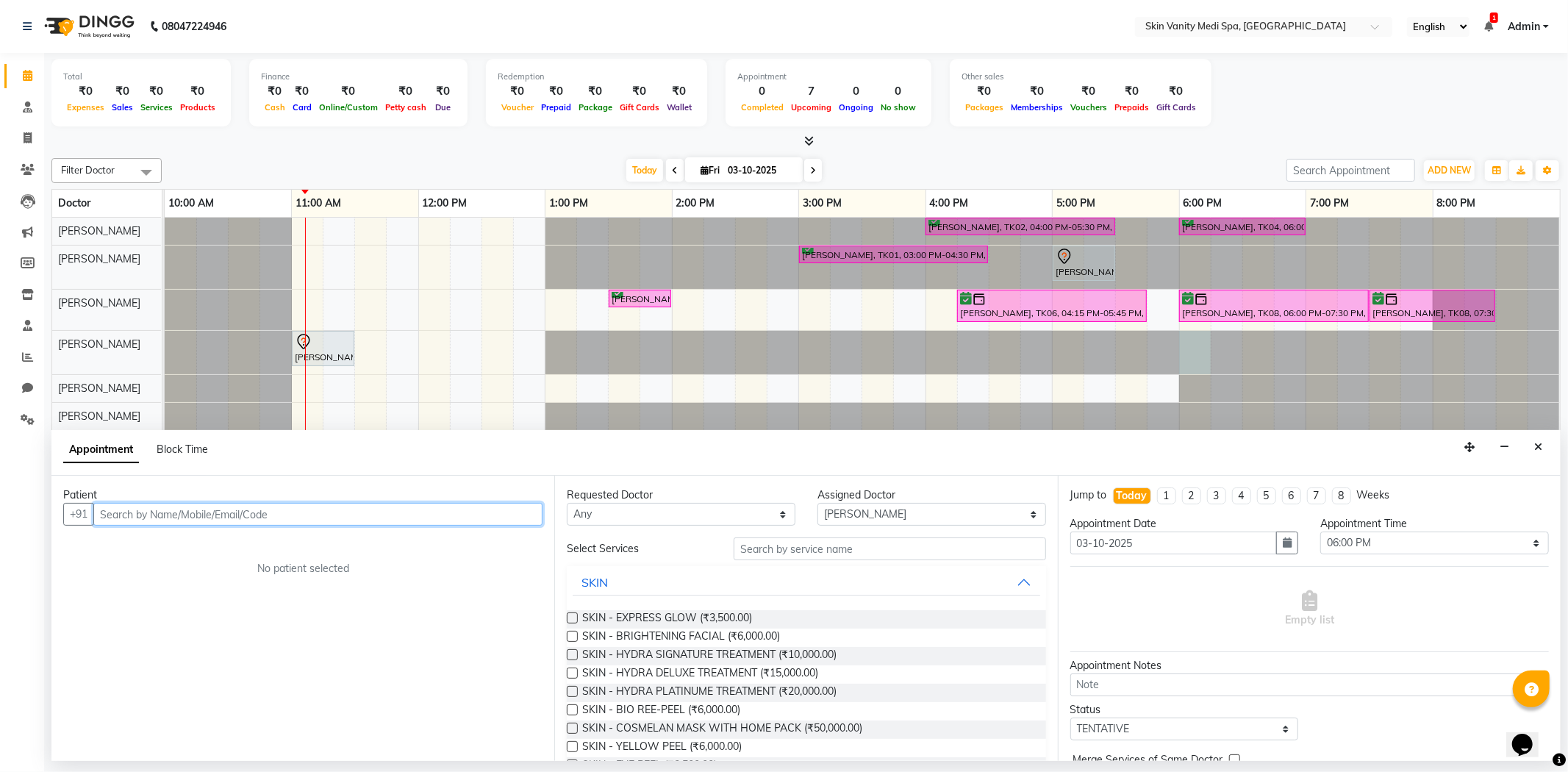
click at [245, 512] on input "text" at bounding box center [317, 513] width 449 height 23
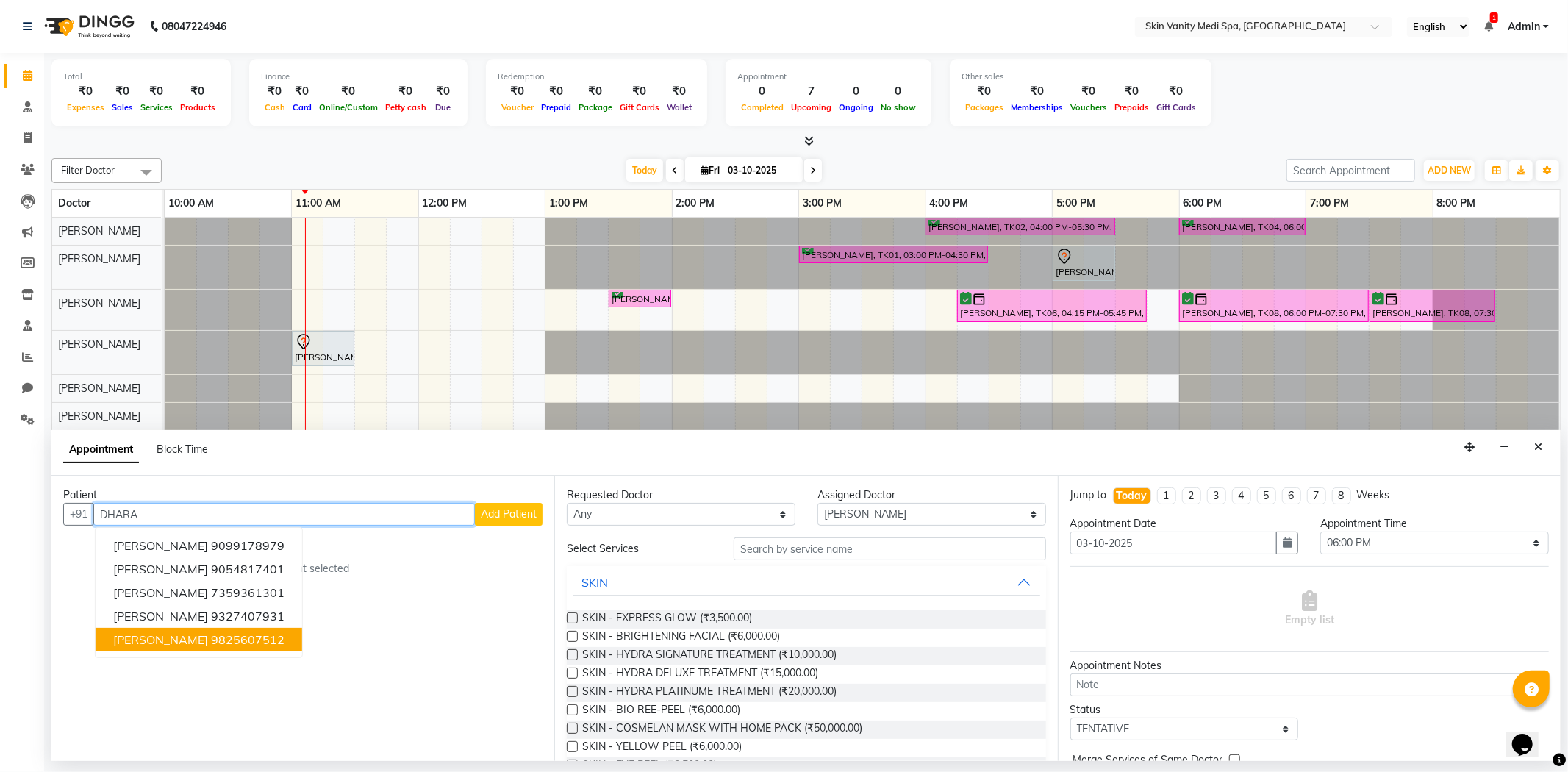
click at [244, 641] on ngb-highlight "9825607512" at bounding box center [248, 640] width 74 height 15
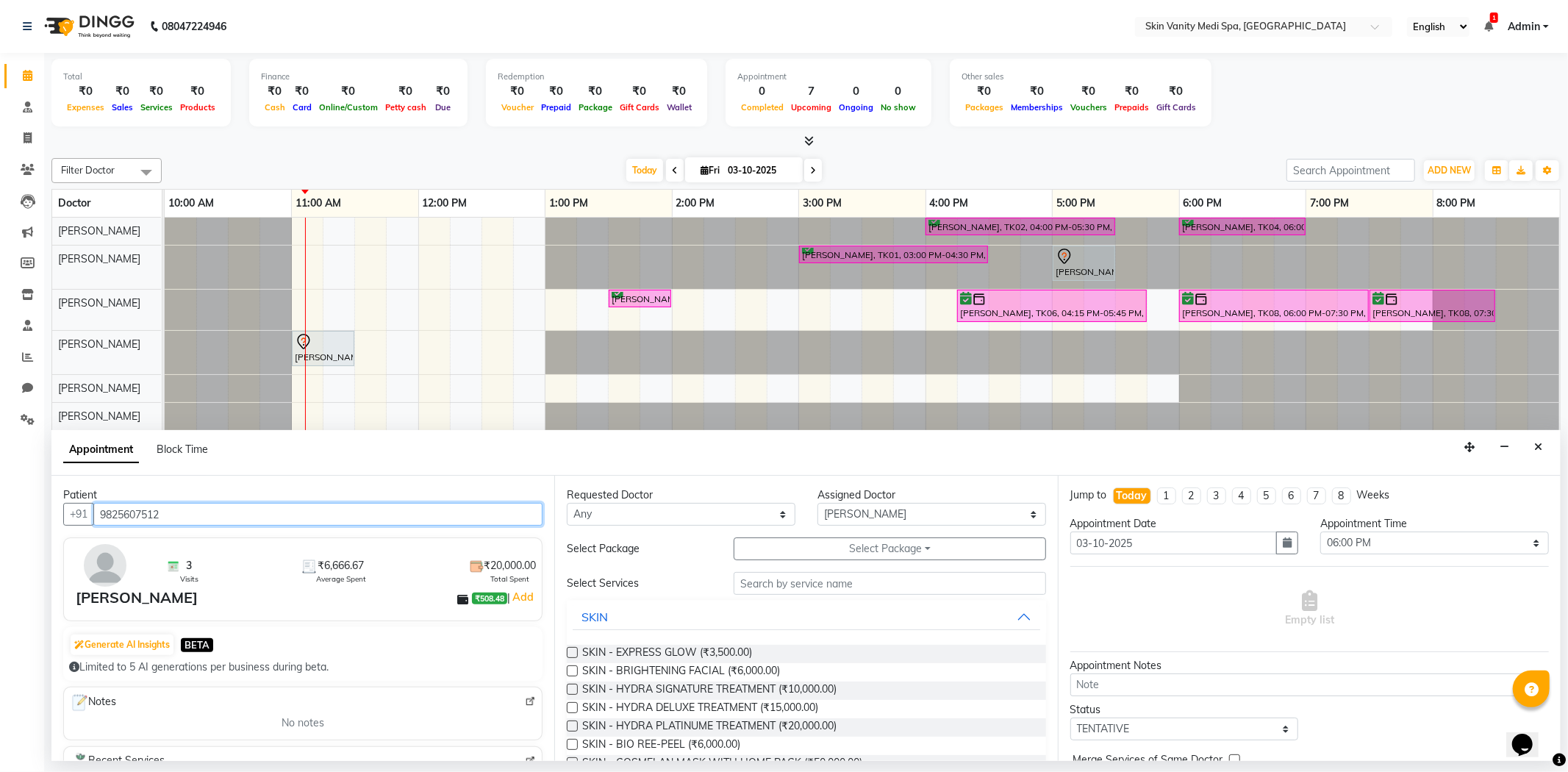
type input "9825607512"
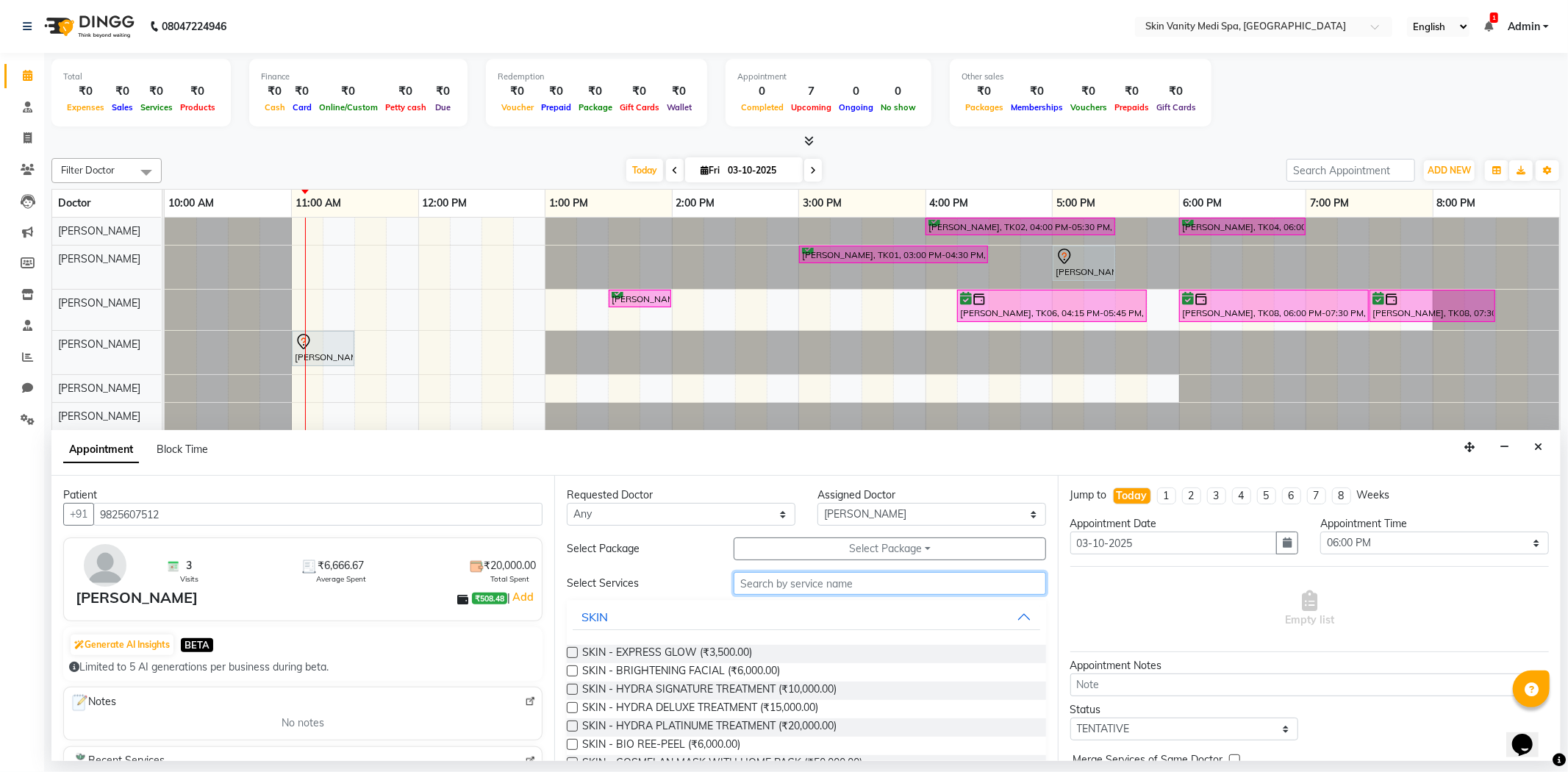
click at [761, 578] on input "text" at bounding box center [890, 583] width 312 height 23
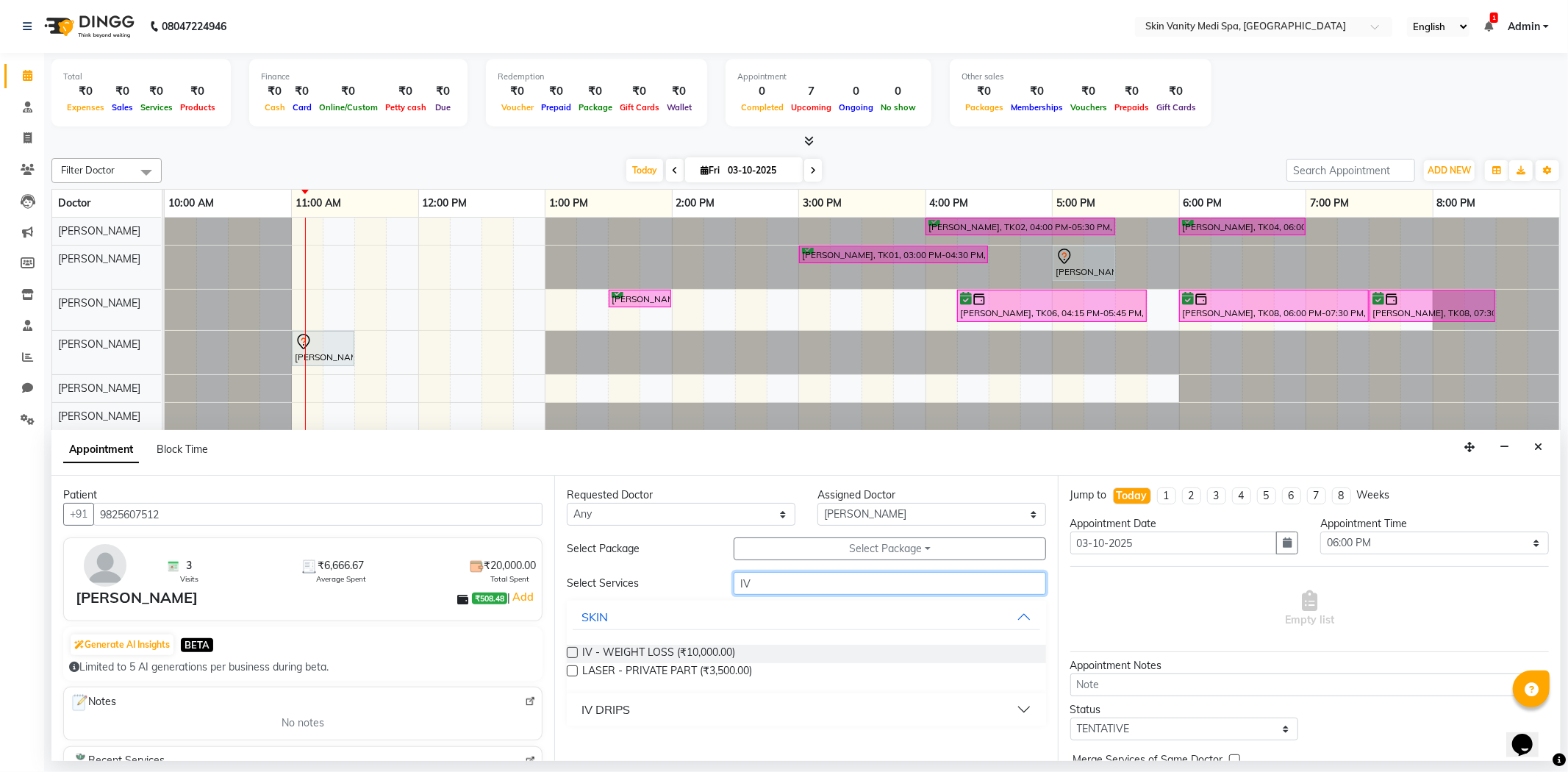
type input "IV"
click at [612, 707] on div "IV DRIPS" at bounding box center [606, 708] width 49 height 18
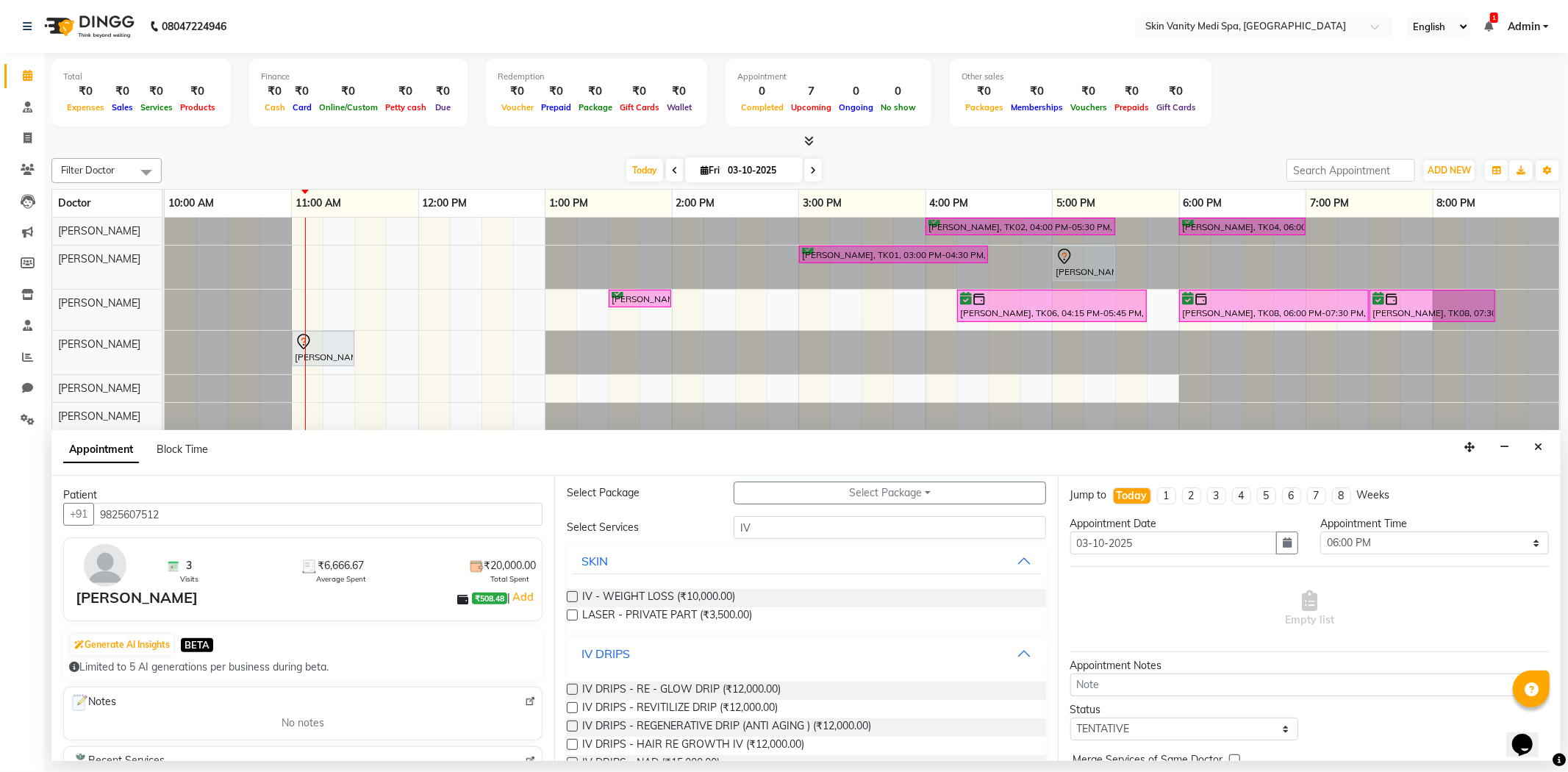
scroll to position [81, 0]
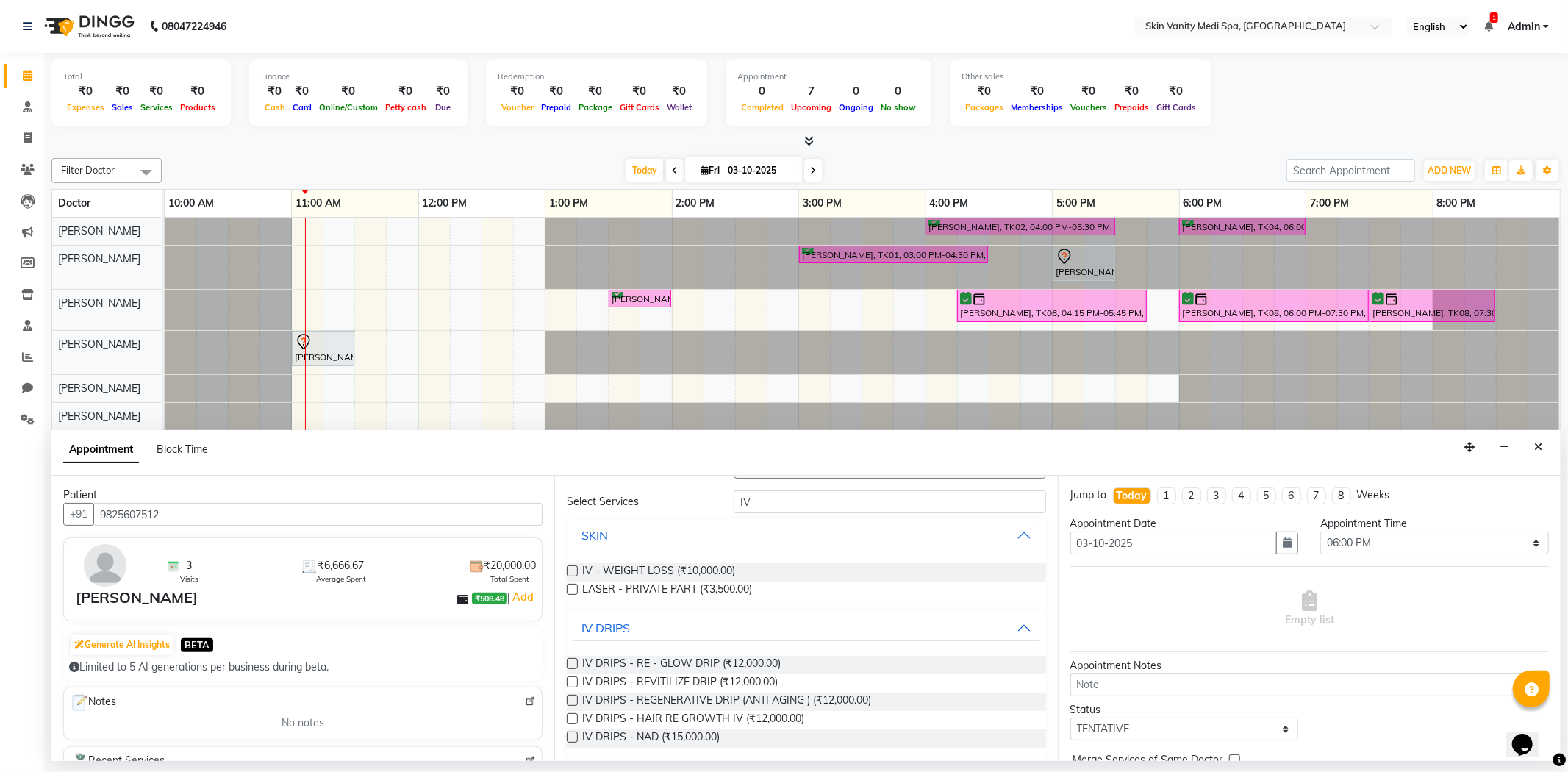
click at [575, 661] on label at bounding box center [572, 663] width 11 height 11
click at [575, 661] on input "checkbox" at bounding box center [571, 664] width 9 height 9
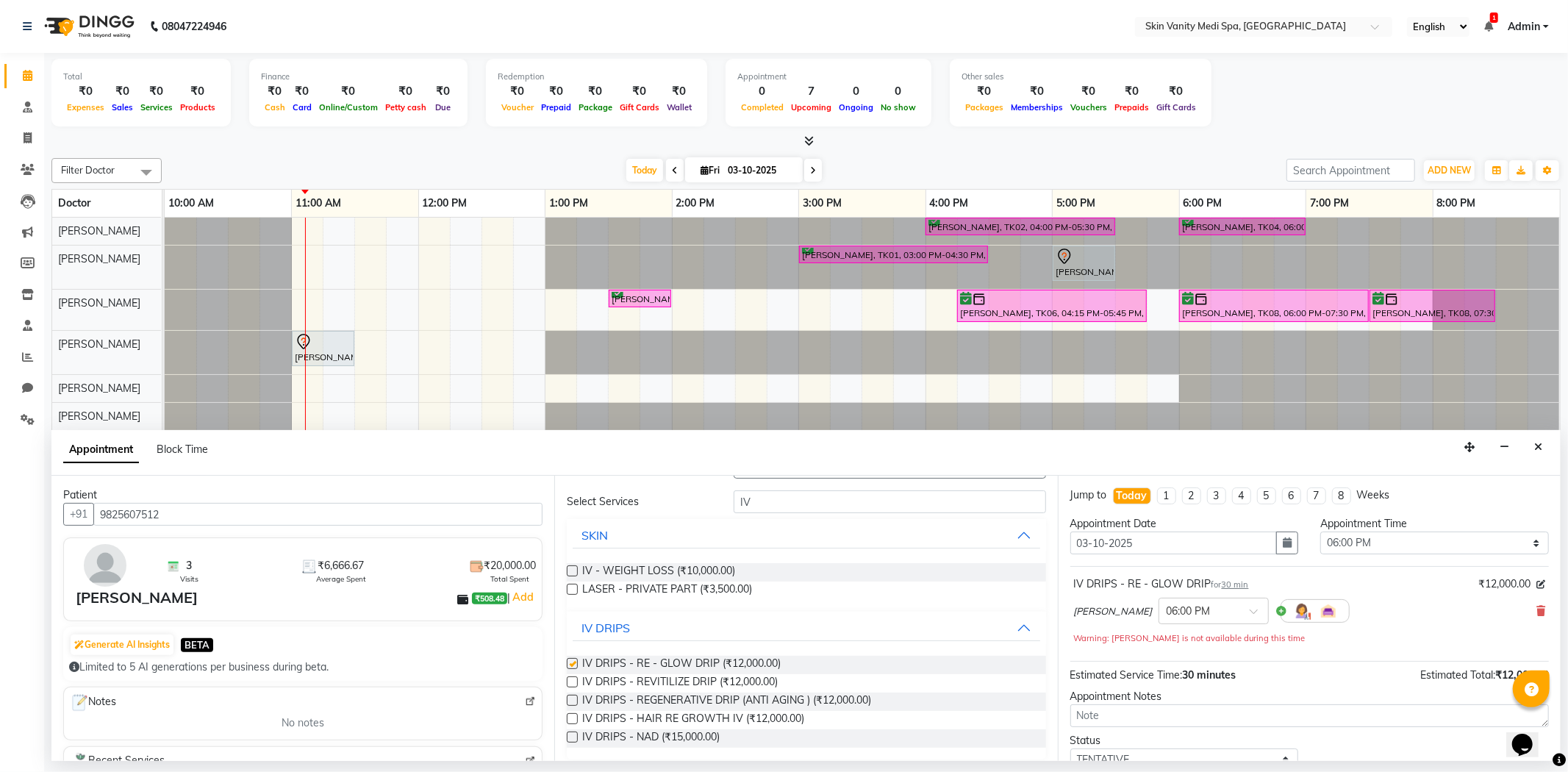
checkbox input "false"
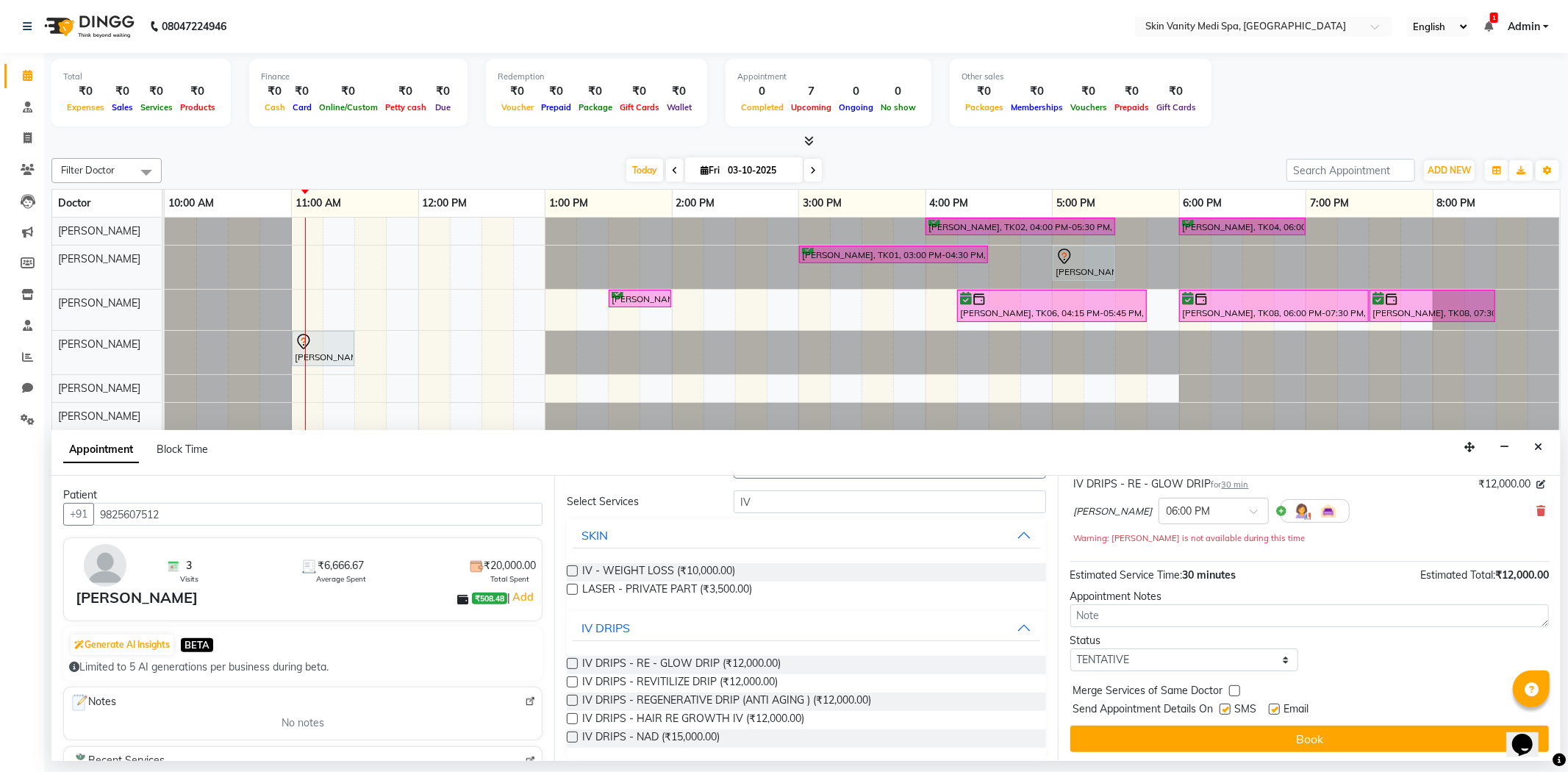
scroll to position [104, 0]
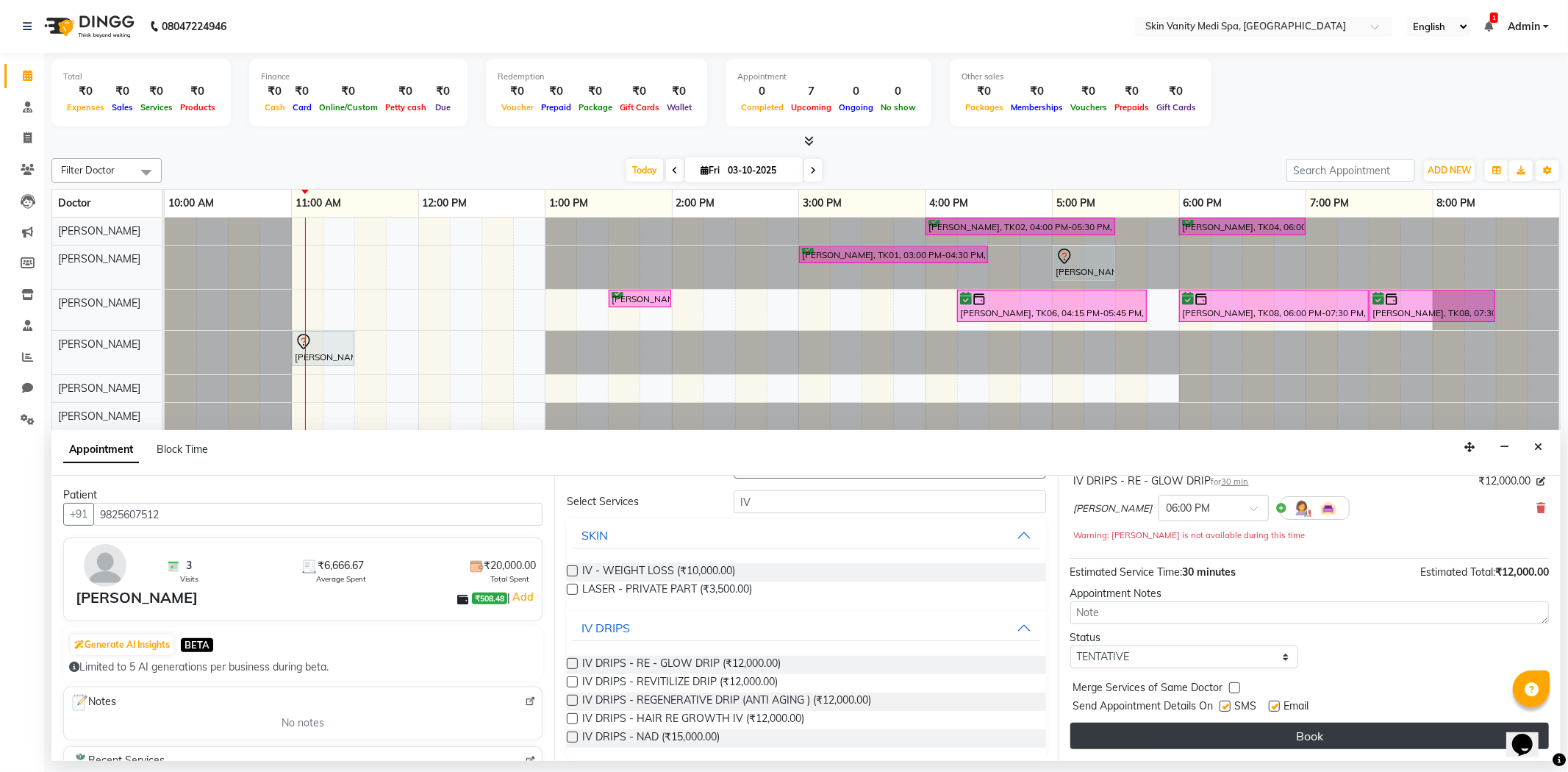
click at [1300, 744] on button "Book" at bounding box center [1309, 736] width 478 height 27
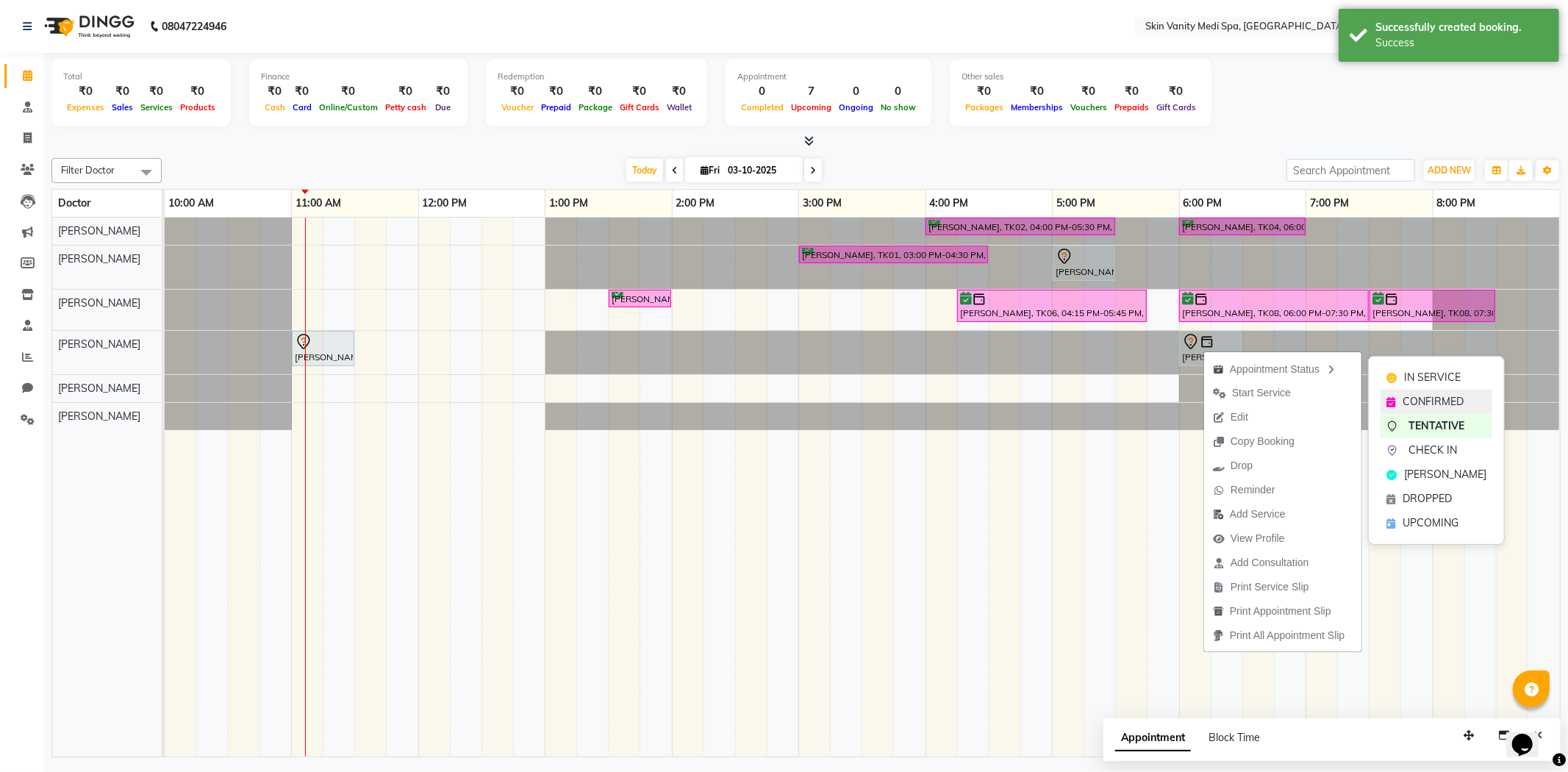
click at [1424, 398] on span "CONFIRMED" at bounding box center [1433, 401] width 61 height 15
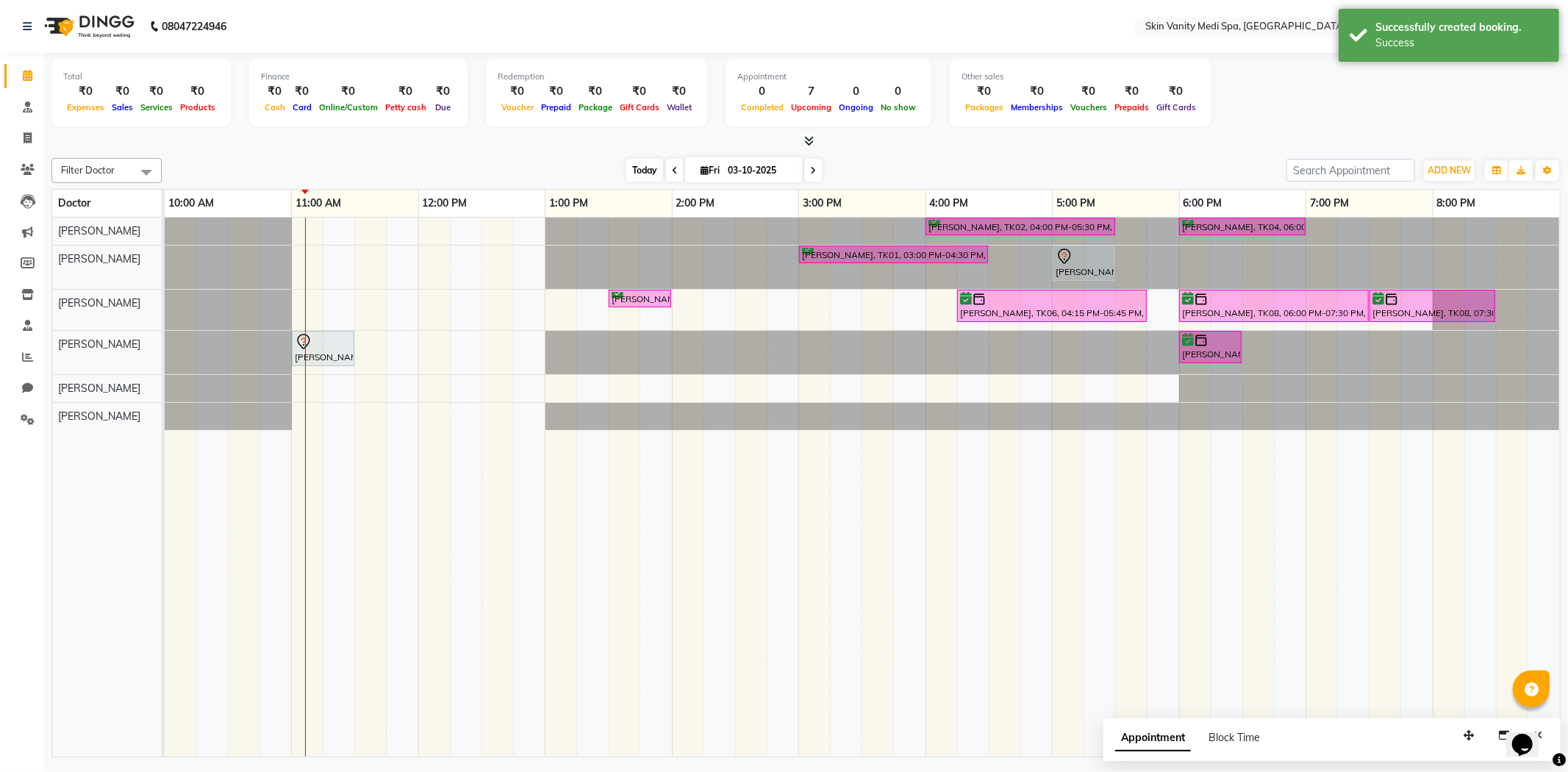
click at [643, 165] on span "Today" at bounding box center [645, 170] width 37 height 23
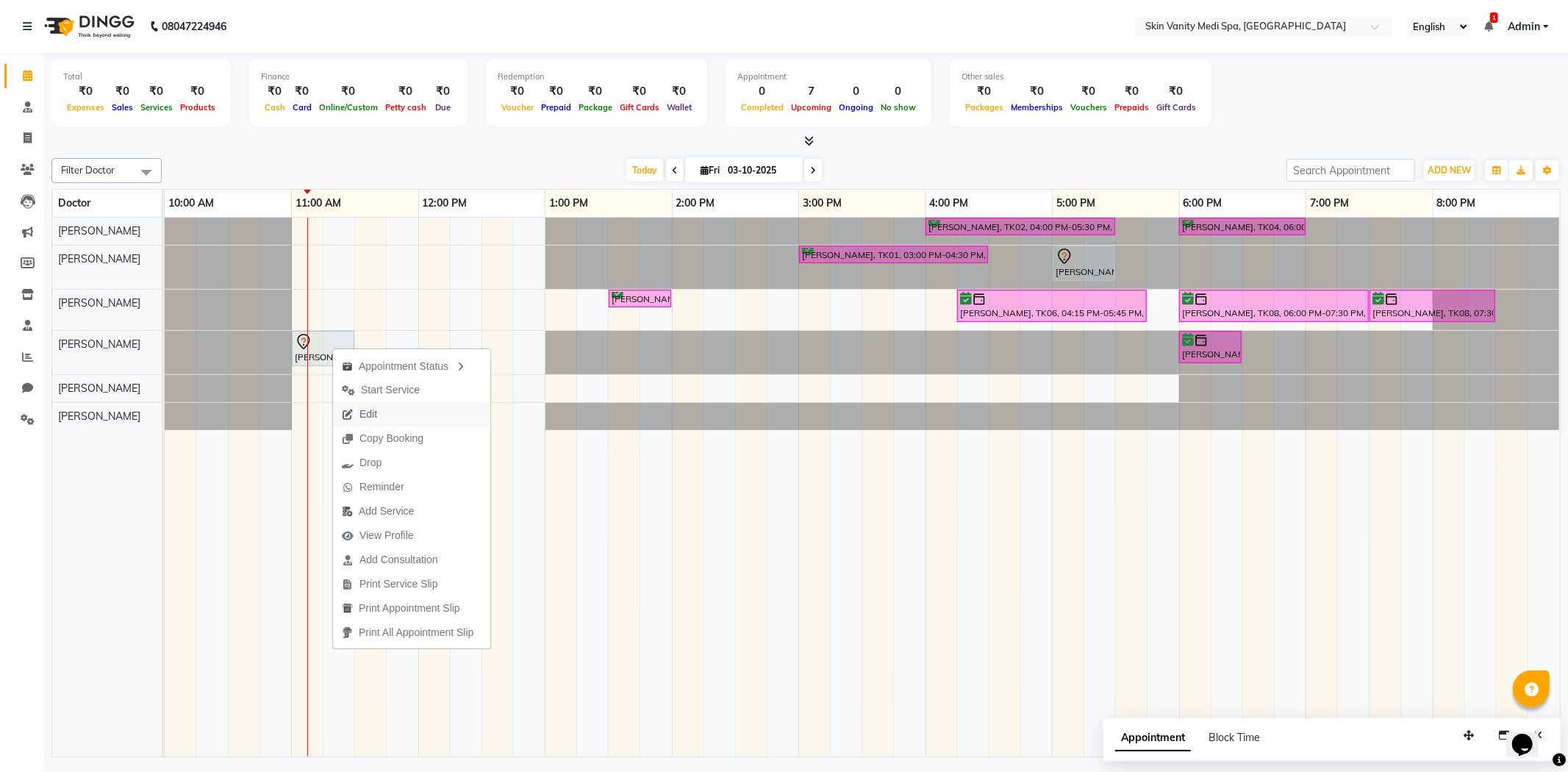
click at [375, 414] on span "Edit" at bounding box center [368, 414] width 18 height 15
select select "tentative"
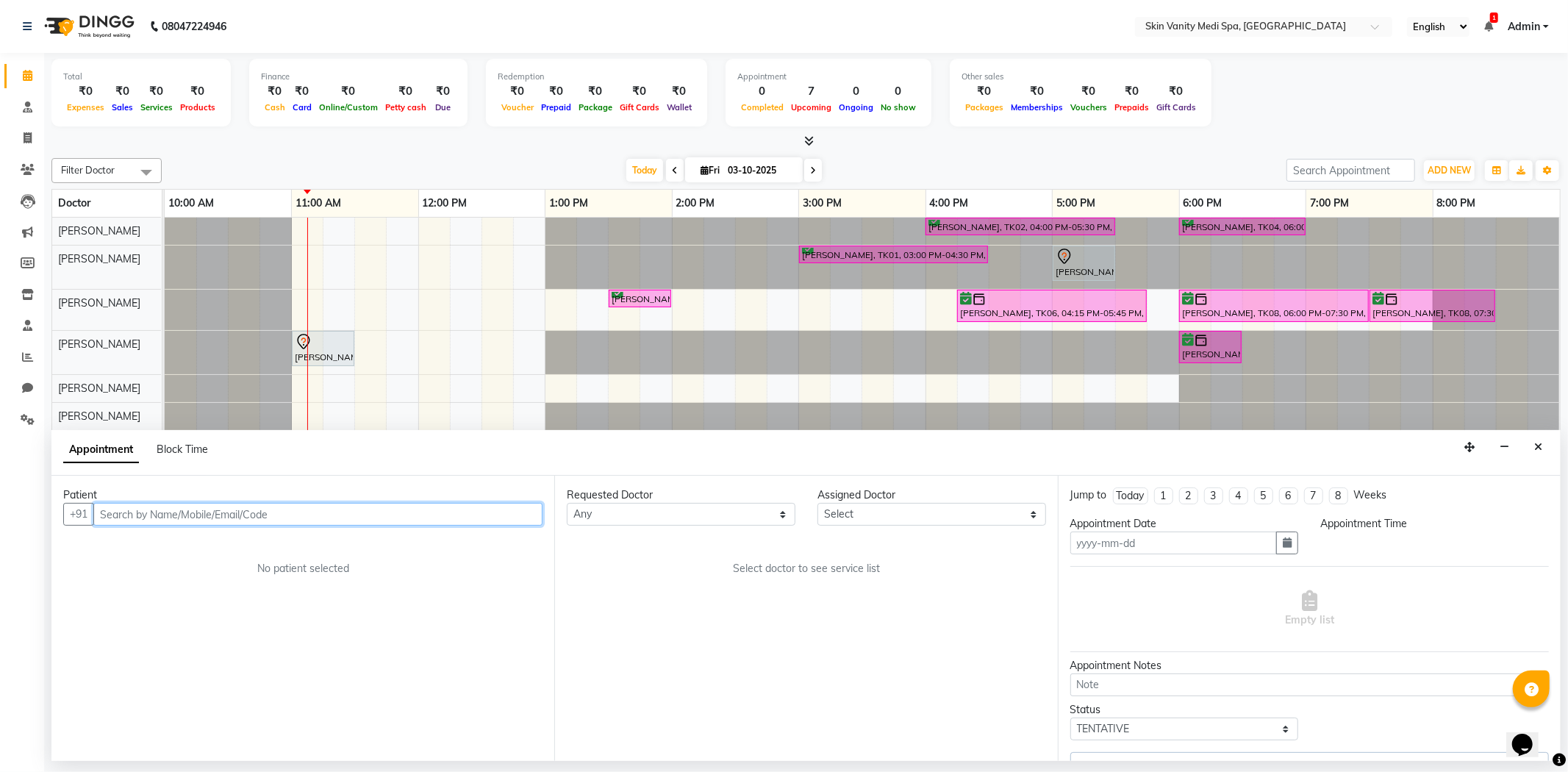
type input "03-10-2025"
select select "660"
select select "70349"
select select "3954"
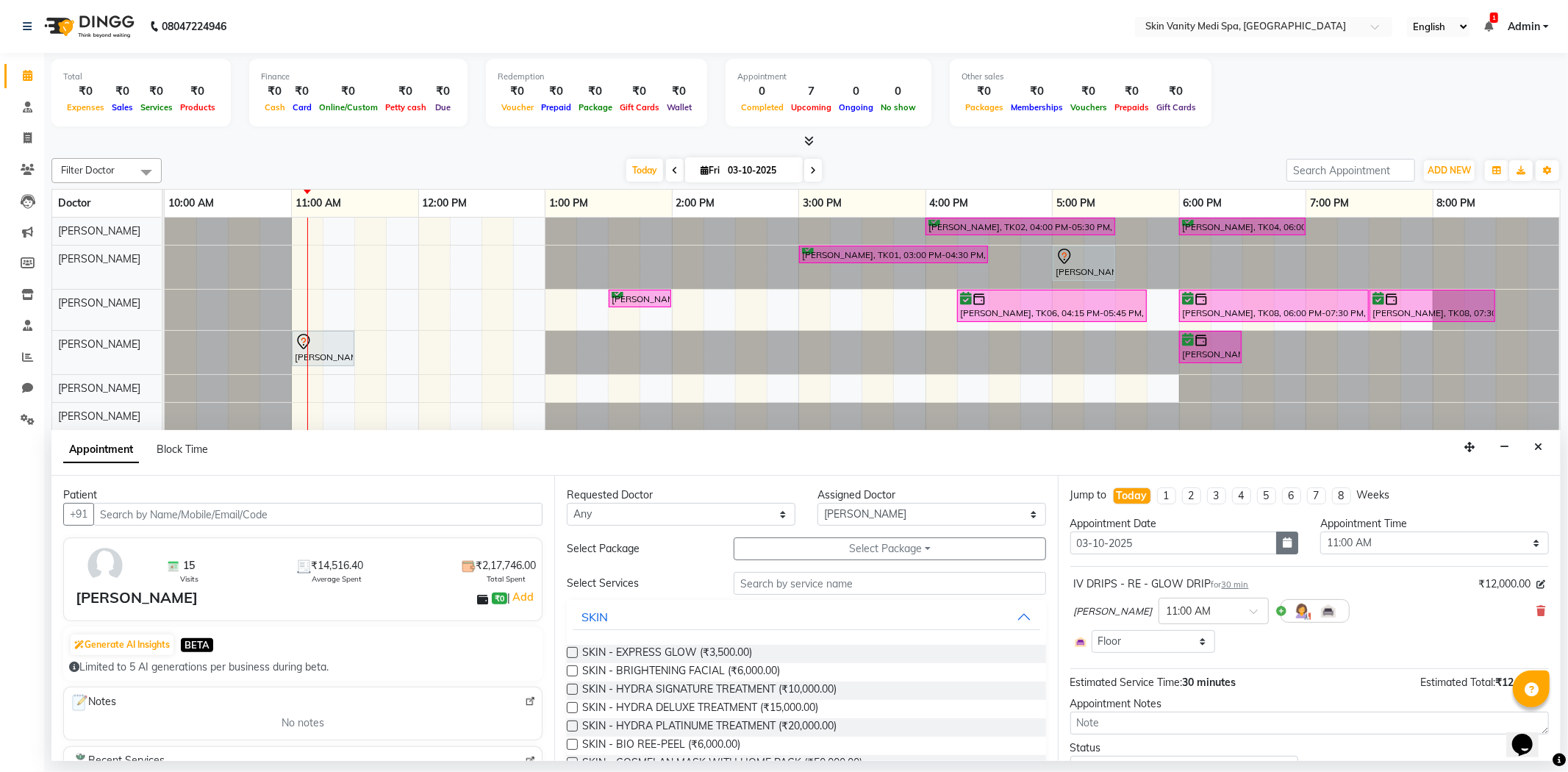
click at [1283, 543] on icon "button" at bounding box center [1287, 543] width 9 height 10
click at [1202, 619] on div "4" at bounding box center [1204, 620] width 23 height 23
type input "04-10-2025"
select select "660"
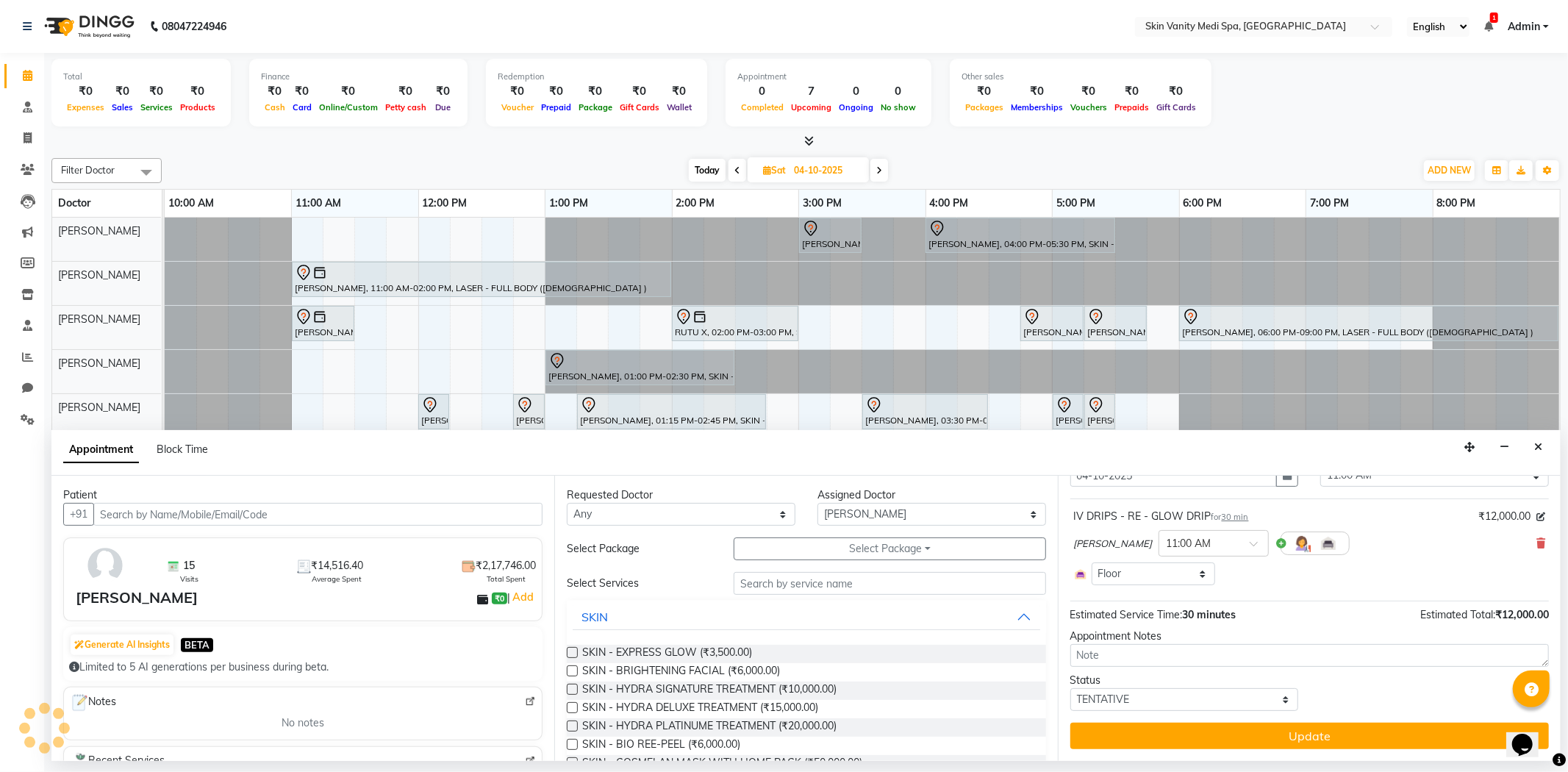
scroll to position [69, 0]
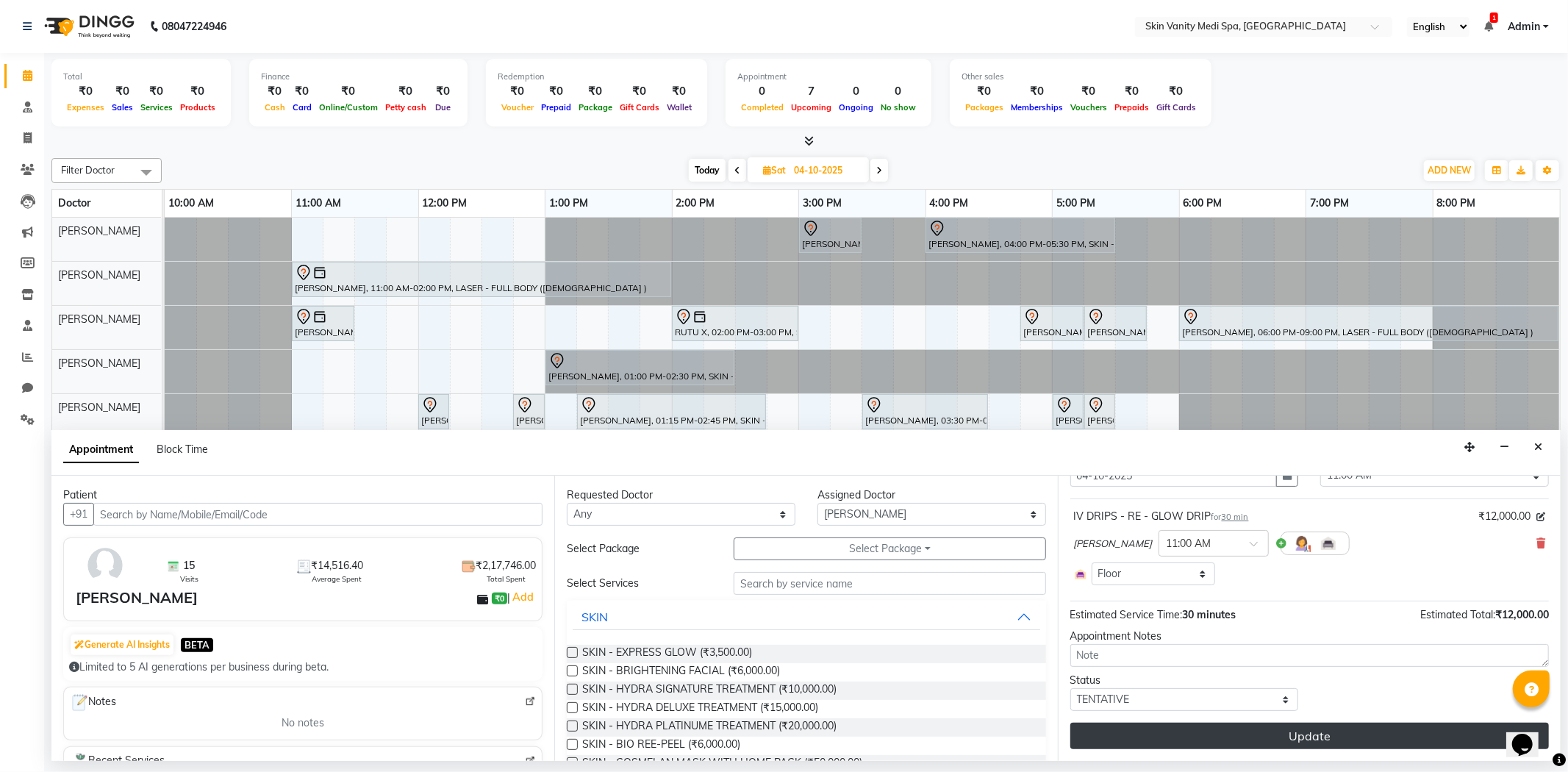
click at [1236, 730] on button "Update" at bounding box center [1309, 736] width 478 height 27
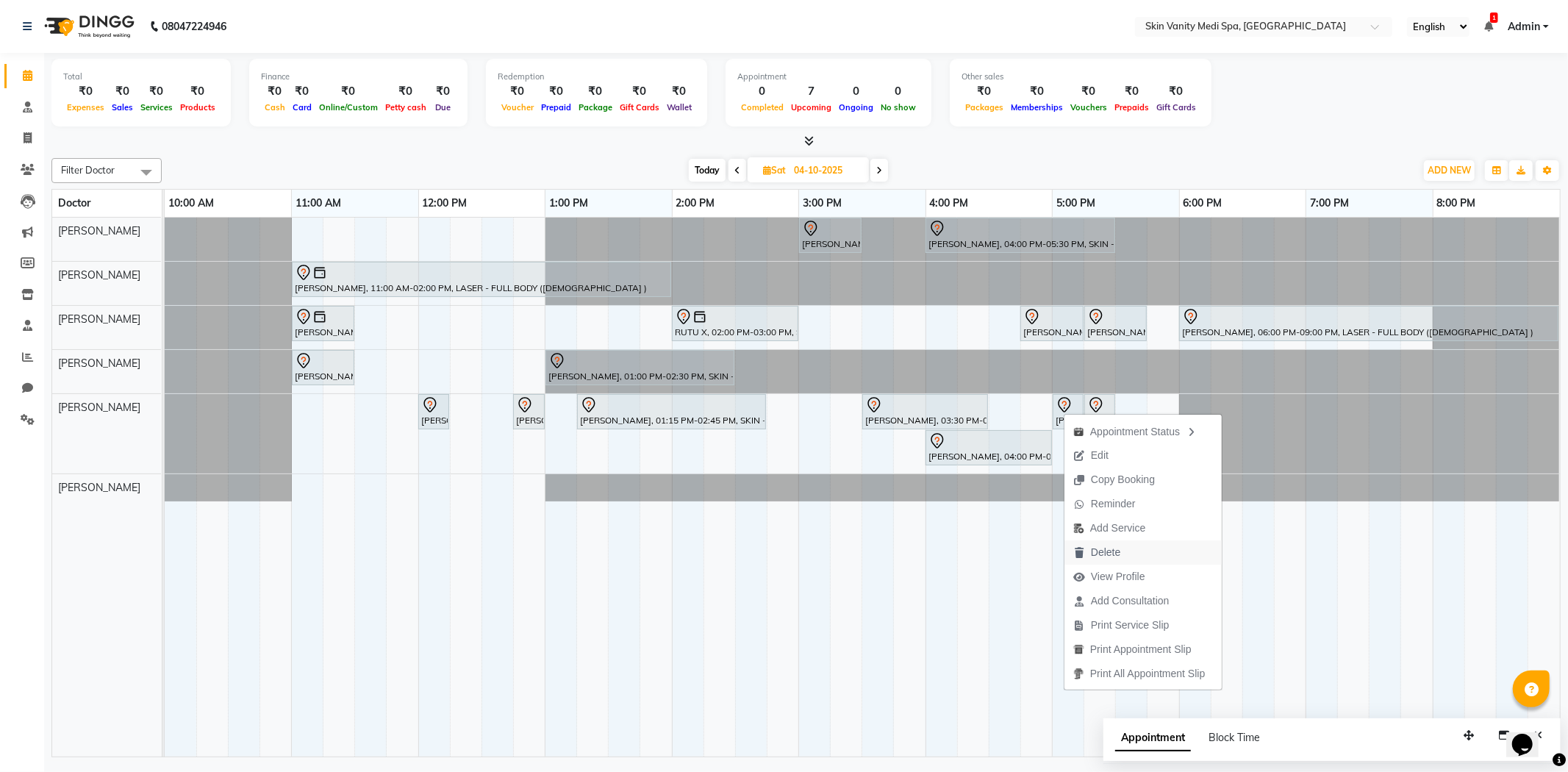
click at [1114, 556] on span "Delete" at bounding box center [1105, 552] width 29 height 15
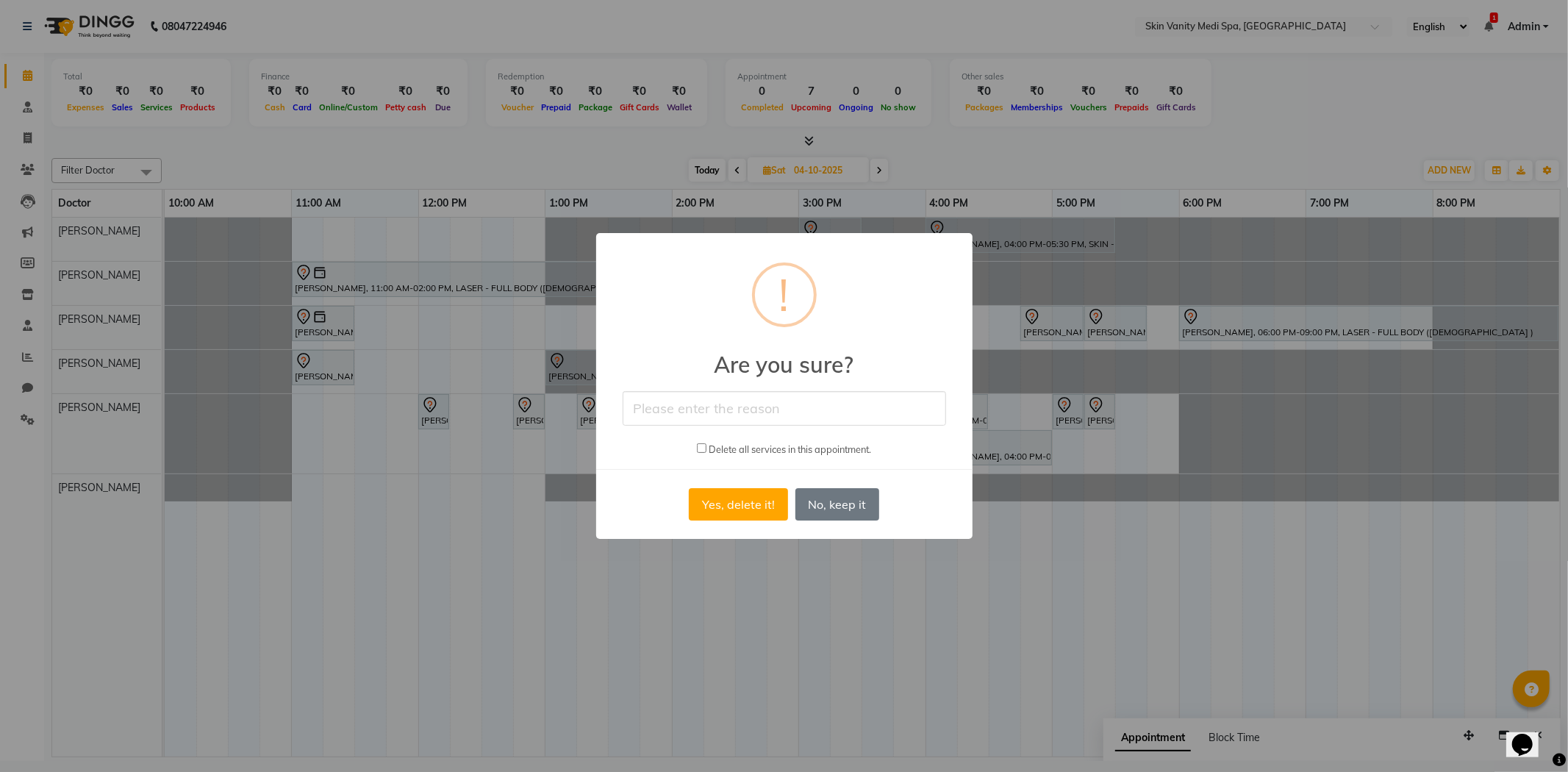
click at [745, 412] on input "text" at bounding box center [784, 408] width 323 height 34
type input "MJ"
click at [742, 504] on button "Yes, delete it!" at bounding box center [738, 504] width 99 height 33
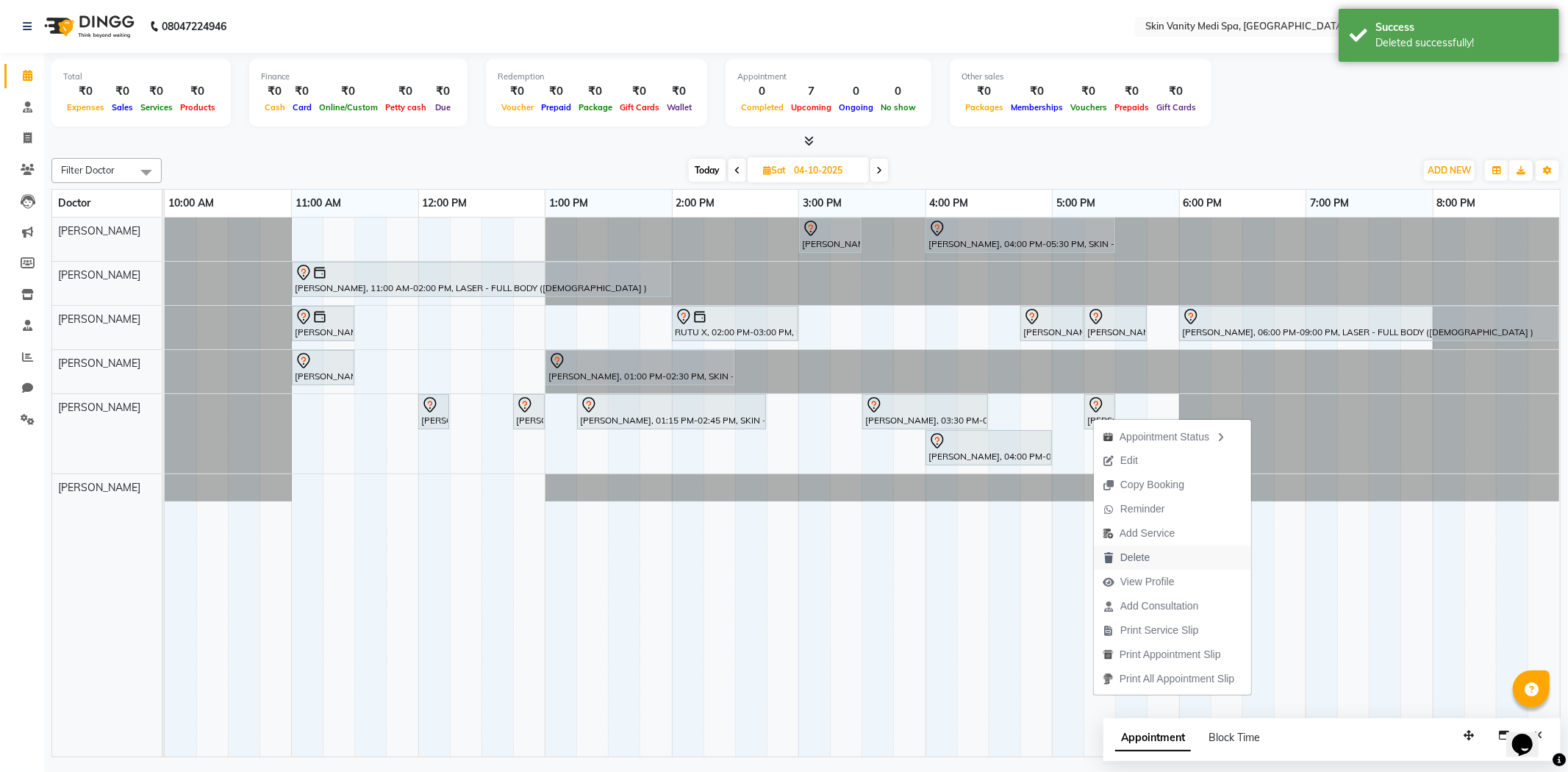
click at [1148, 552] on span "Delete" at bounding box center [1135, 557] width 29 height 15
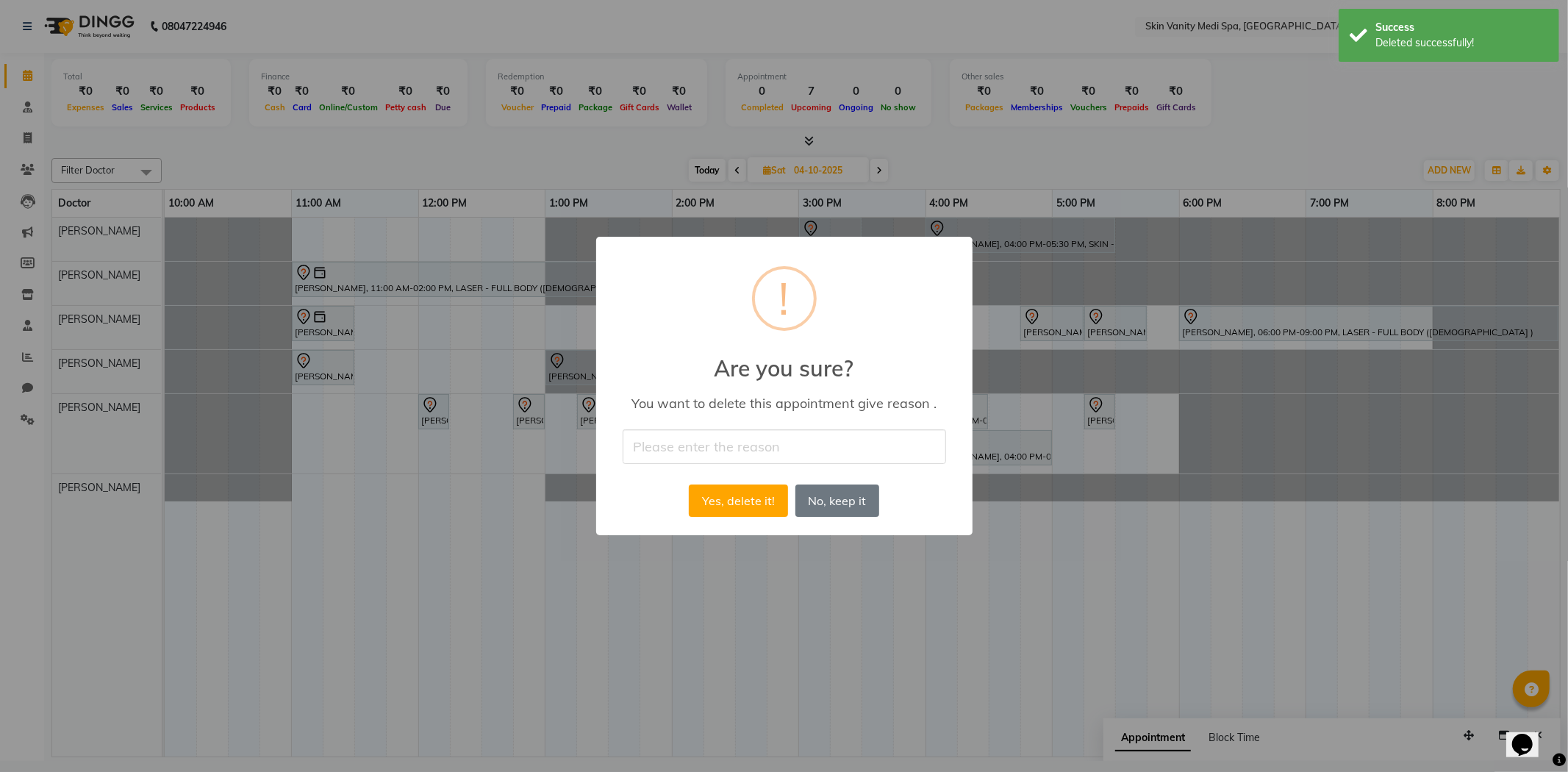
click at [770, 445] on input "text" at bounding box center [784, 446] width 323 height 34
type input "MJ"
click at [739, 504] on button "Yes, delete it!" at bounding box center [738, 500] width 99 height 33
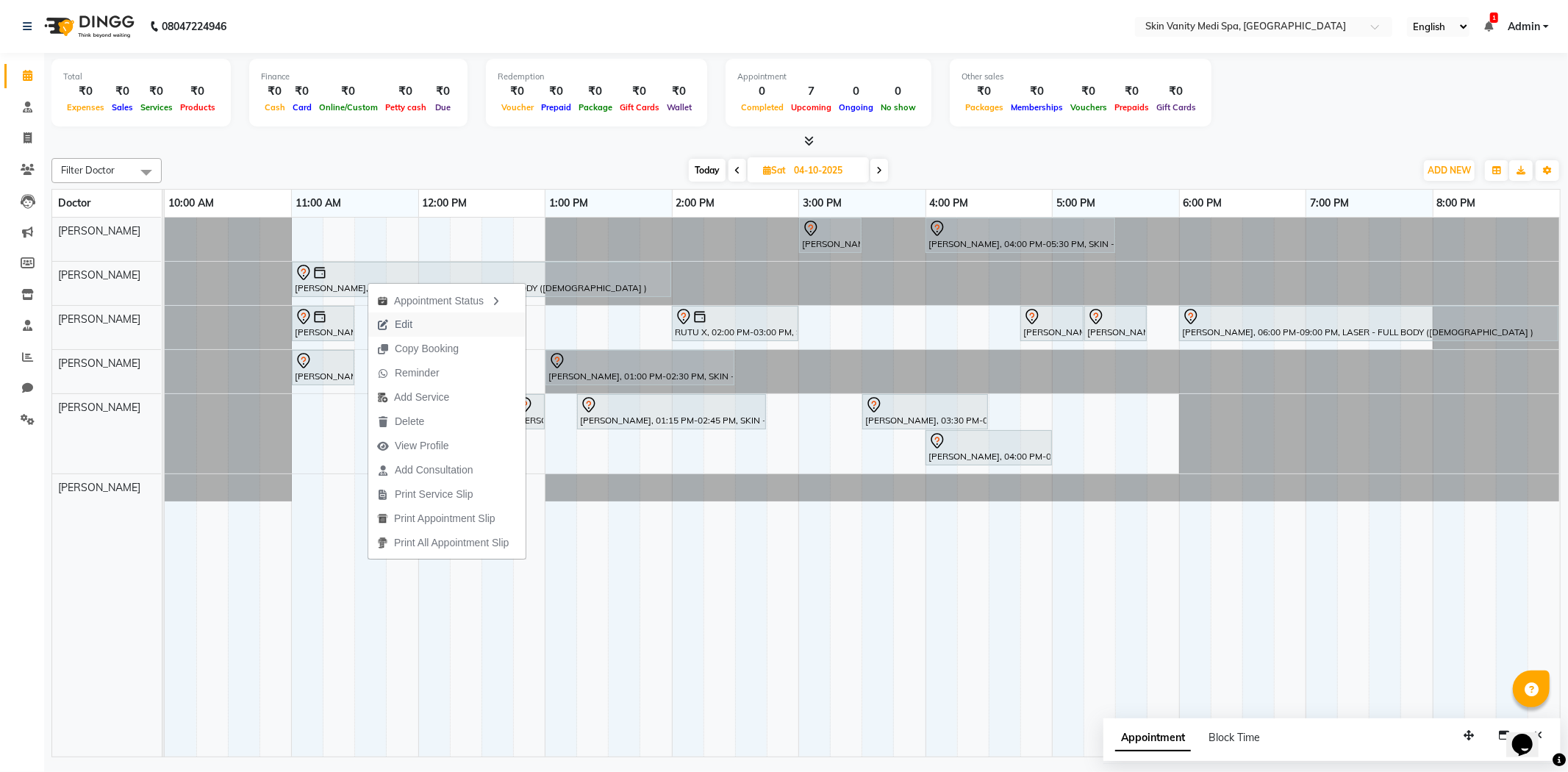
click at [408, 324] on span "Edit" at bounding box center [403, 324] width 18 height 15
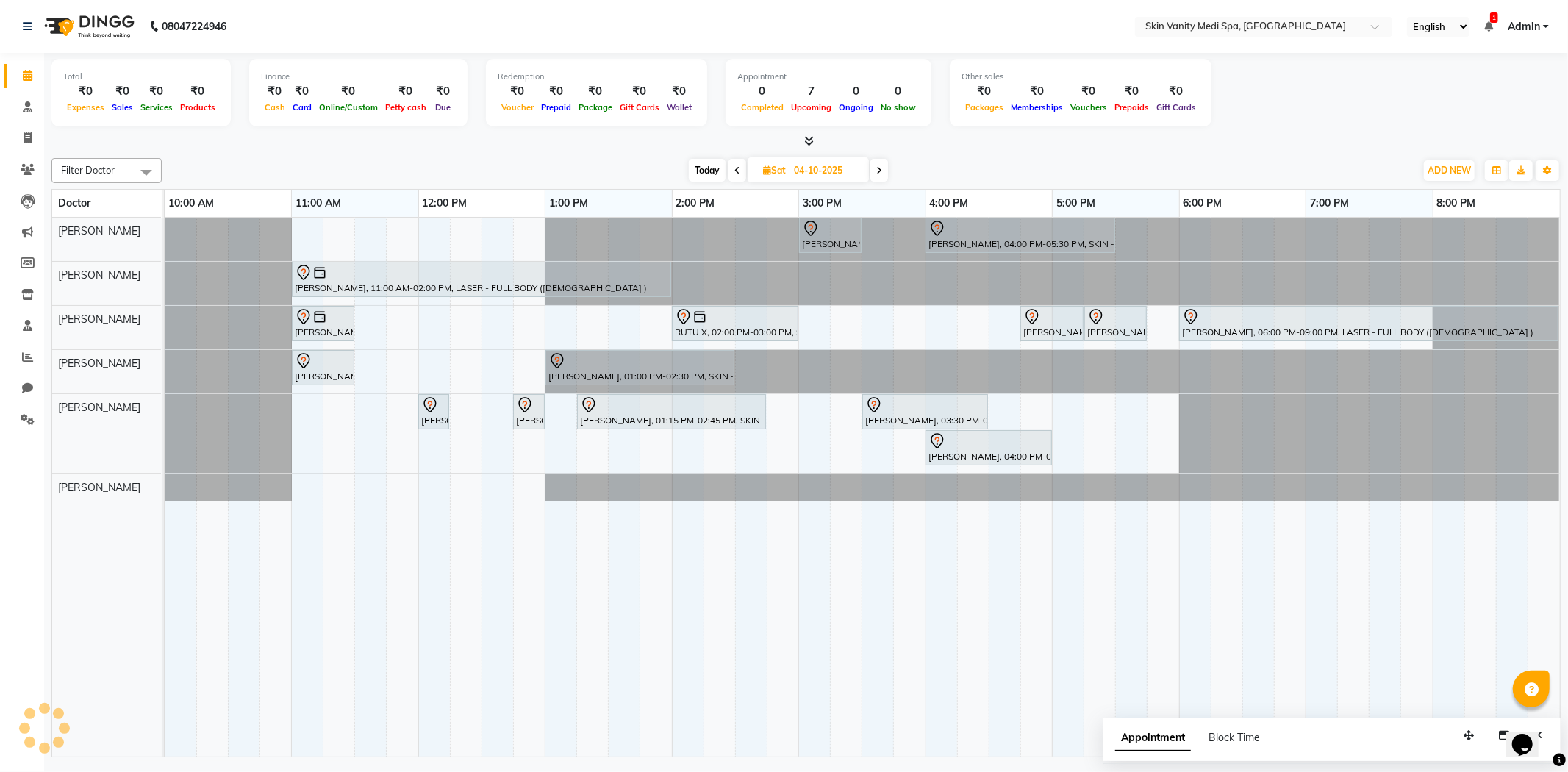
select select "tentative"
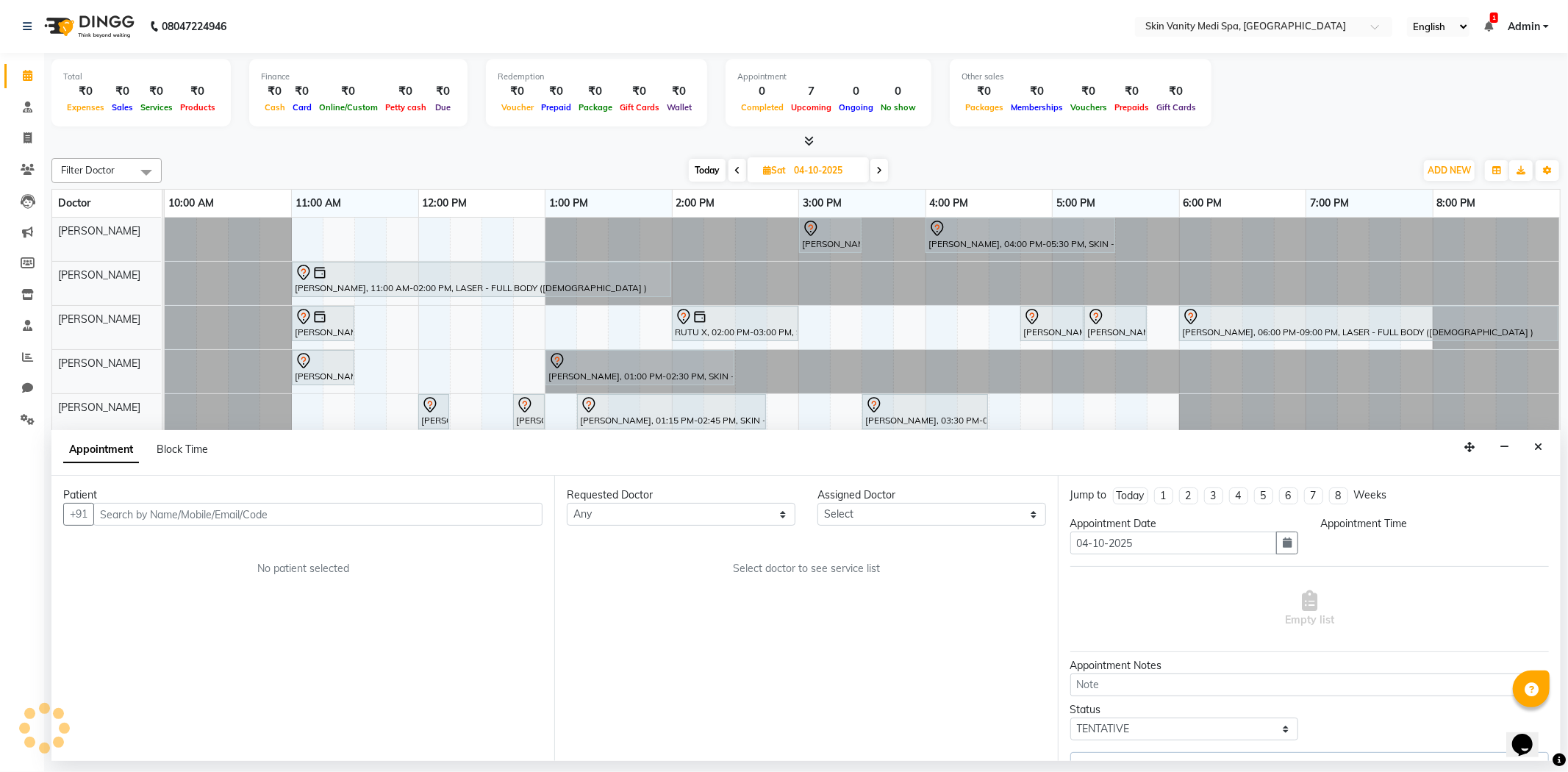
select select "70347"
select select "660"
select select "3954"
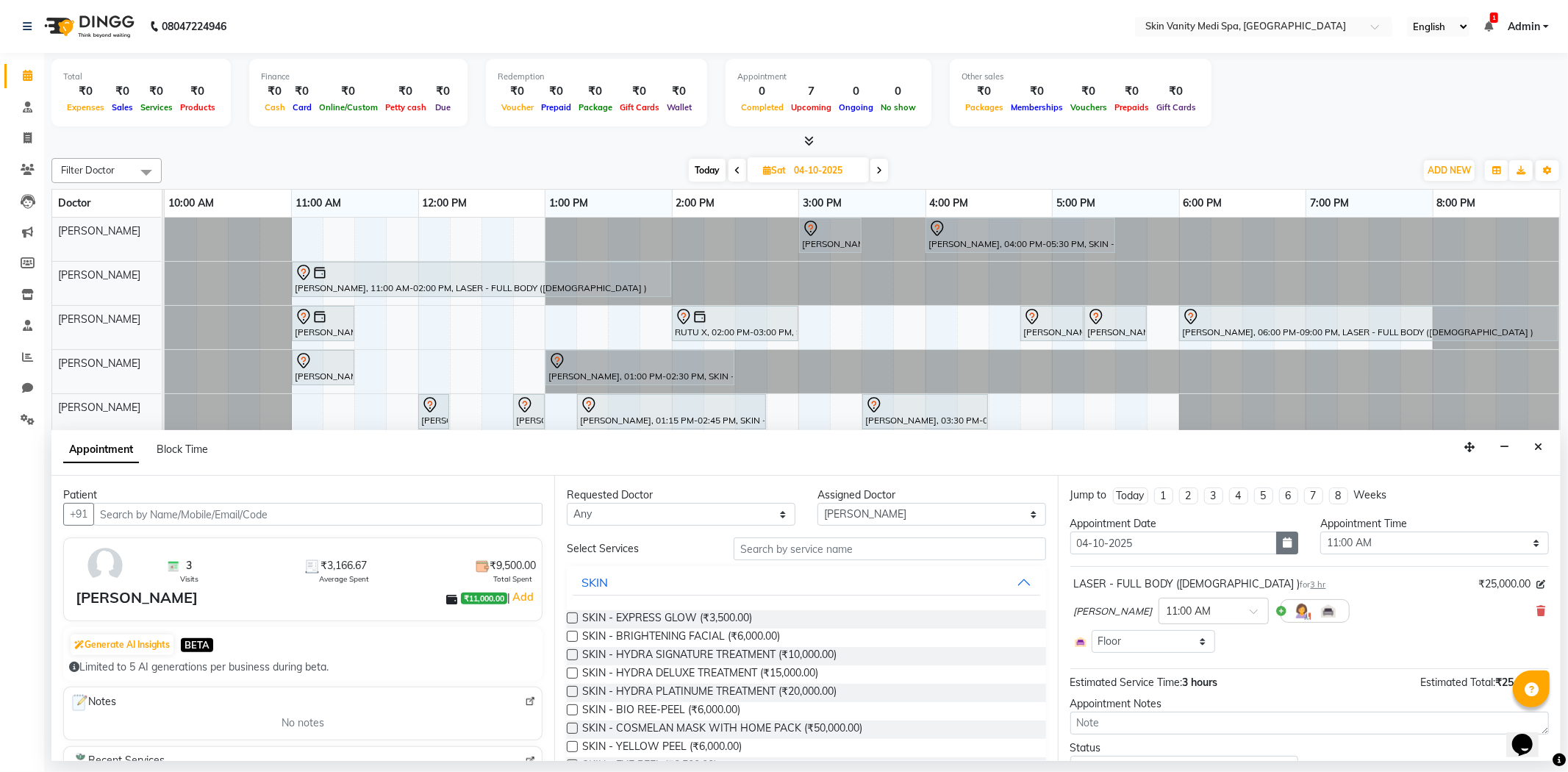
click at [1288, 541] on button "button" at bounding box center [1287, 543] width 22 height 23
click at [1199, 642] on div "11" at bounding box center [1204, 643] width 23 height 23
type input "[DATE]"
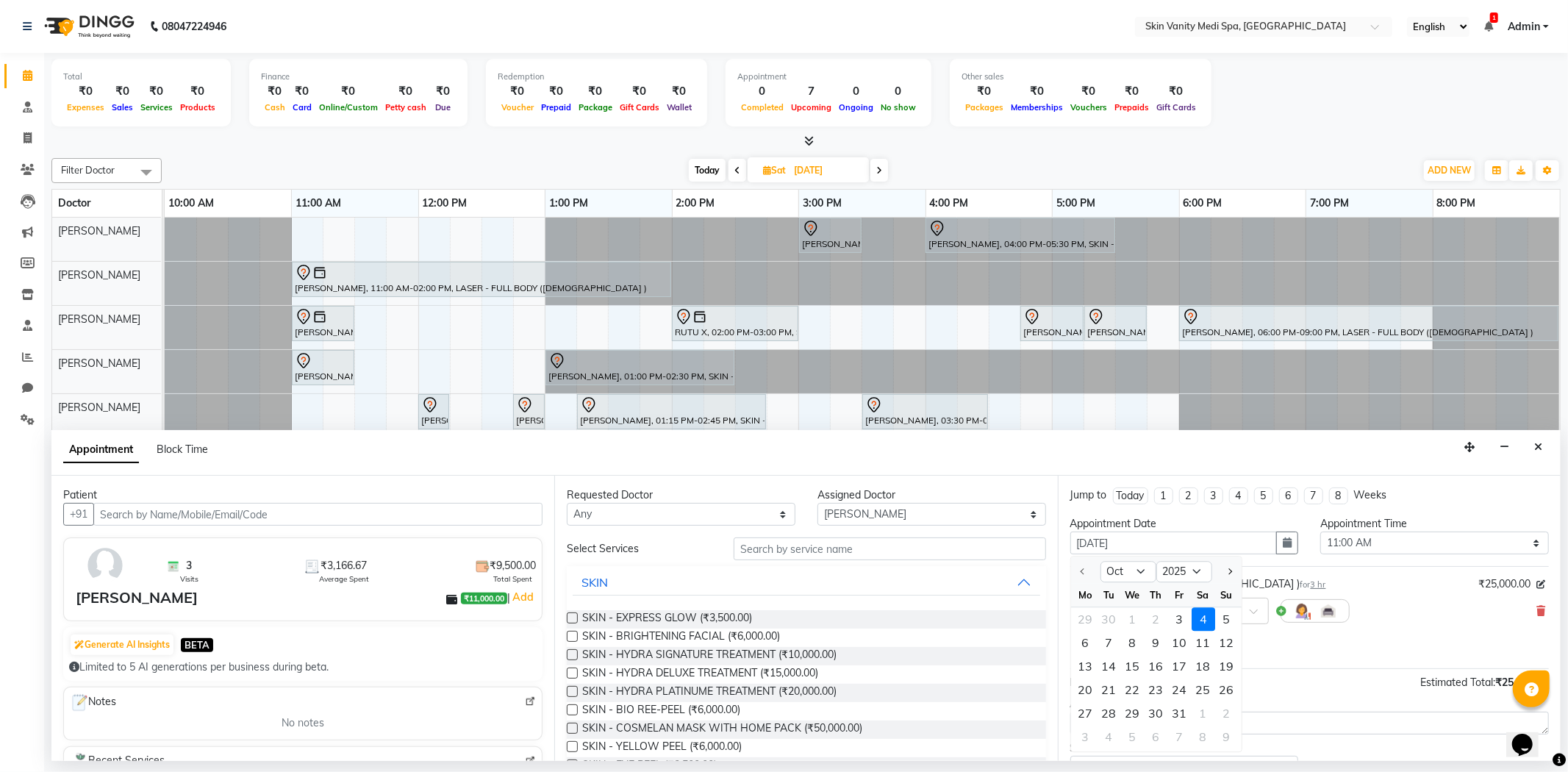
select select "660"
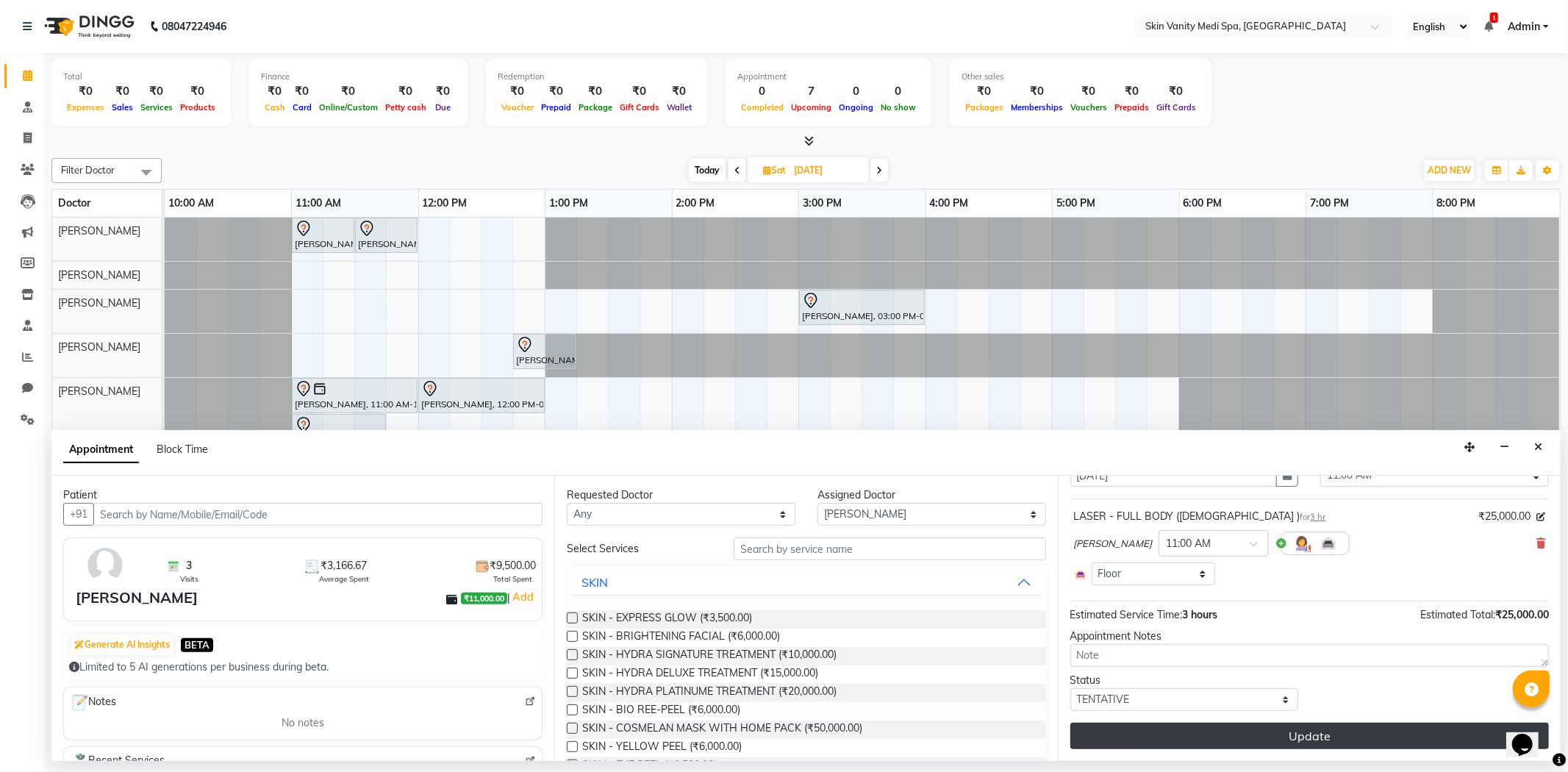
click at [1231, 735] on button "Update" at bounding box center [1309, 736] width 478 height 27
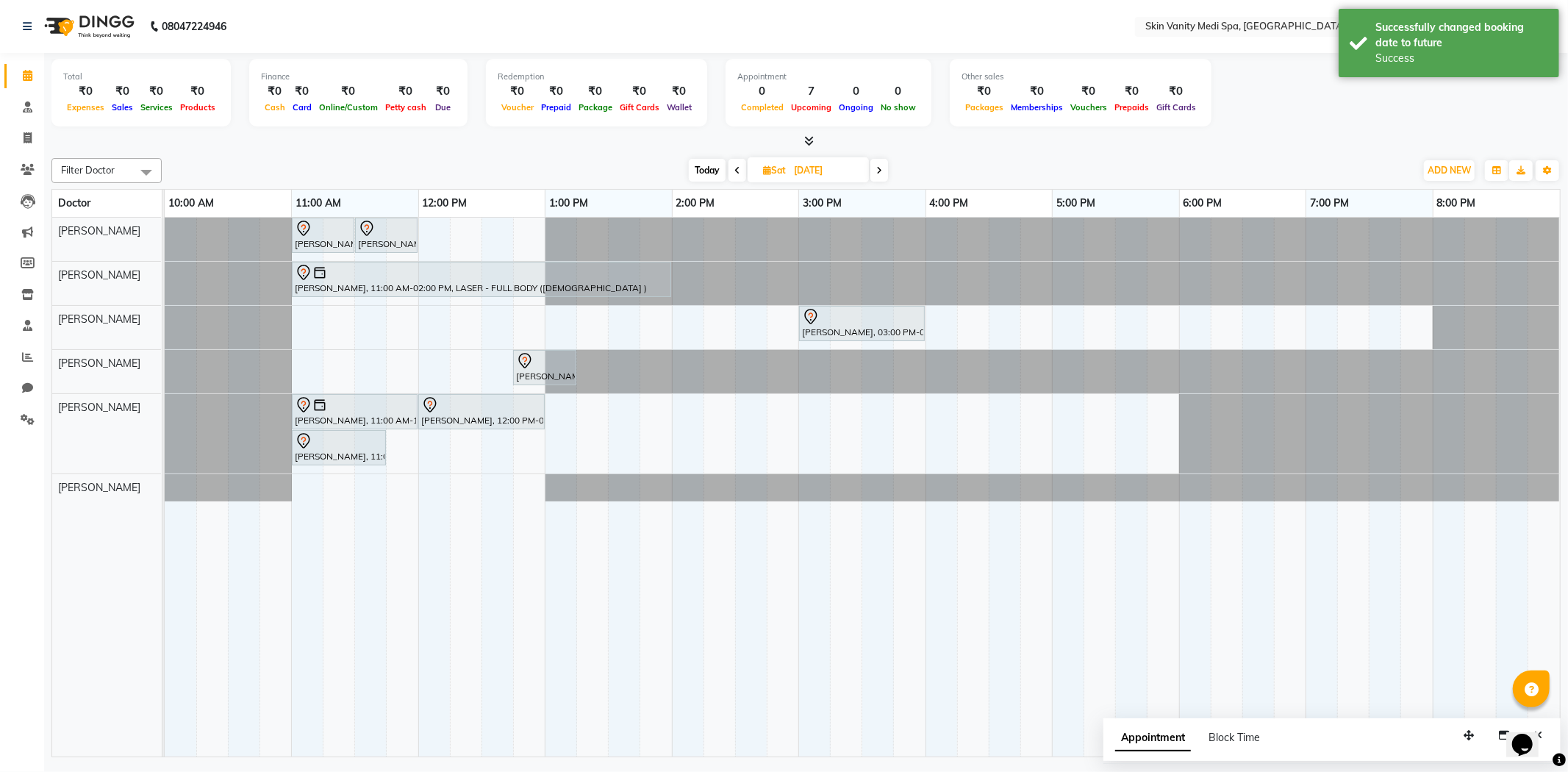
click at [710, 167] on span "Today" at bounding box center [707, 170] width 37 height 23
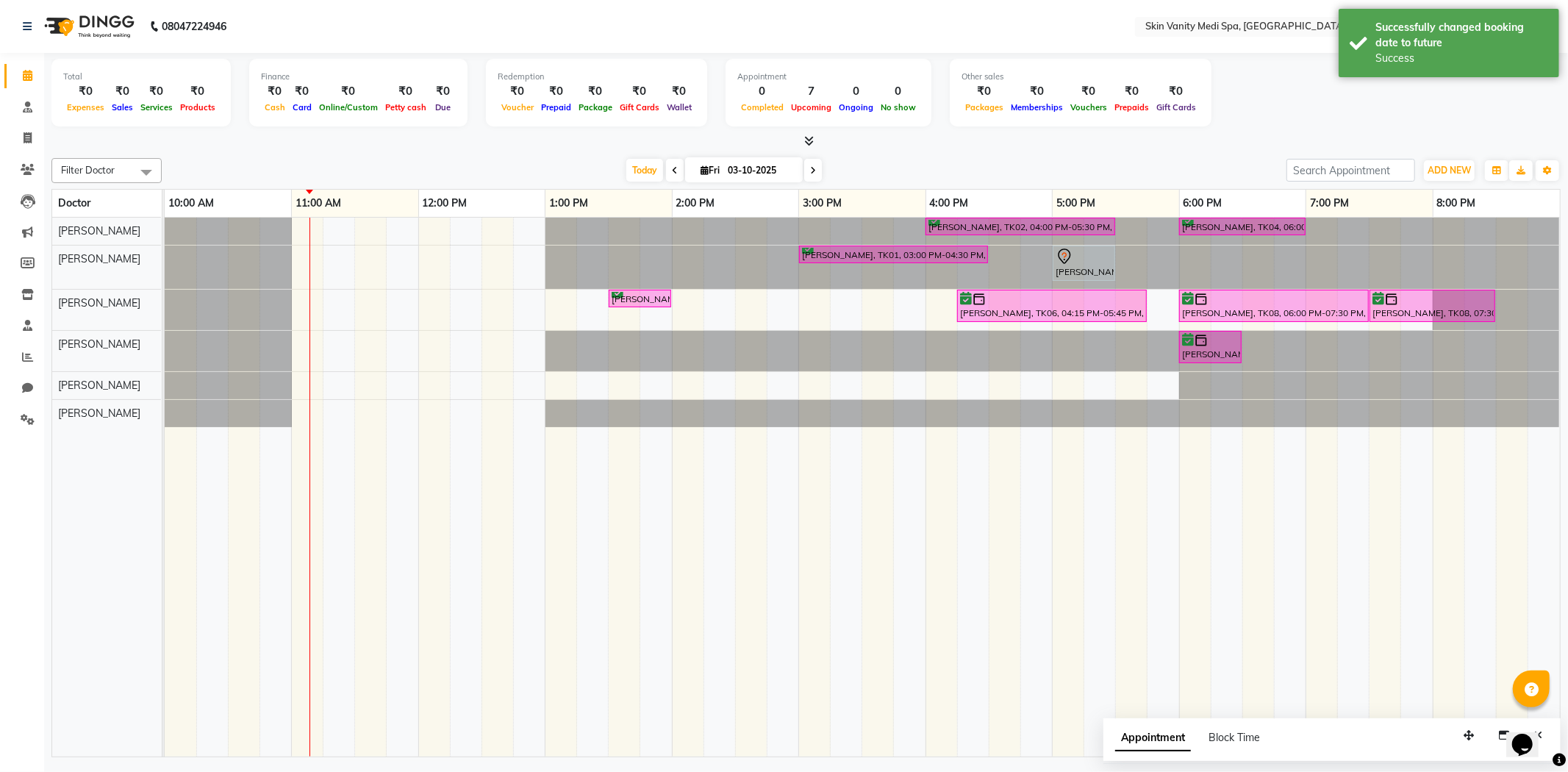
click at [811, 171] on icon at bounding box center [812, 170] width 6 height 9
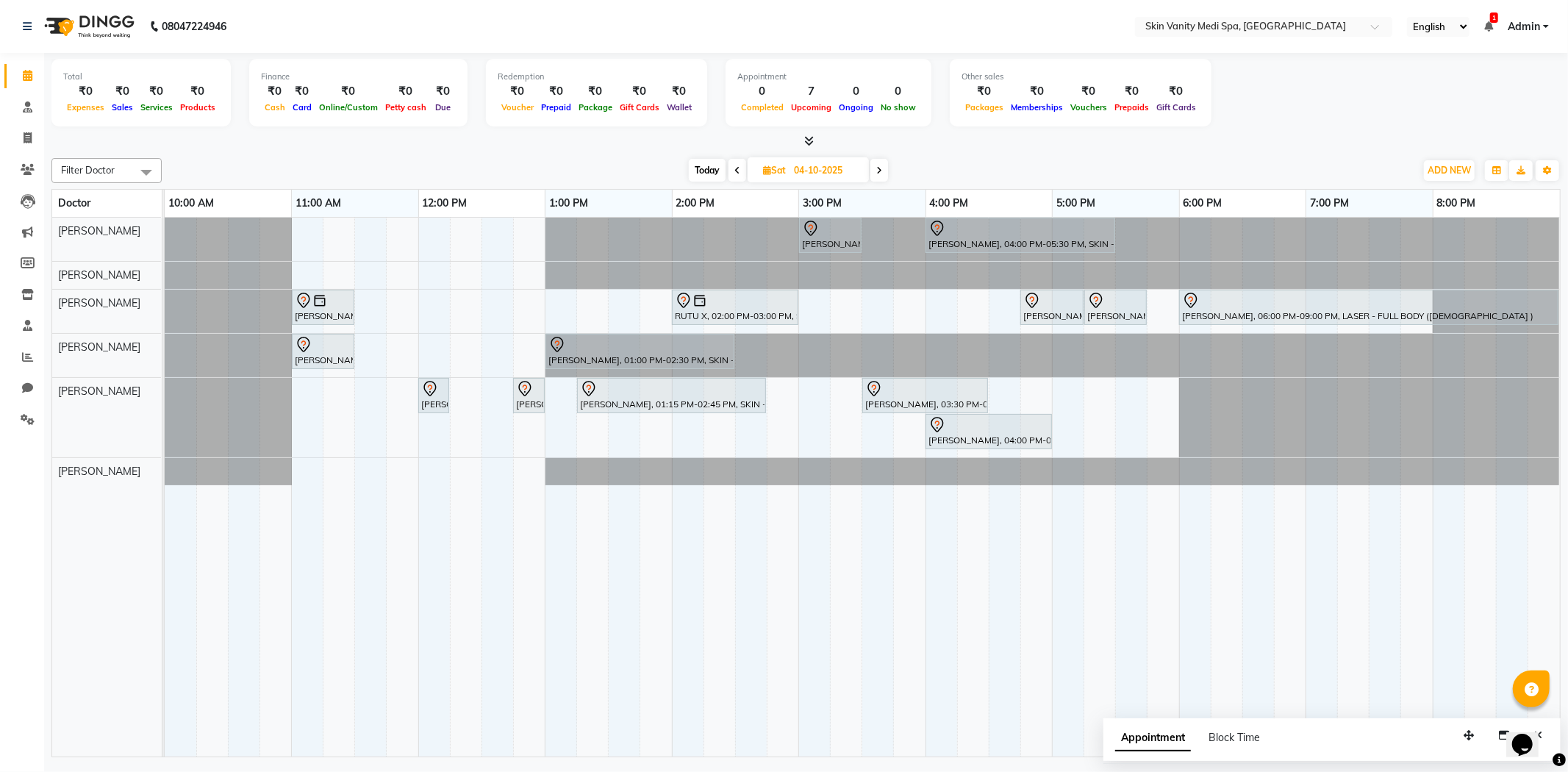
drag, startPoint x: 738, startPoint y: 166, endPoint x: 739, endPoint y: 178, distance: 12.0
click at [738, 167] on icon at bounding box center [737, 170] width 6 height 9
type input "03-10-2025"
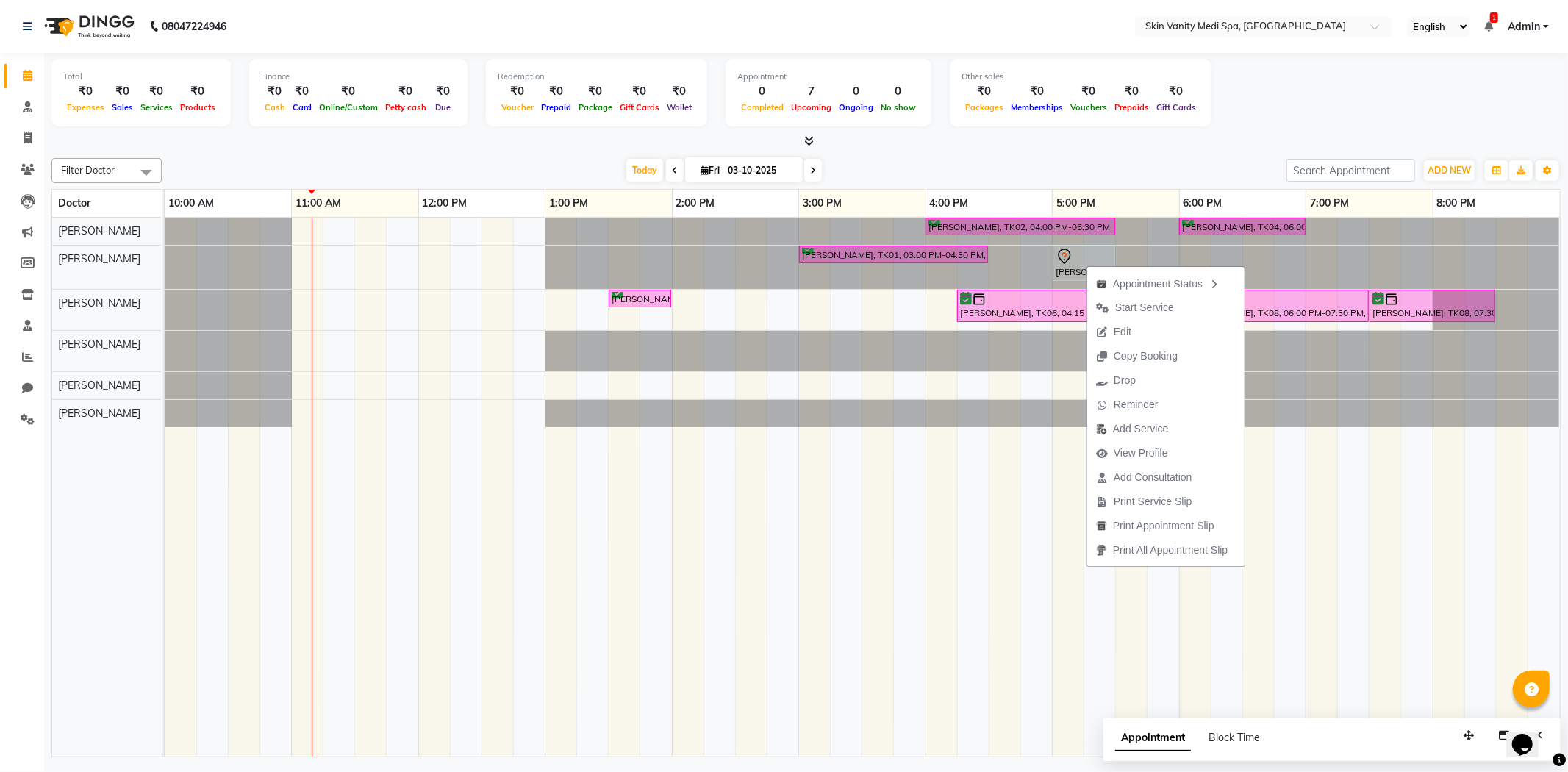
click at [572, 165] on div "[DATE] [DATE]" at bounding box center [724, 170] width 1110 height 22
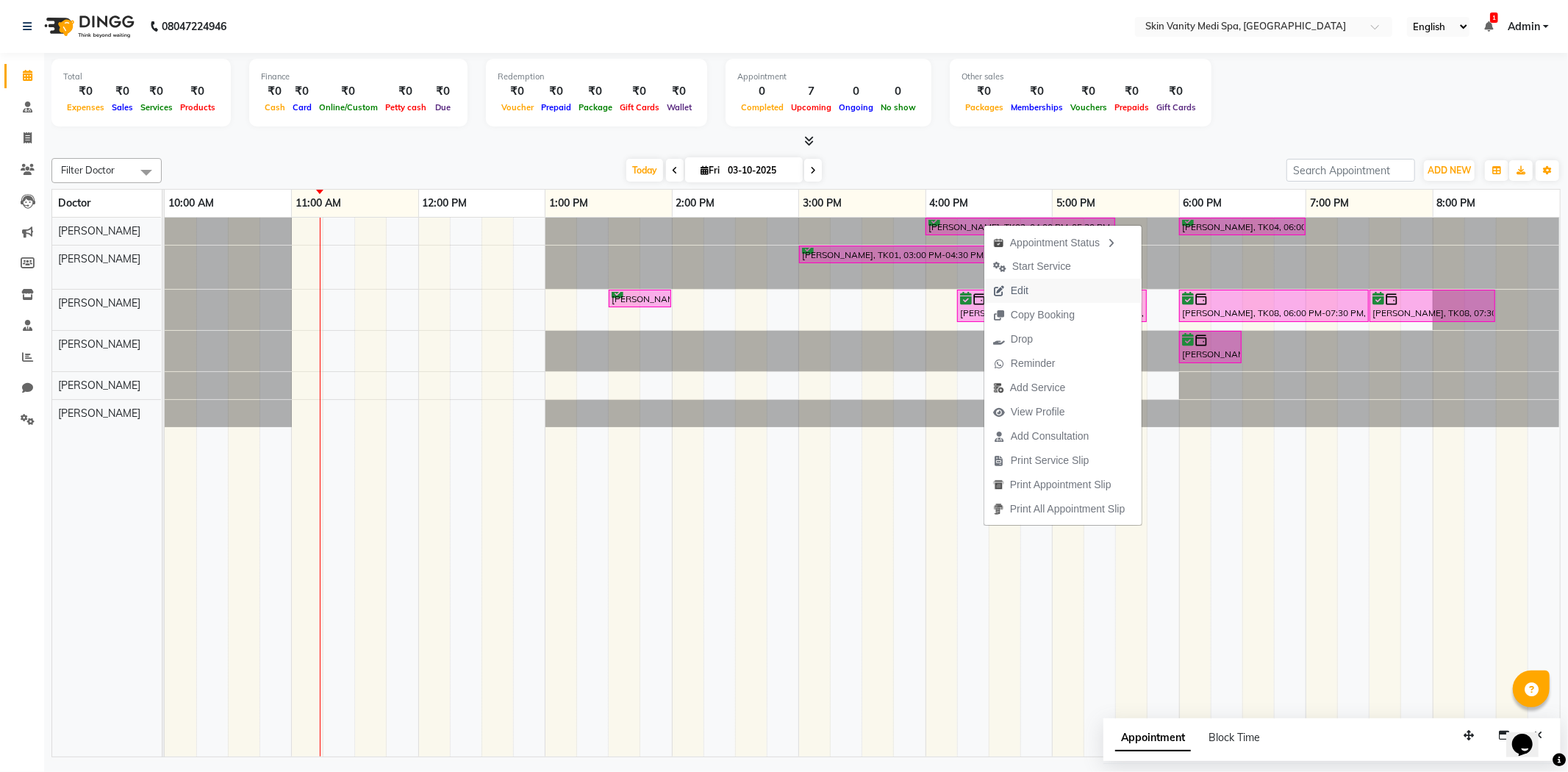
click at [1013, 285] on span "Edit" at bounding box center [1019, 291] width 18 height 15
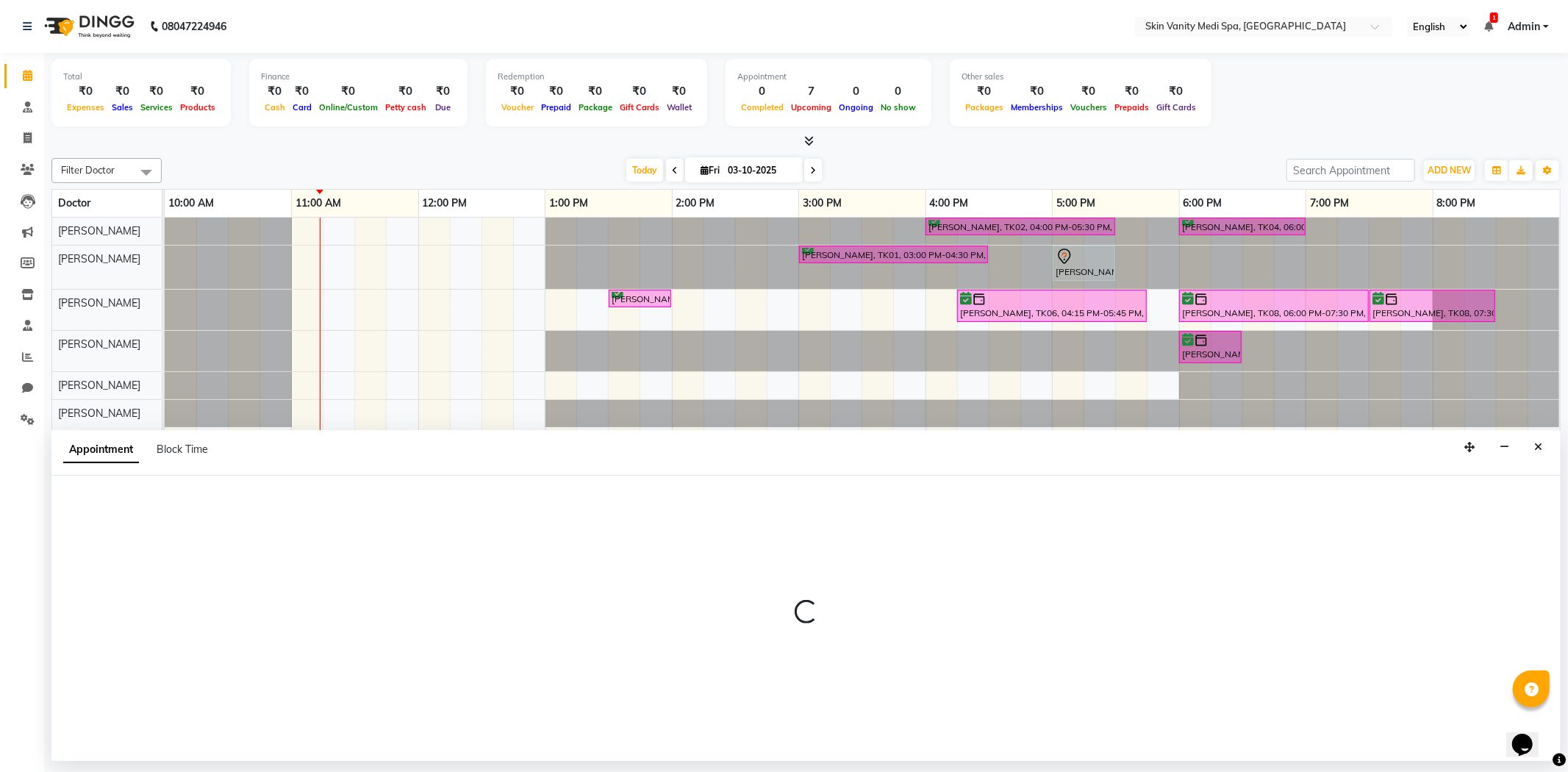
select select "tentative"
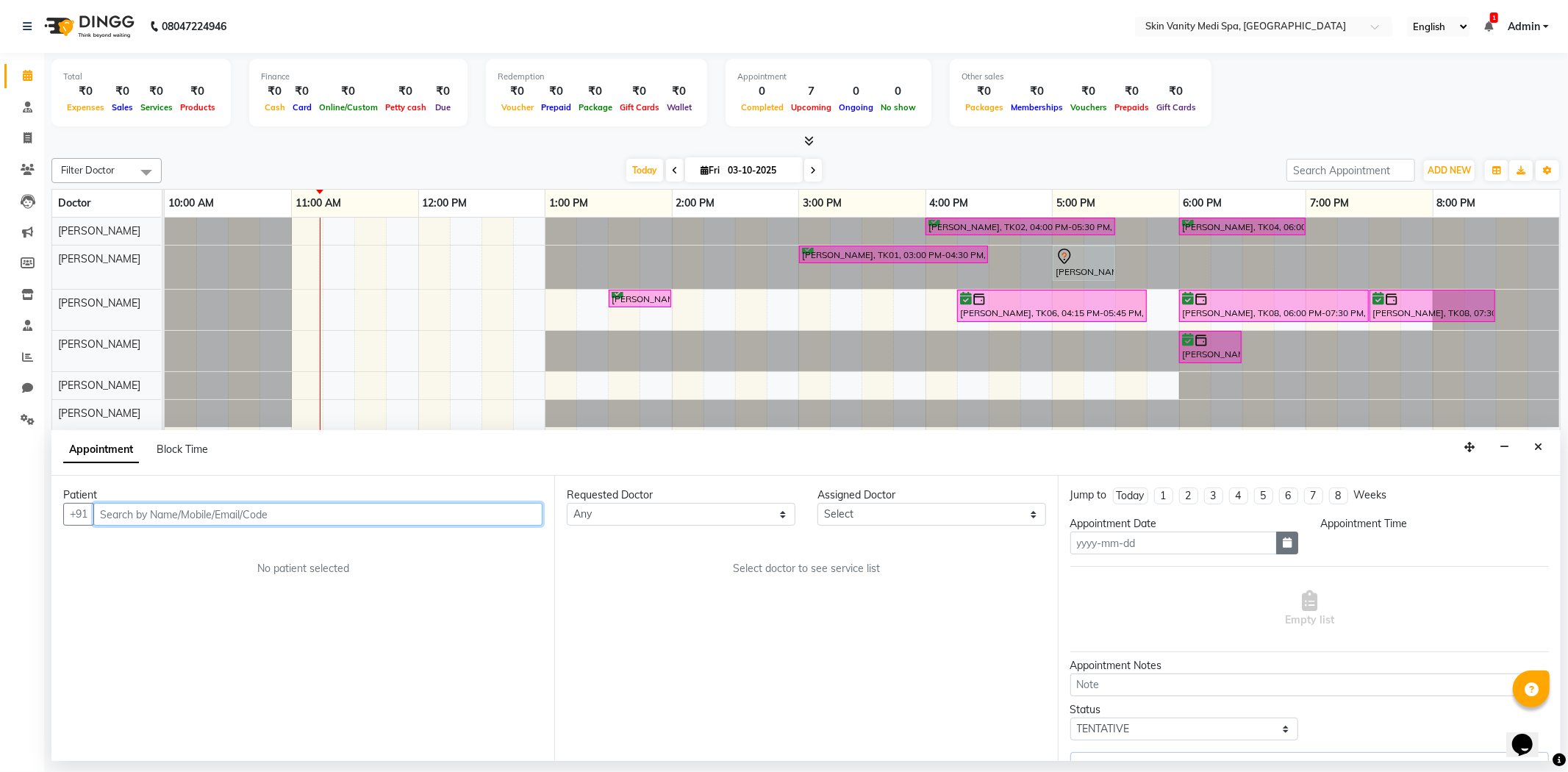
type input "03-10-2025"
select select "confirm booking"
select select "960"
click at [1283, 542] on icon "button" at bounding box center [1287, 543] width 9 height 10
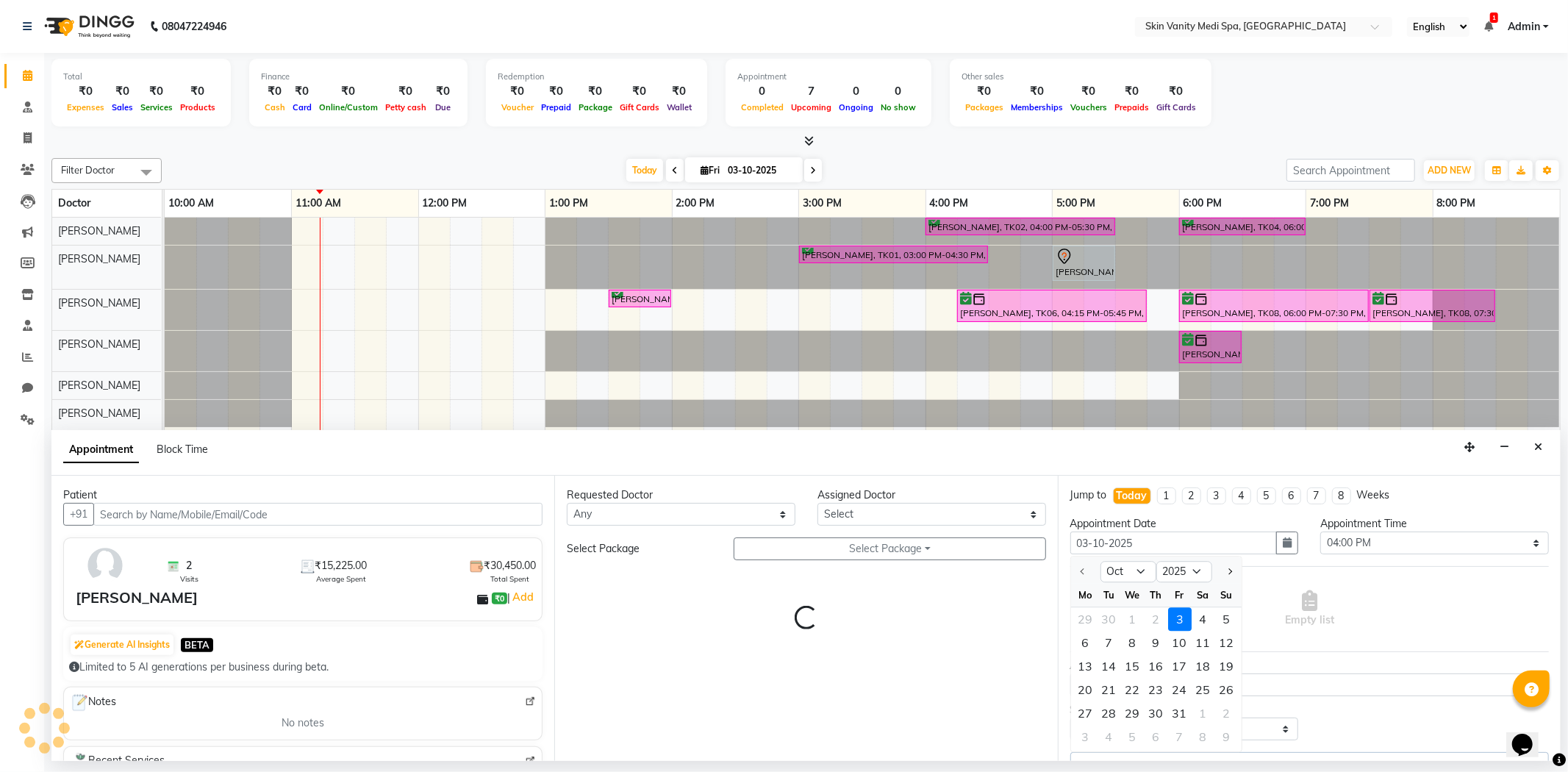
select select "70346"
select select "3954"
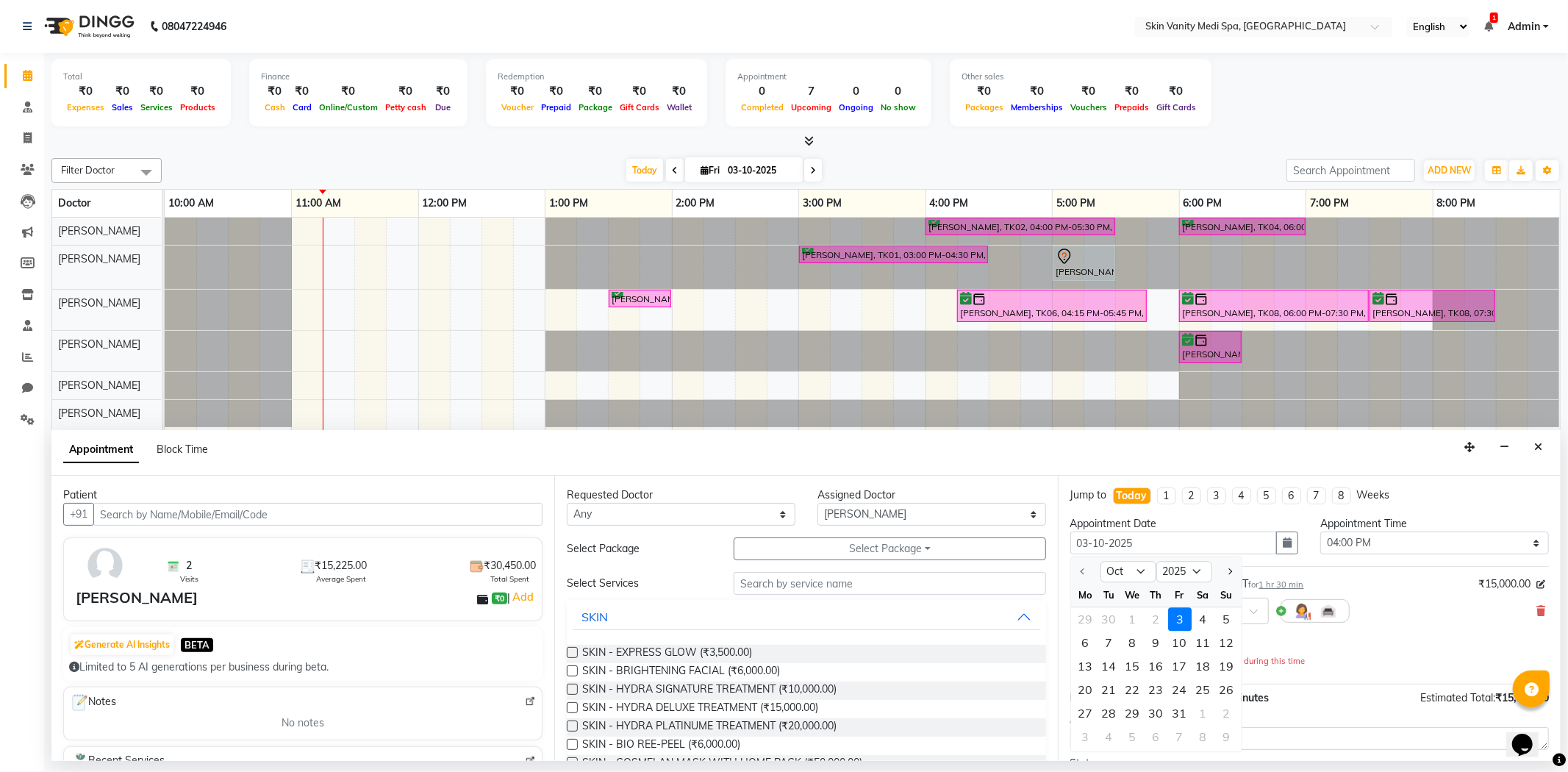
click at [1179, 638] on div "10" at bounding box center [1180, 643] width 23 height 23
type input "[DATE]"
select select "960"
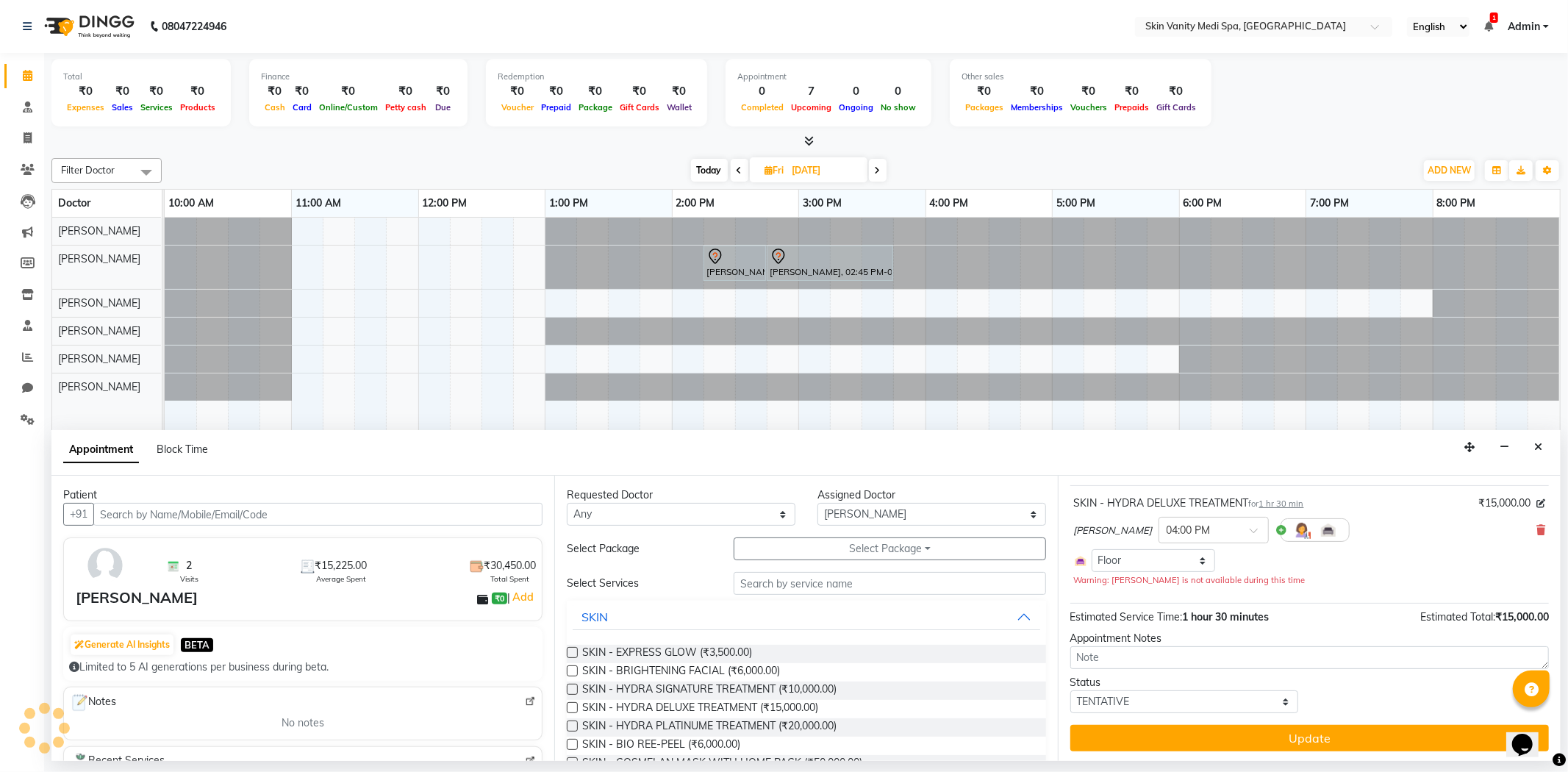
scroll to position [83, 0]
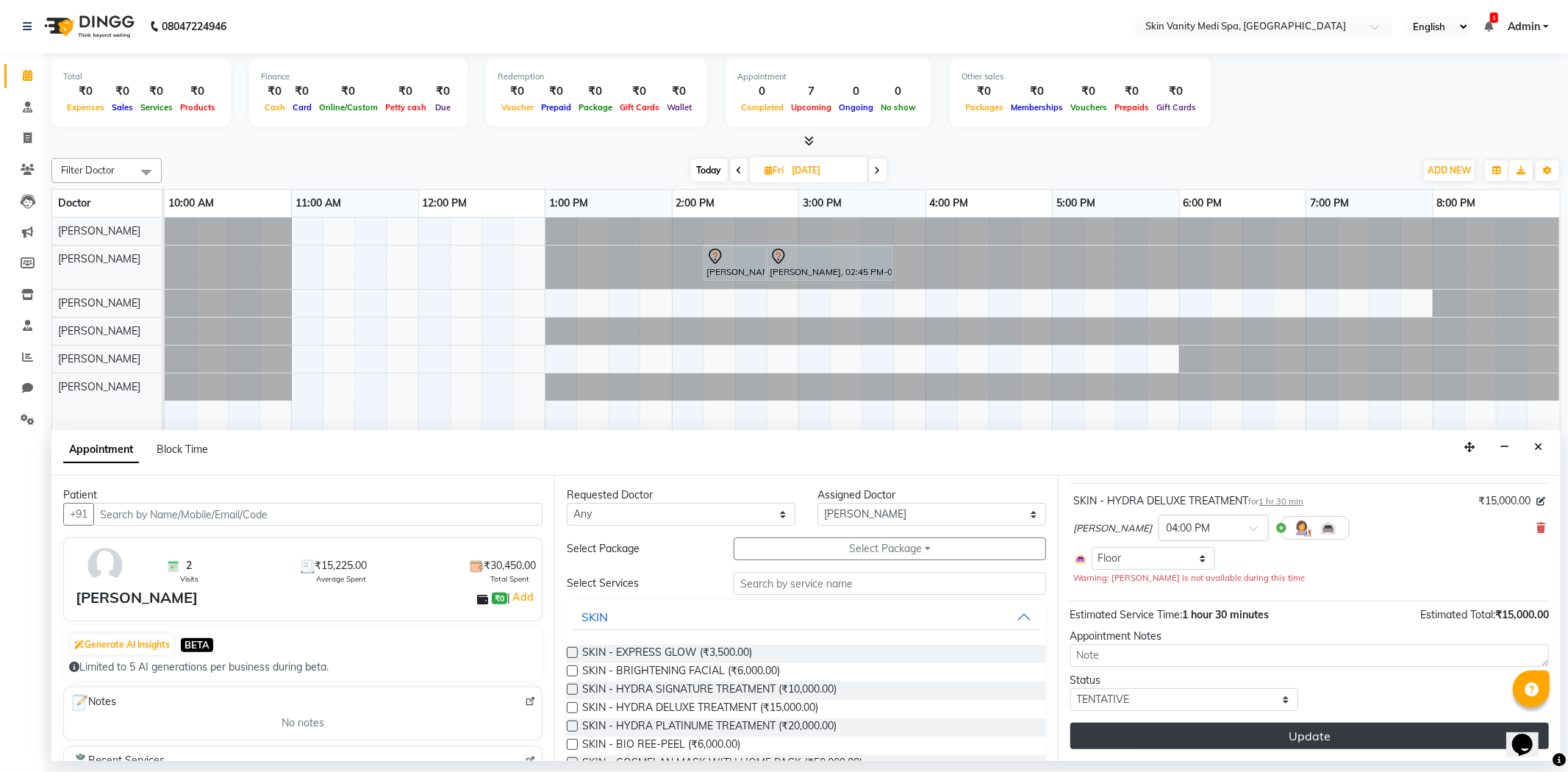
click at [1193, 728] on button "Update" at bounding box center [1309, 736] width 478 height 27
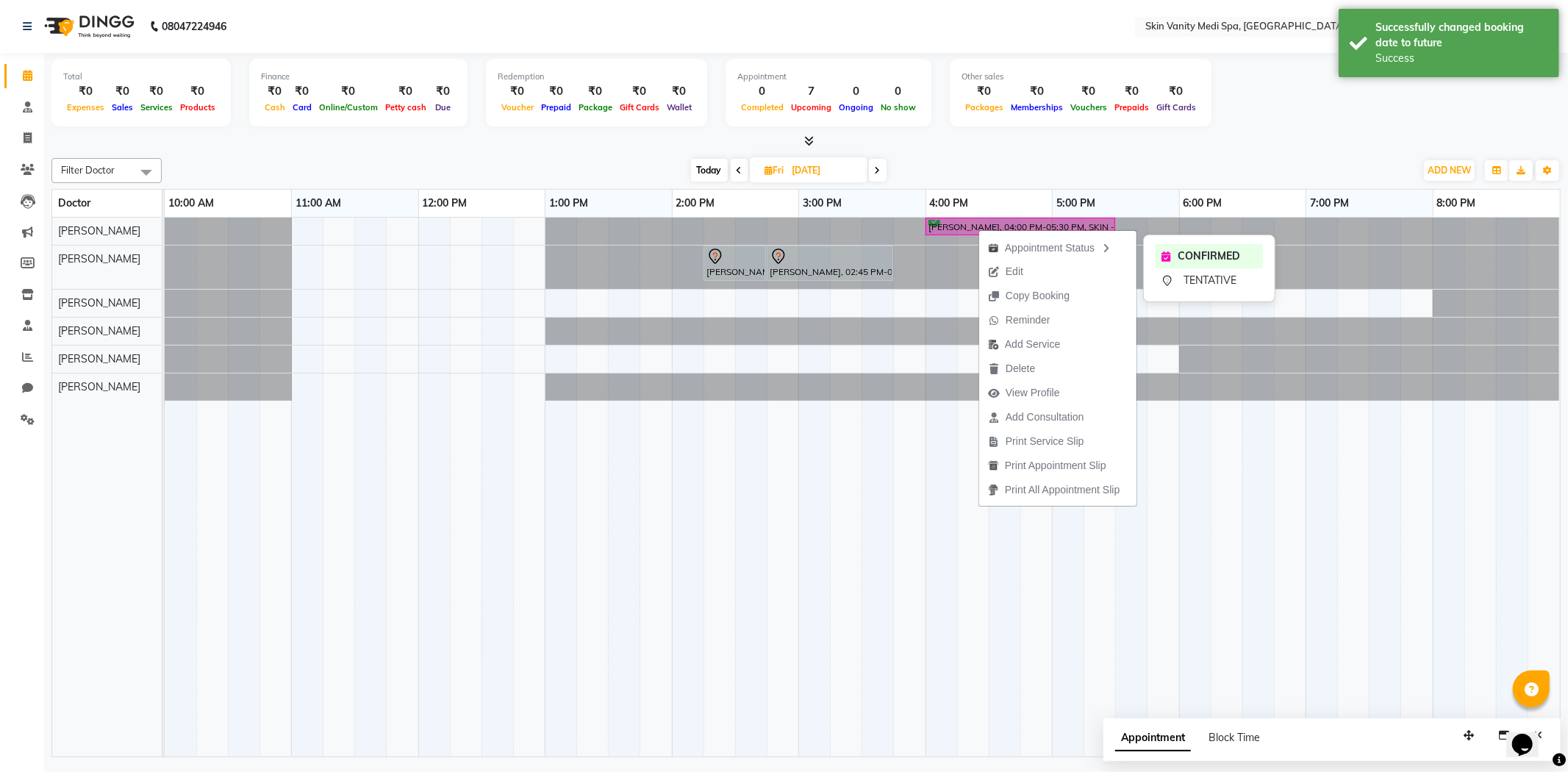
click at [1179, 292] on div "CONFIRMED TENTATIVE" at bounding box center [1210, 268] width 132 height 68
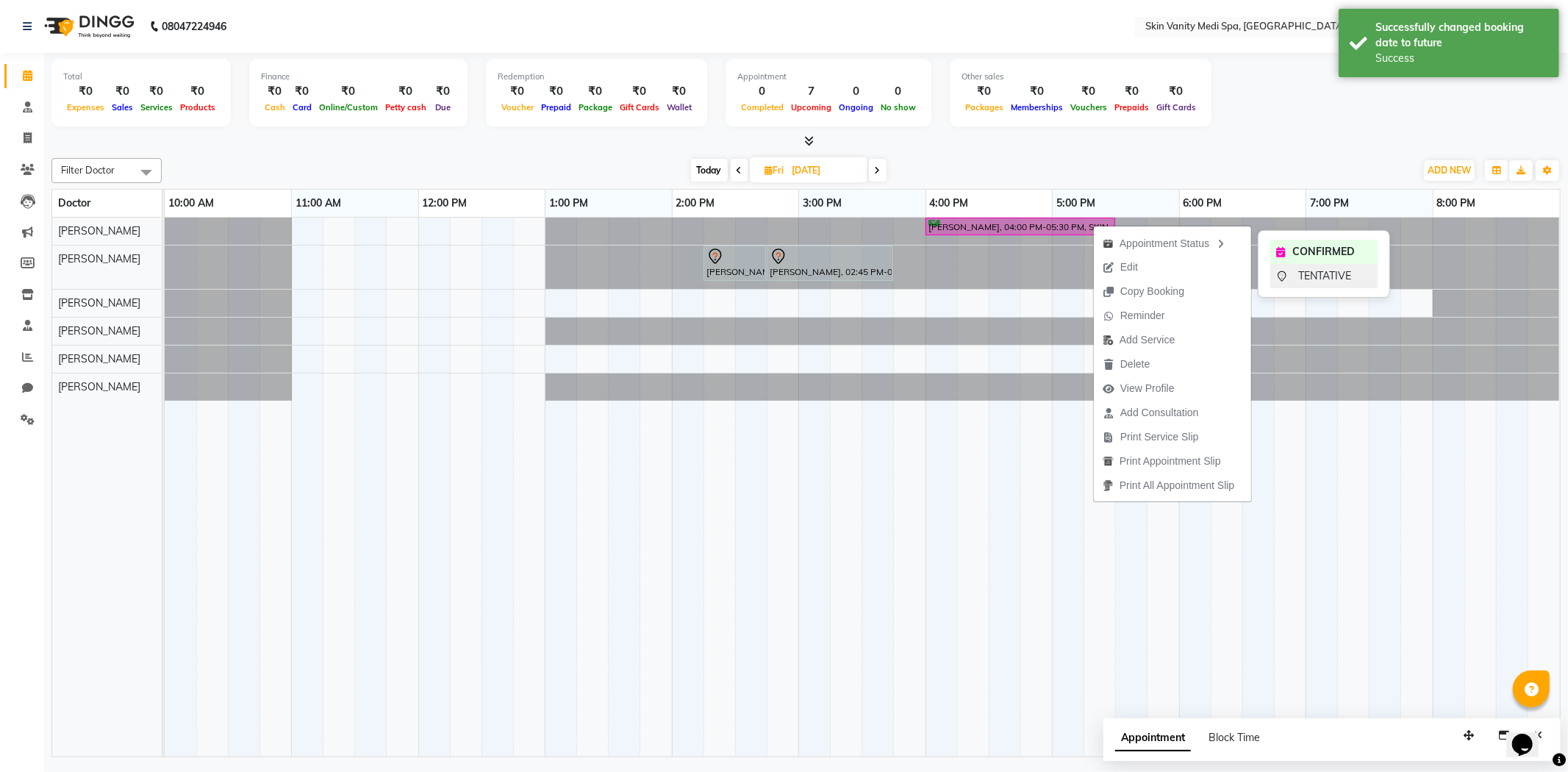
click at [1309, 274] on span "TENTATIVE" at bounding box center [1324, 275] width 53 height 15
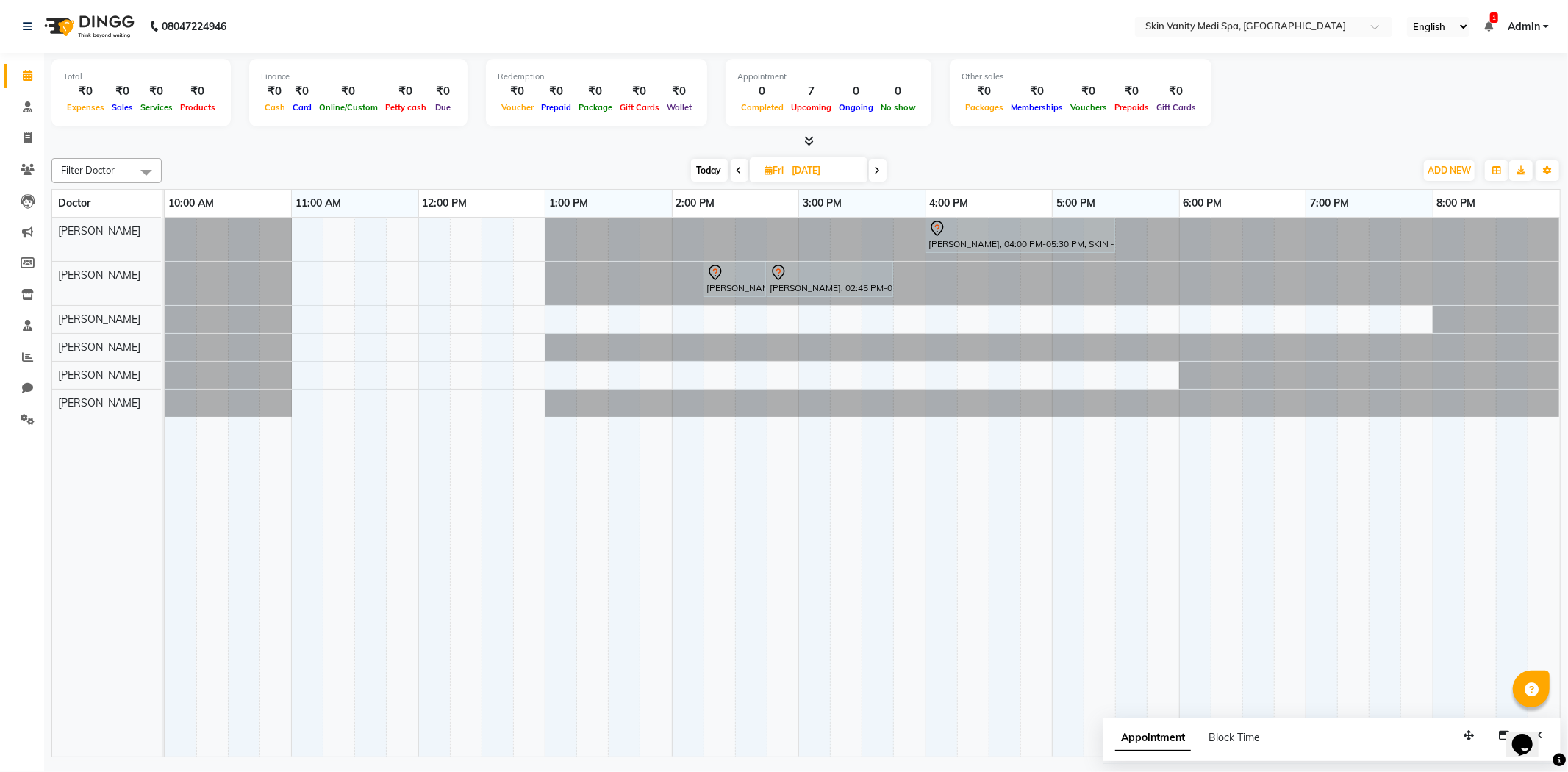
click at [718, 171] on span "Today" at bounding box center [709, 170] width 37 height 23
type input "03-10-2025"
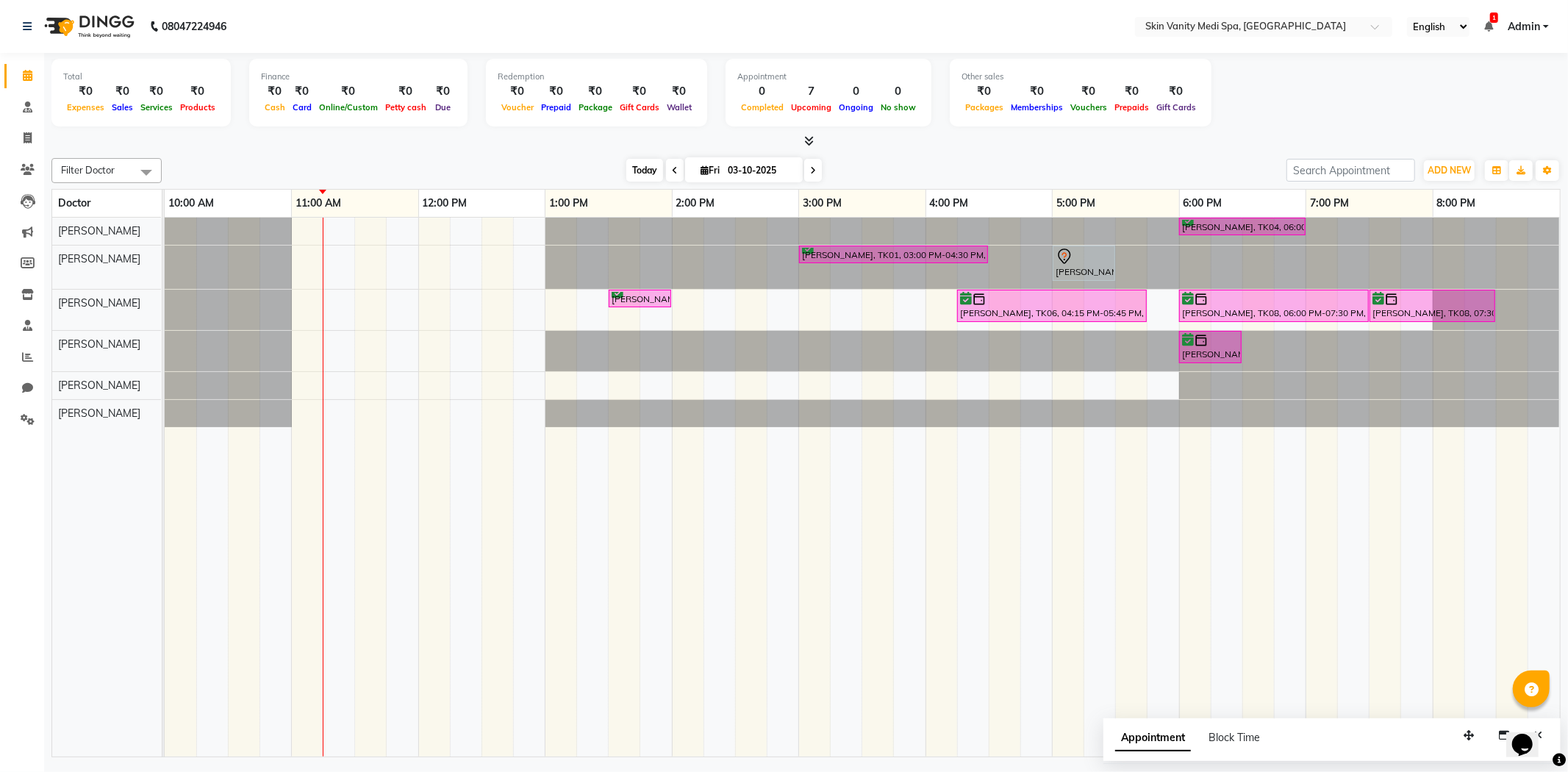
click at [634, 171] on span "Today" at bounding box center [645, 170] width 37 height 23
